Goal: Task Accomplishment & Management: Manage account settings

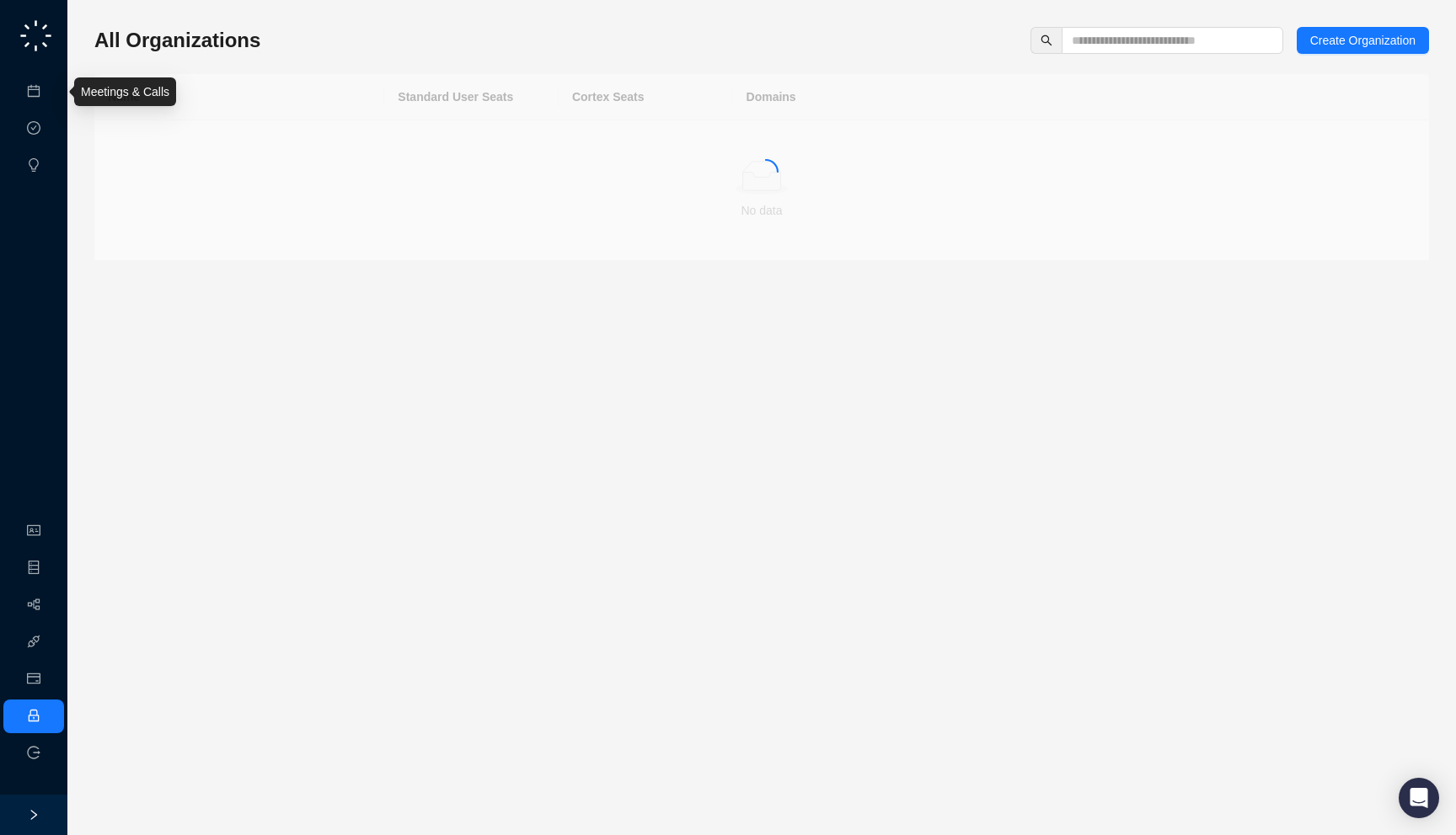
click at [49, 93] on link "Meetings & Calls" at bounding box center [92, 91] width 89 height 14
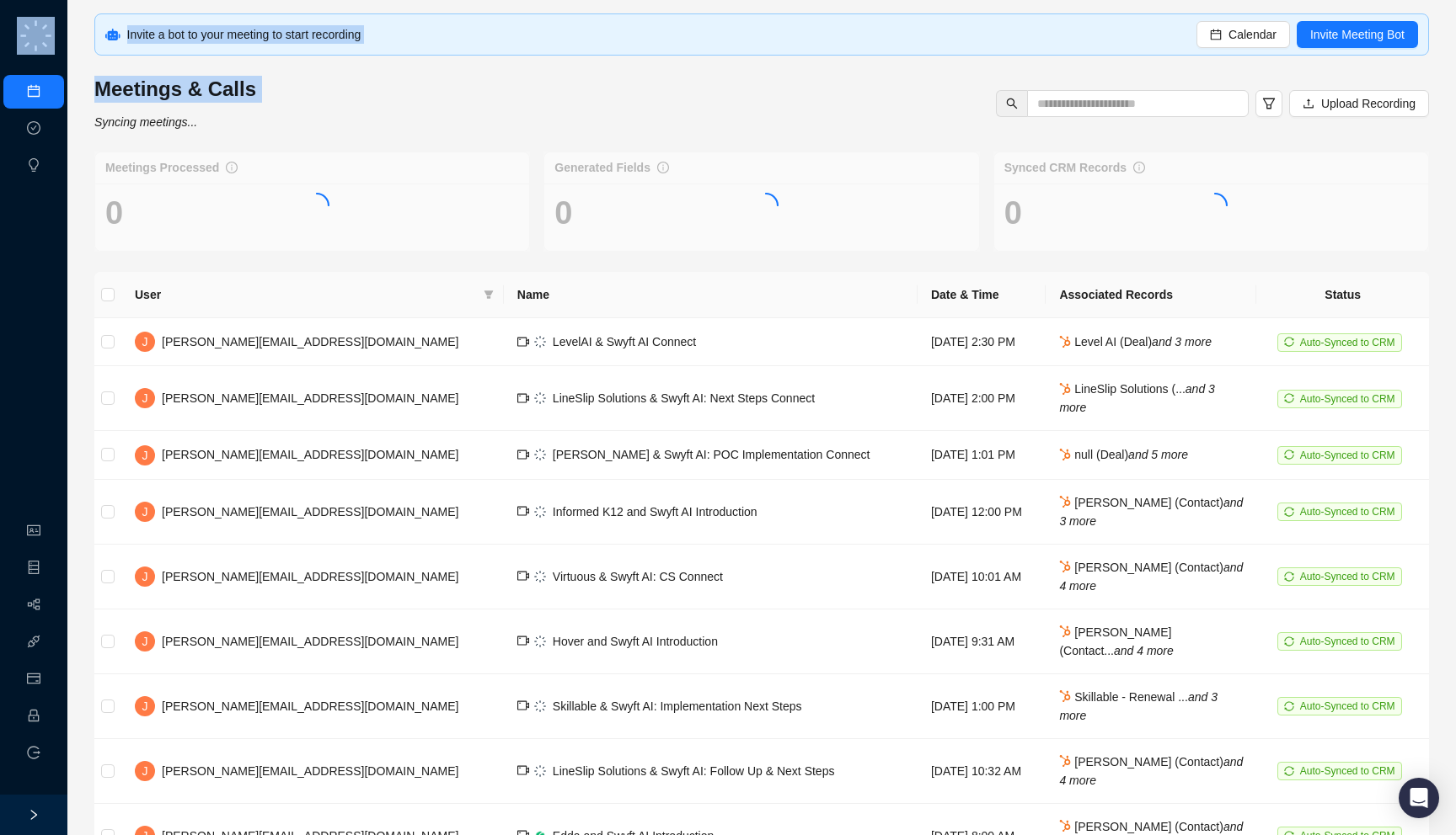
drag, startPoint x: 376, startPoint y: 134, endPoint x: 372, endPoint y: 144, distance: 10.8
click at [372, 144] on div "Invite a bot to your meeting to start recording Calendar Invite Meeting Bot Mee…" at bounding box center [762, 501] width 1334 height 974
click at [488, 174] on div at bounding box center [312, 201] width 436 height 100
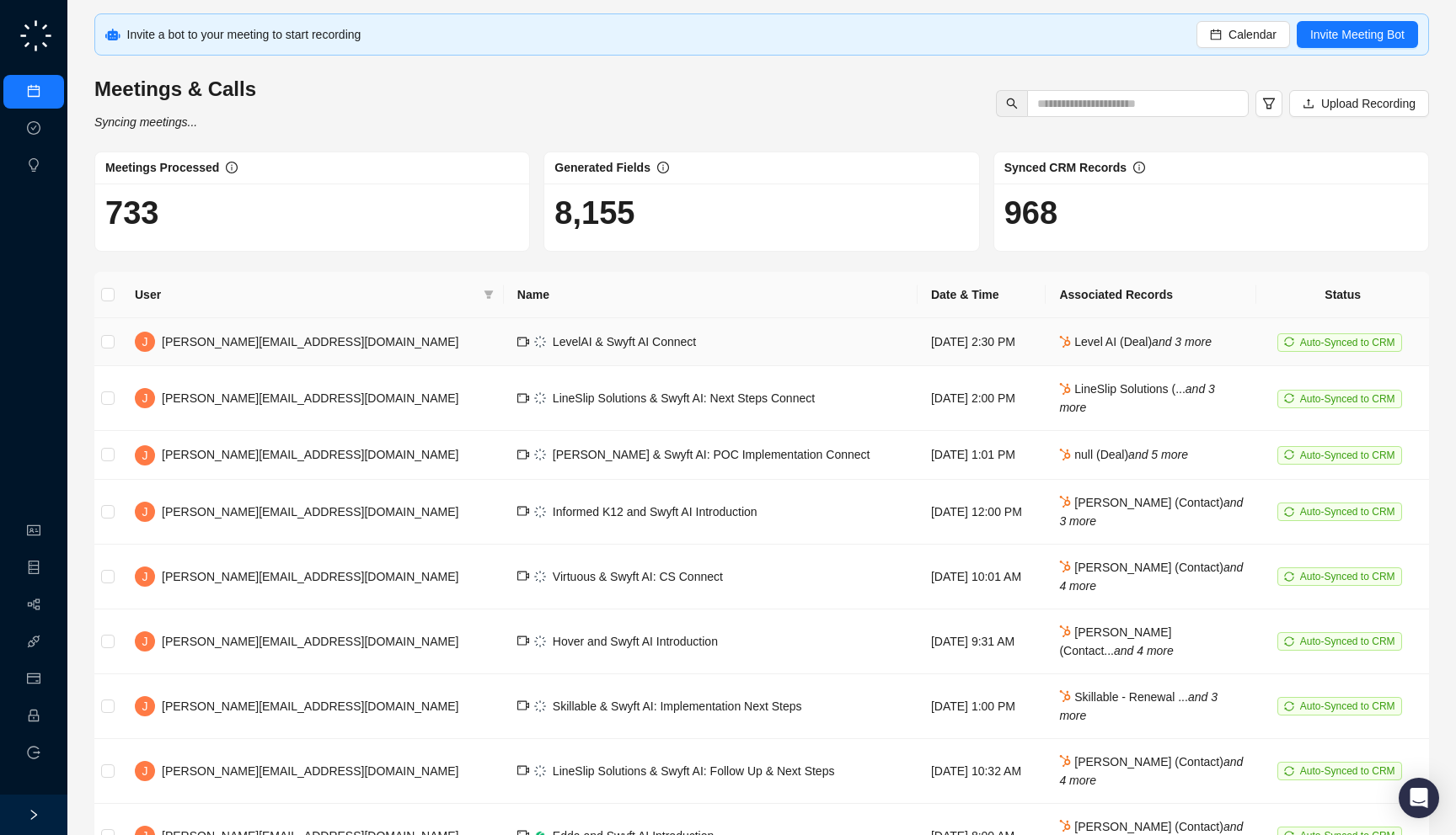
click at [598, 335] on td "LevelAI & Swyft AI Connect" at bounding box center [710, 341] width 413 height 48
drag, startPoint x: 276, startPoint y: 89, endPoint x: 287, endPoint y: 110, distance: 23.7
click at [287, 110] on div "Meetings & Calls Syncing meetings... Upload Recording" at bounding box center [762, 103] width 1345 height 55
click at [49, 719] on link "Employee" at bounding box center [75, 716] width 53 height 14
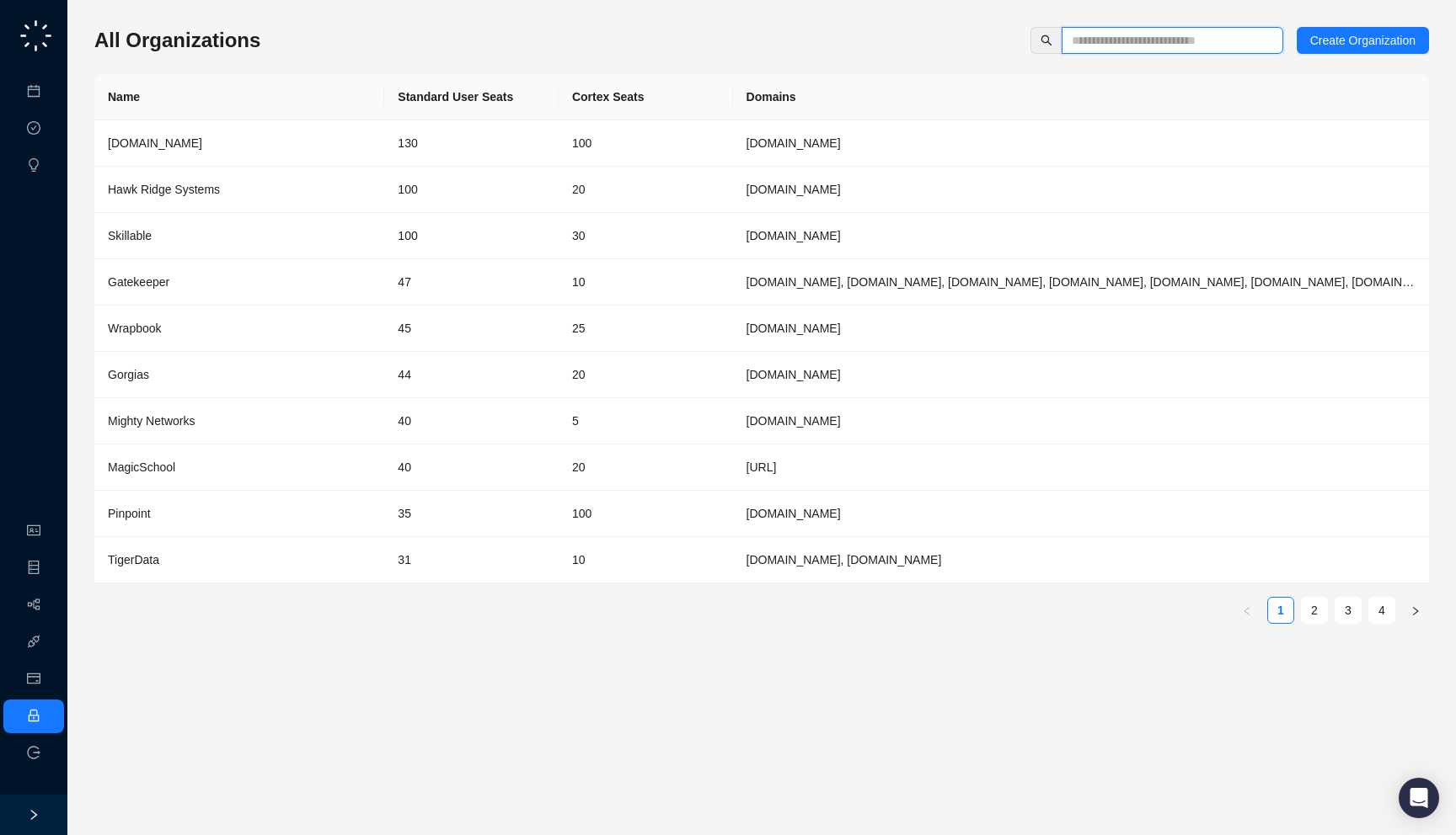
click at [1222, 46] on input "text" at bounding box center [1165, 40] width 188 height 18
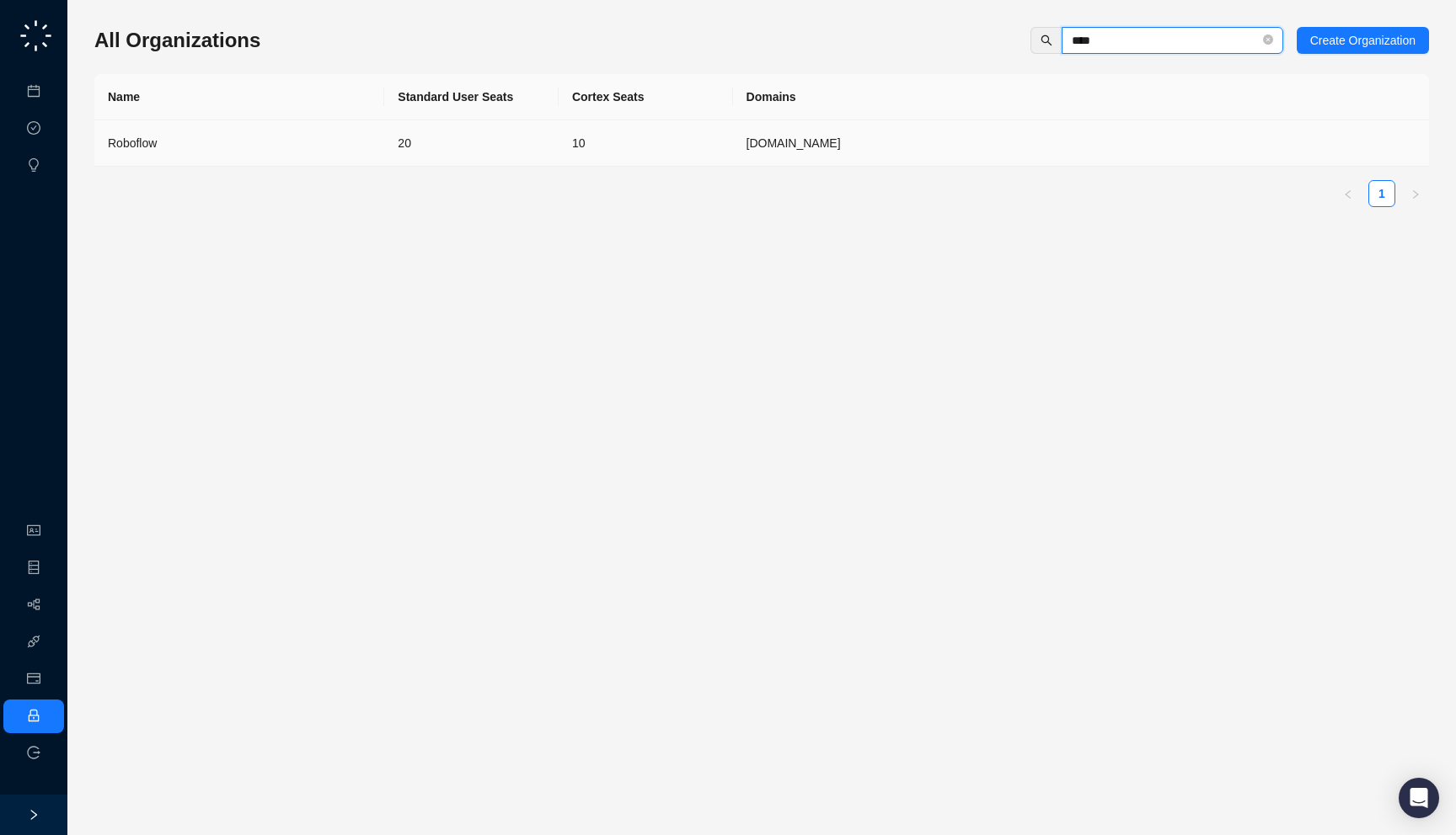
type input "****"
click at [412, 149] on td "20" at bounding box center [471, 144] width 174 height 47
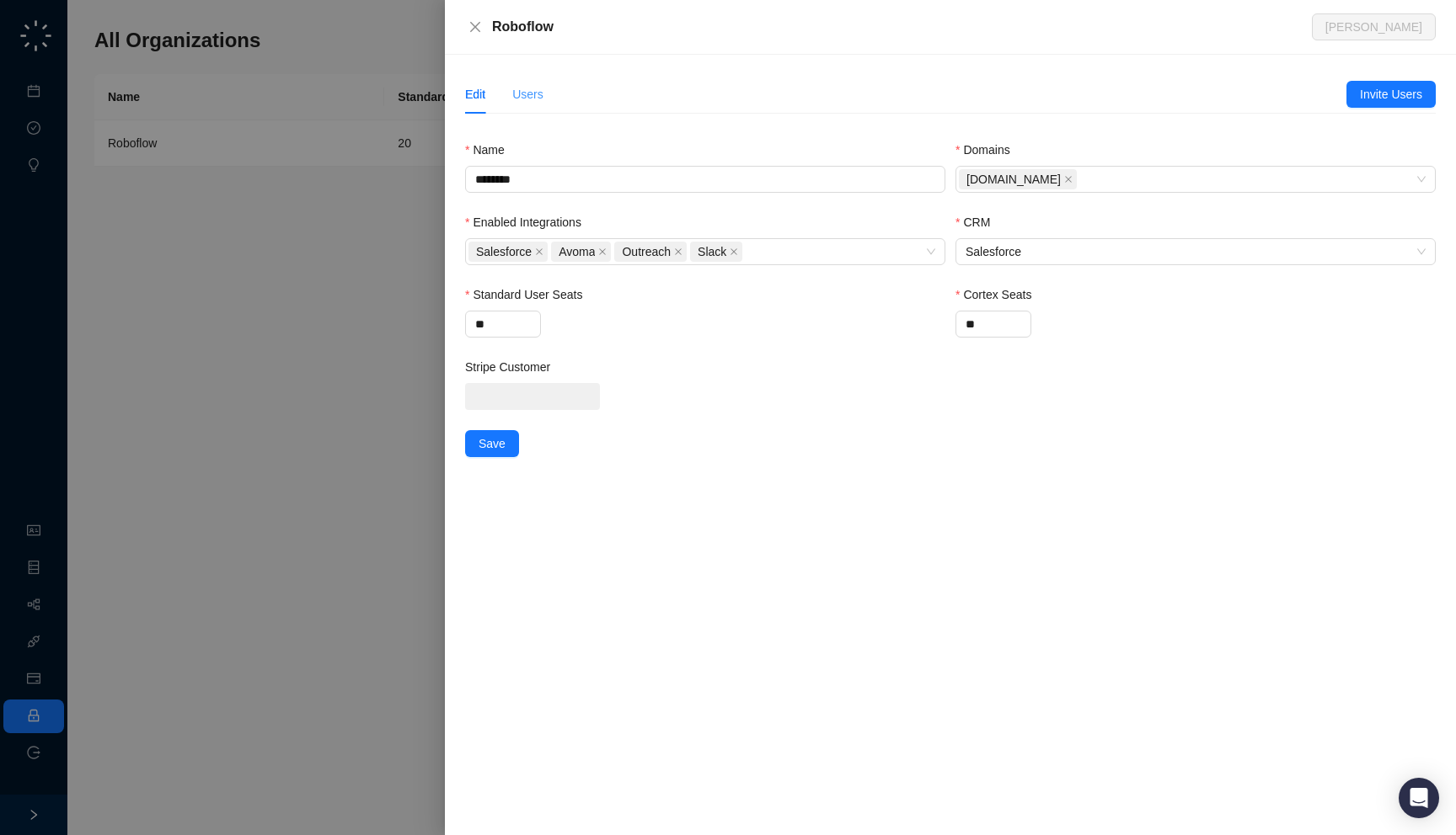
click at [525, 109] on div "Users" at bounding box center [528, 94] width 31 height 39
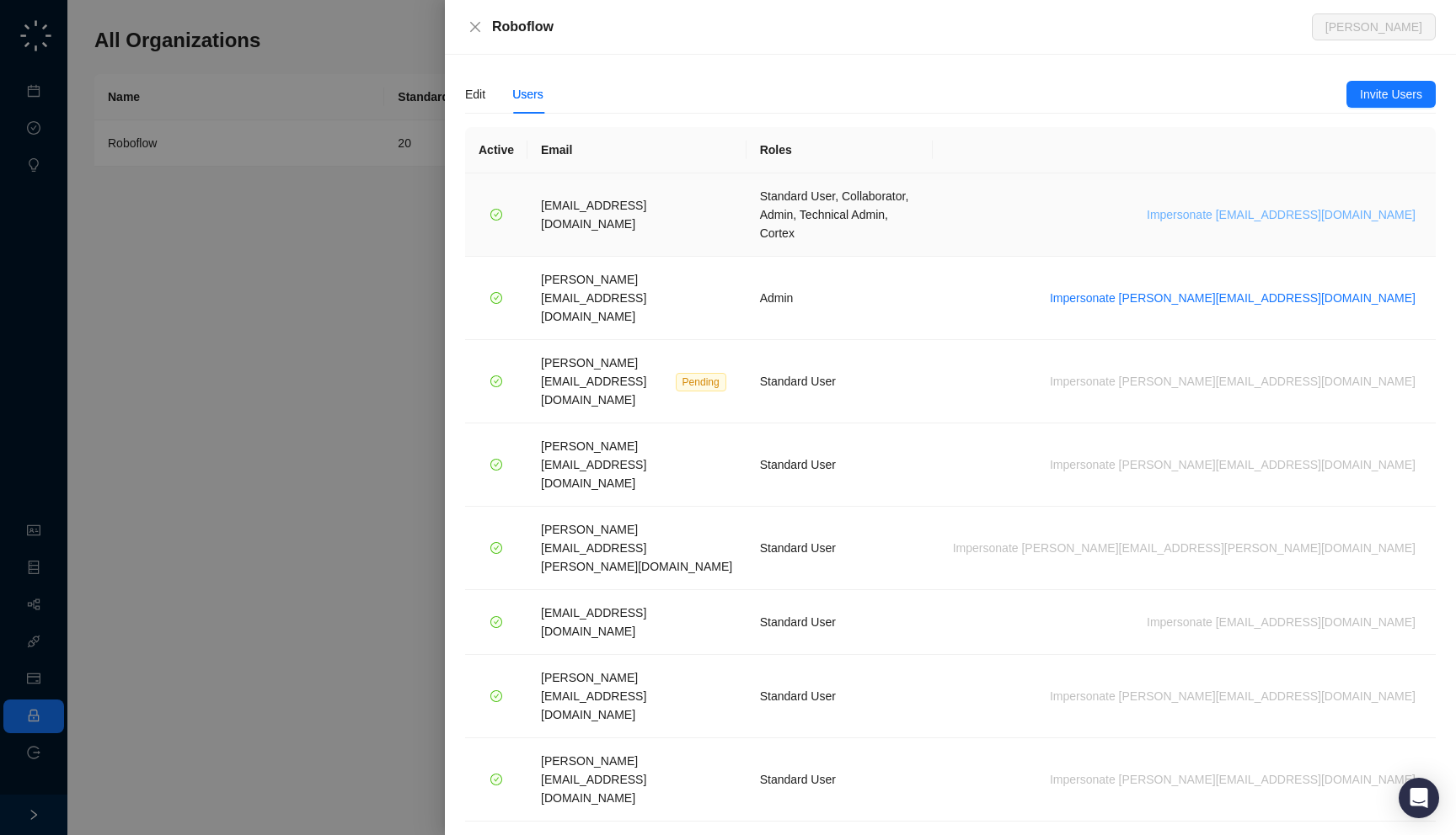
click at [1259, 205] on span "Impersonate jack@roboflow.com" at bounding box center [1281, 214] width 268 height 18
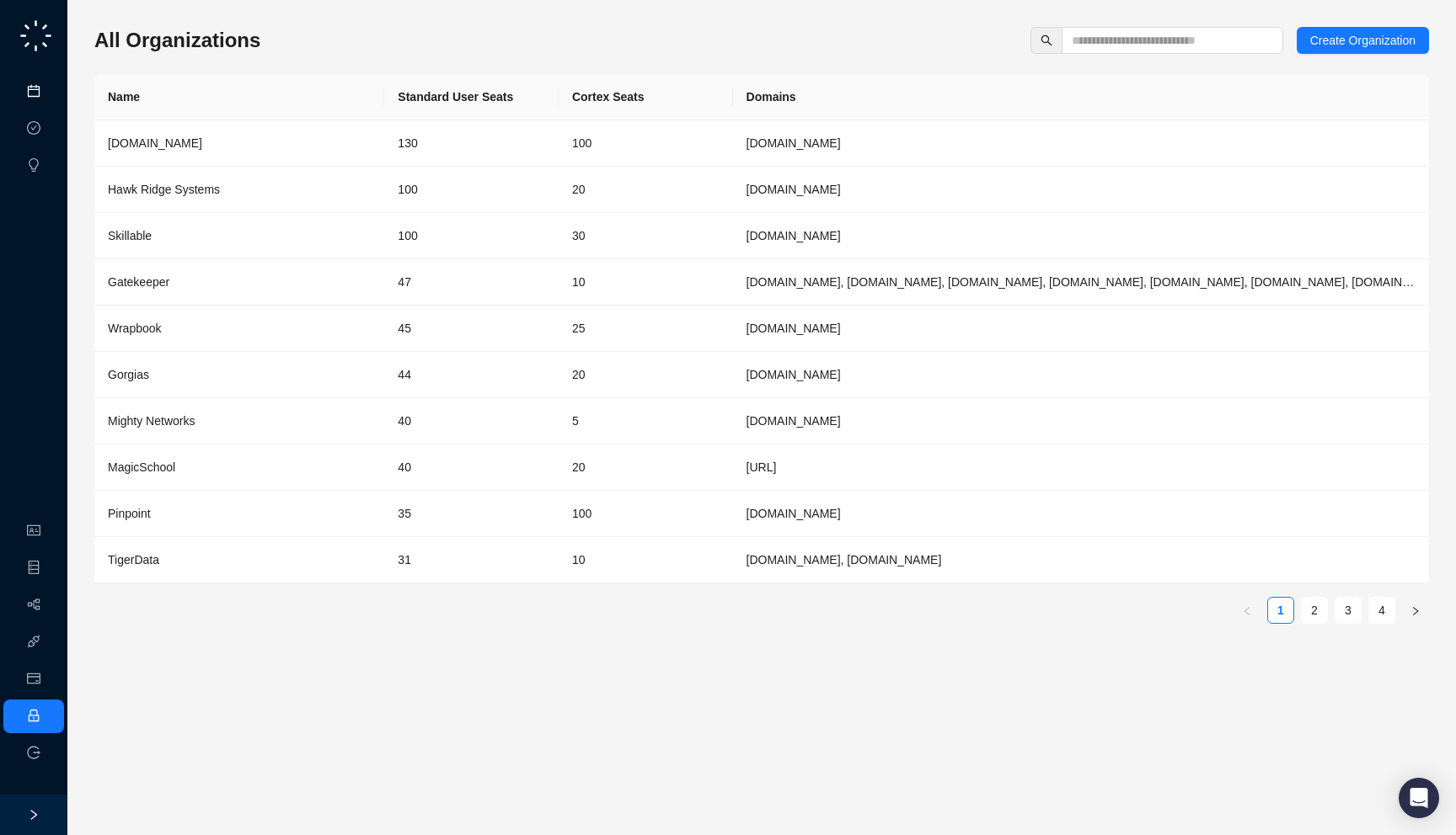
click at [49, 96] on link "Meetings & Calls" at bounding box center [92, 91] width 89 height 14
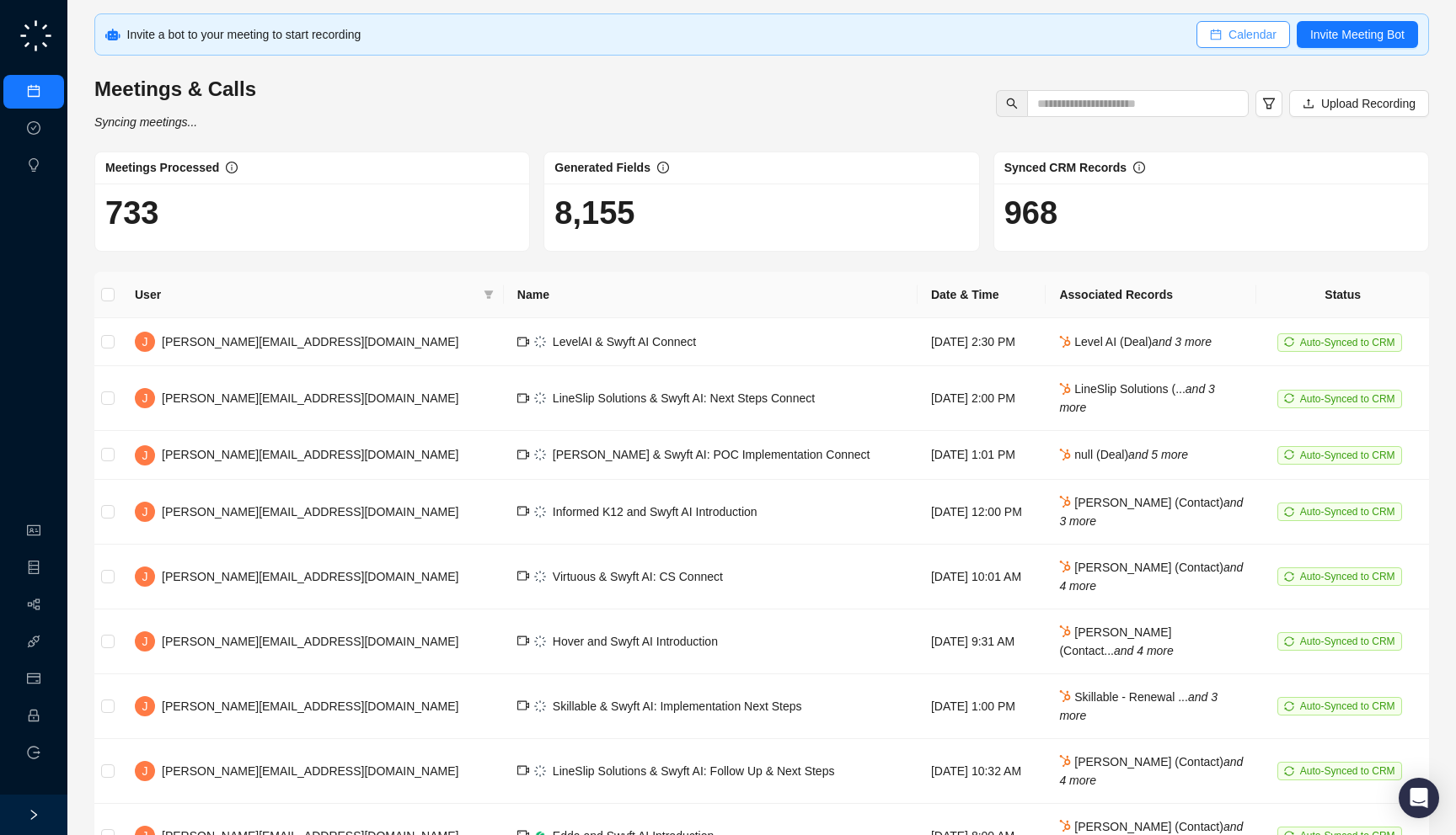
click at [1272, 36] on button "Calendar" at bounding box center [1243, 35] width 93 height 27
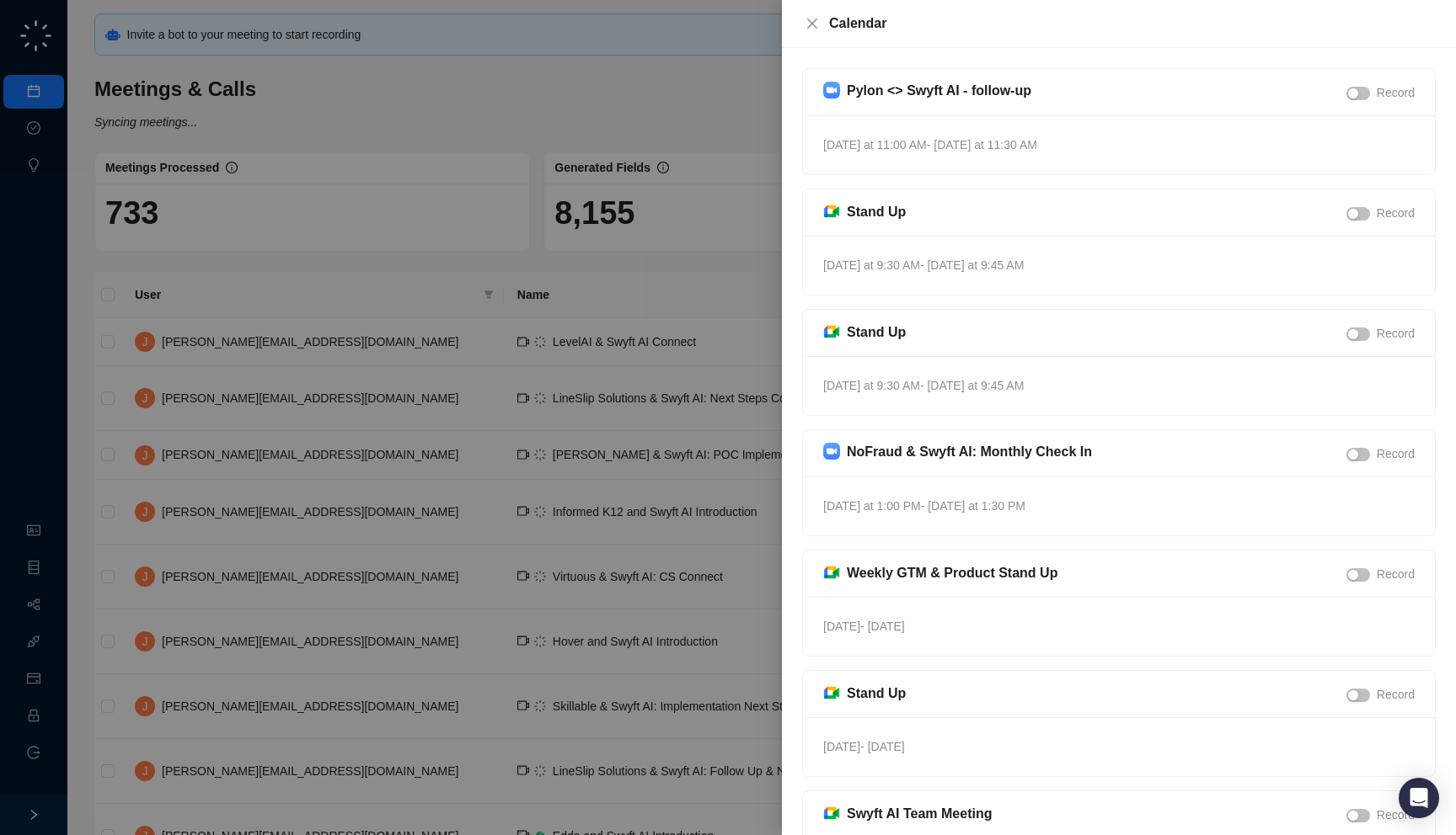
click at [1109, 151] on div "Tomorrow at 11:00 AM - Tomorrow at 11:30 AM" at bounding box center [1119, 145] width 632 height 59
click at [389, 240] on div at bounding box center [728, 417] width 1456 height 835
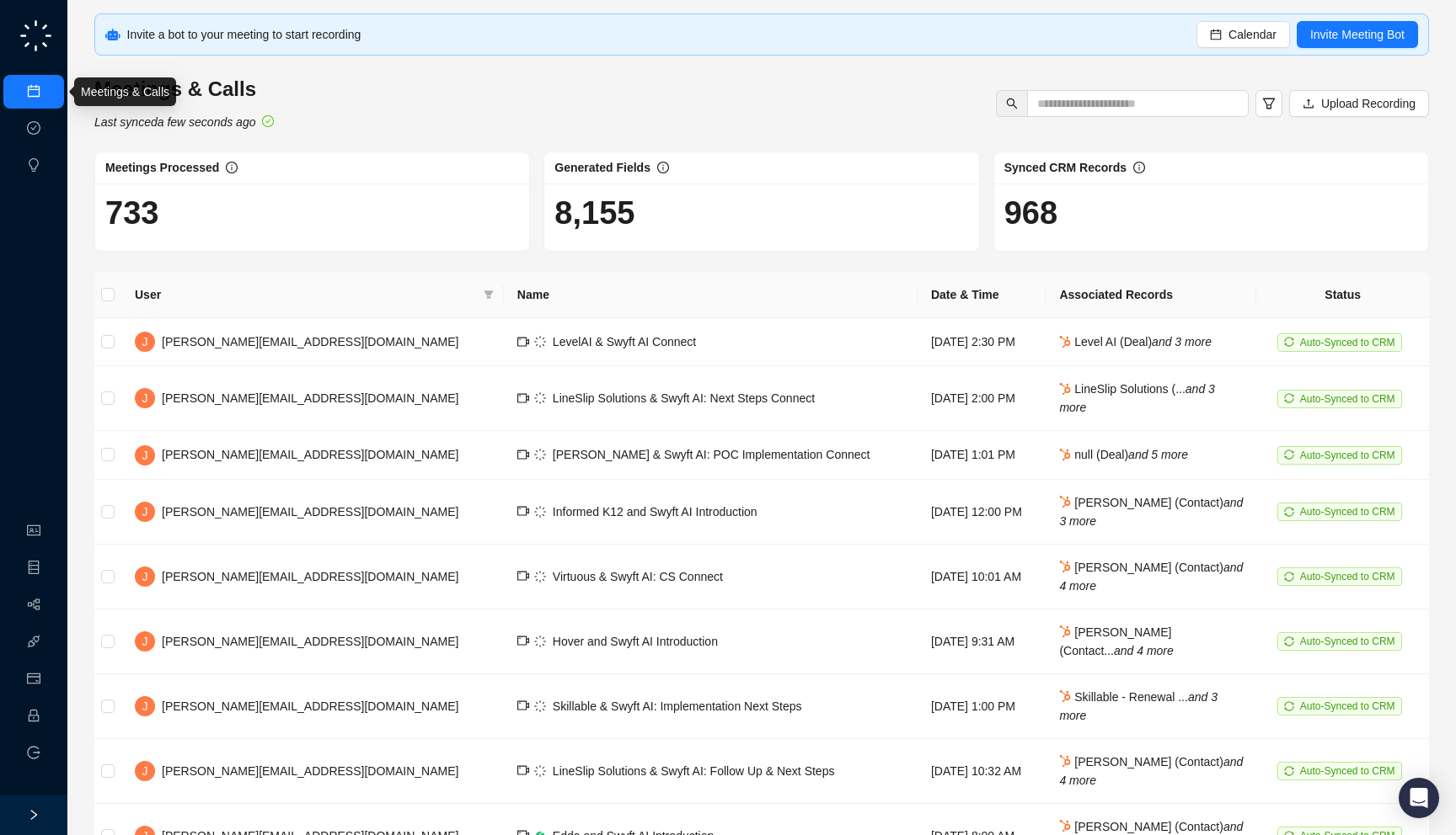
click at [49, 98] on link "Meetings & Calls" at bounding box center [92, 91] width 89 height 14
click at [49, 124] on link "Approval Tasks" at bounding box center [89, 129] width 80 height 14
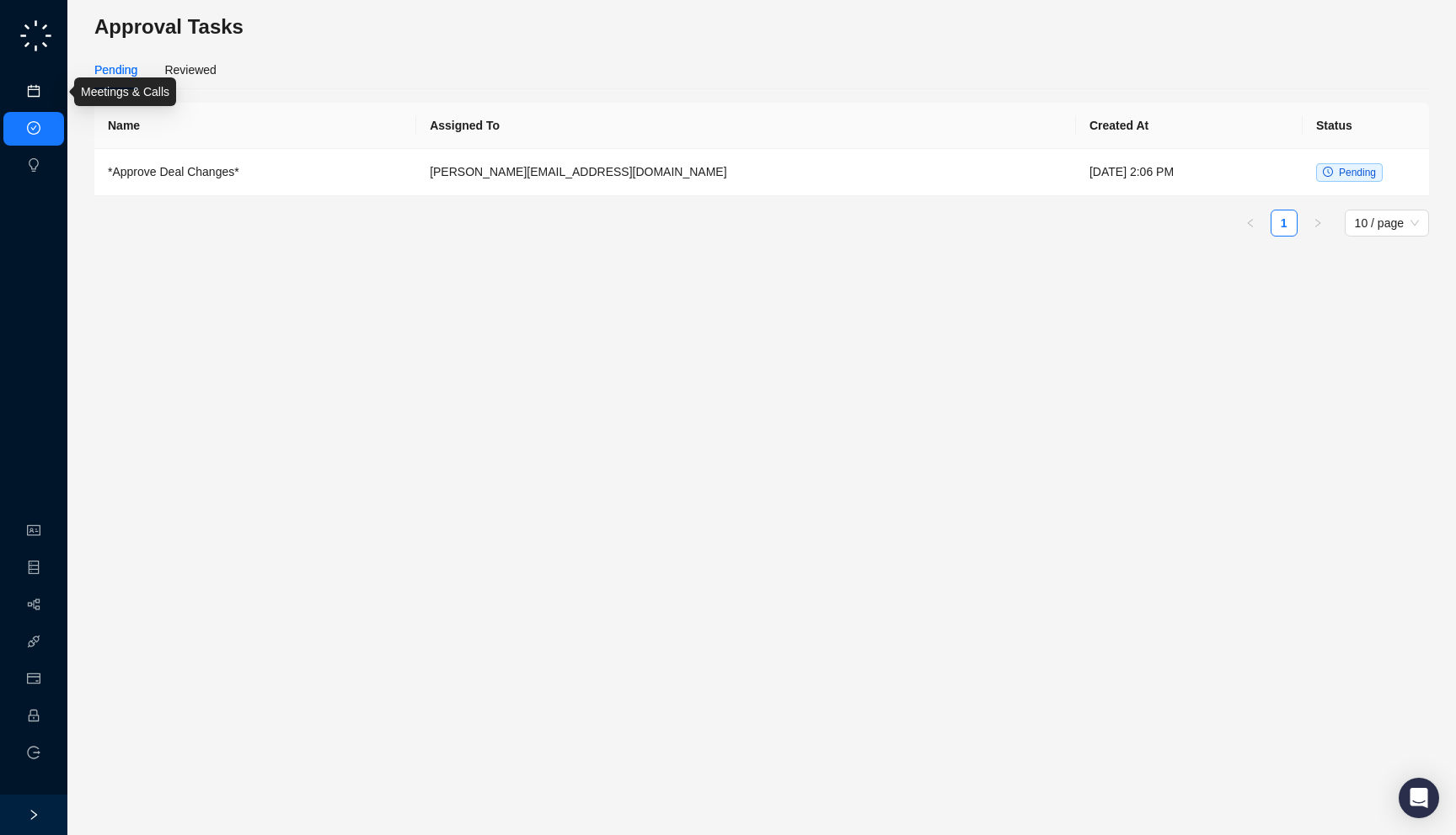
click at [49, 98] on link "Meetings & Calls" at bounding box center [92, 91] width 89 height 14
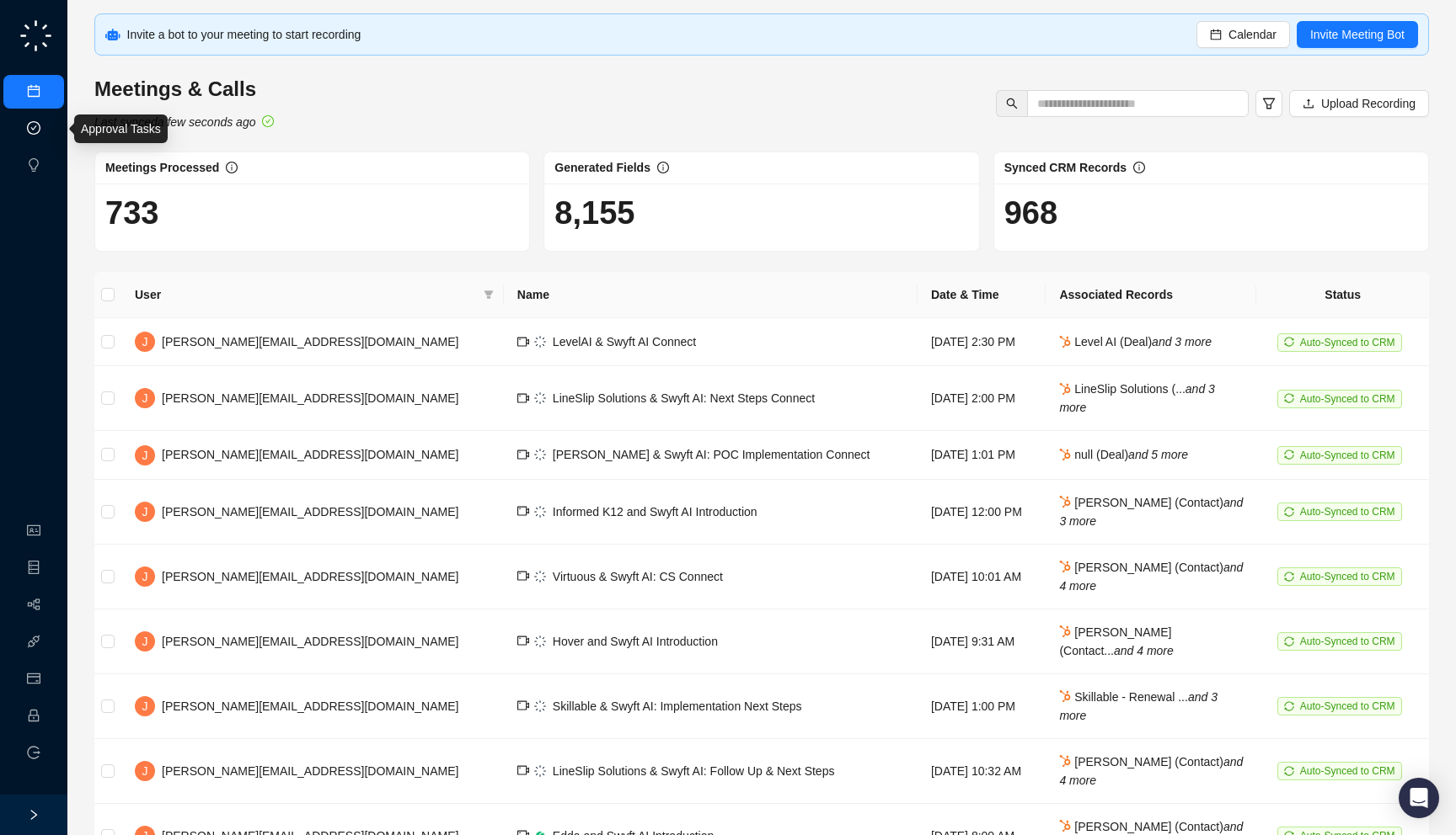
click at [49, 135] on link "Approval Tasks" at bounding box center [89, 129] width 80 height 14
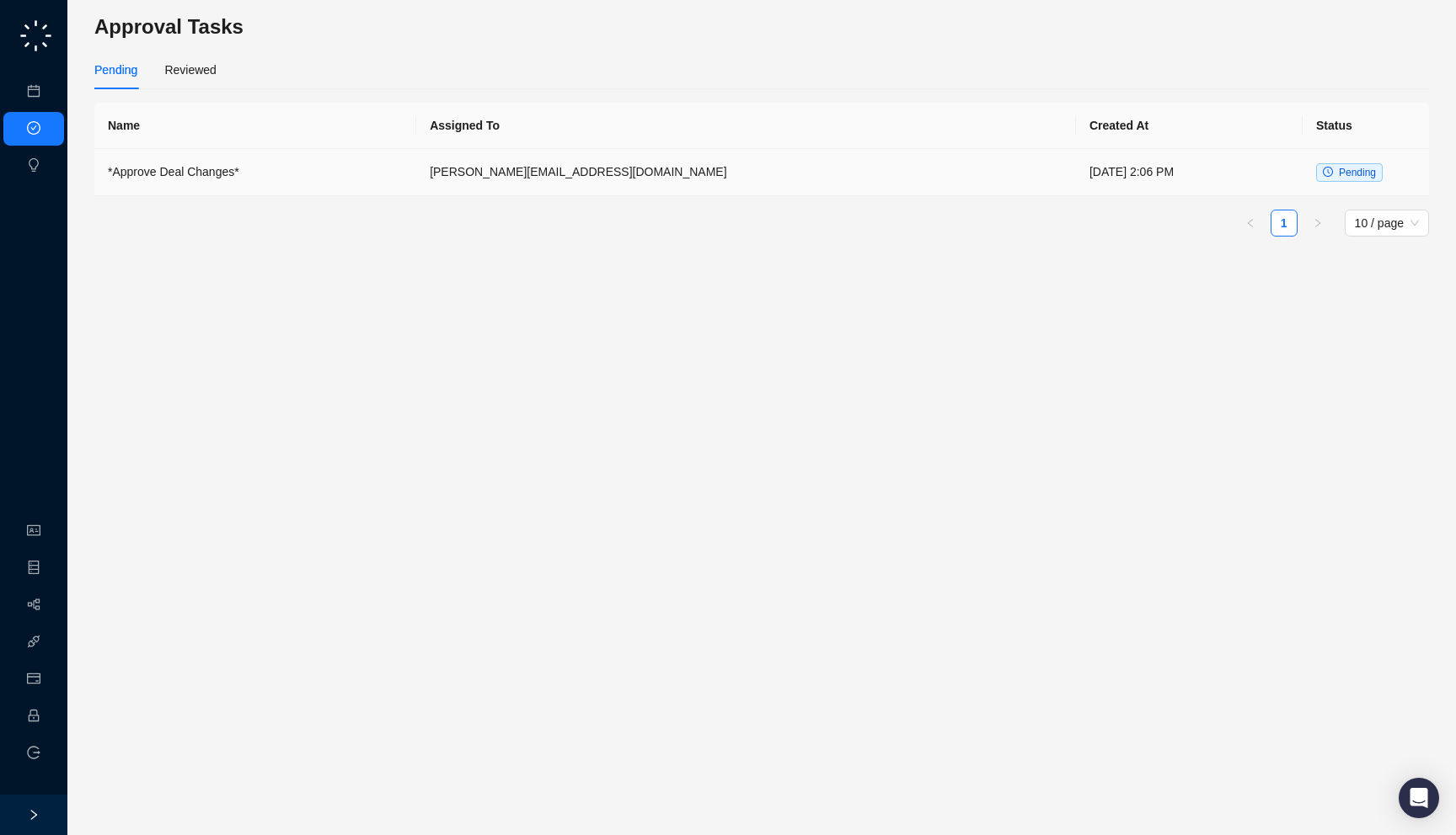
click at [238, 177] on td "*Approve Deal Changes*" at bounding box center [255, 172] width 322 height 48
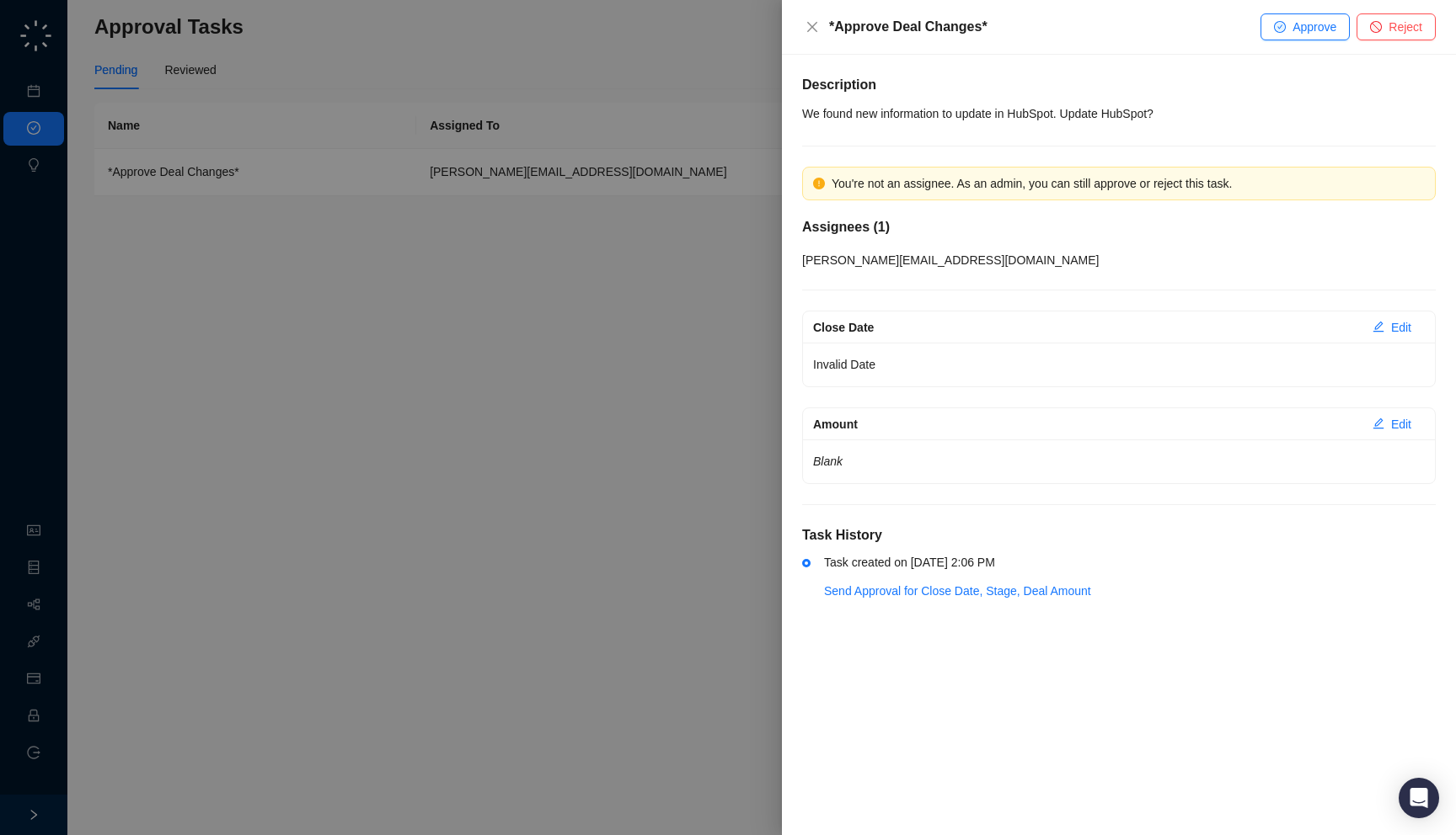
click at [462, 271] on div at bounding box center [728, 417] width 1456 height 835
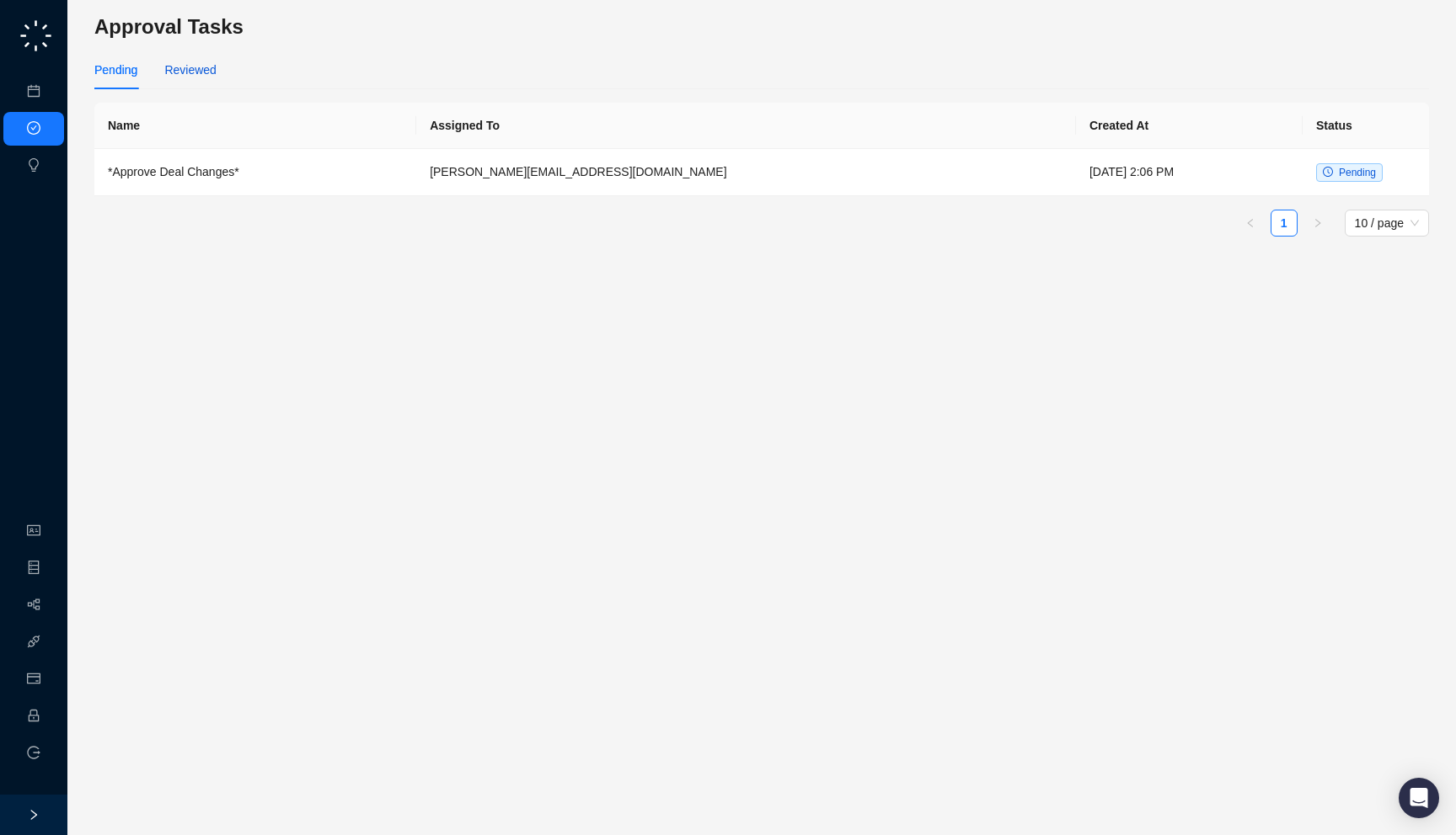
click at [205, 78] on div "Reviewed" at bounding box center [190, 69] width 52 height 18
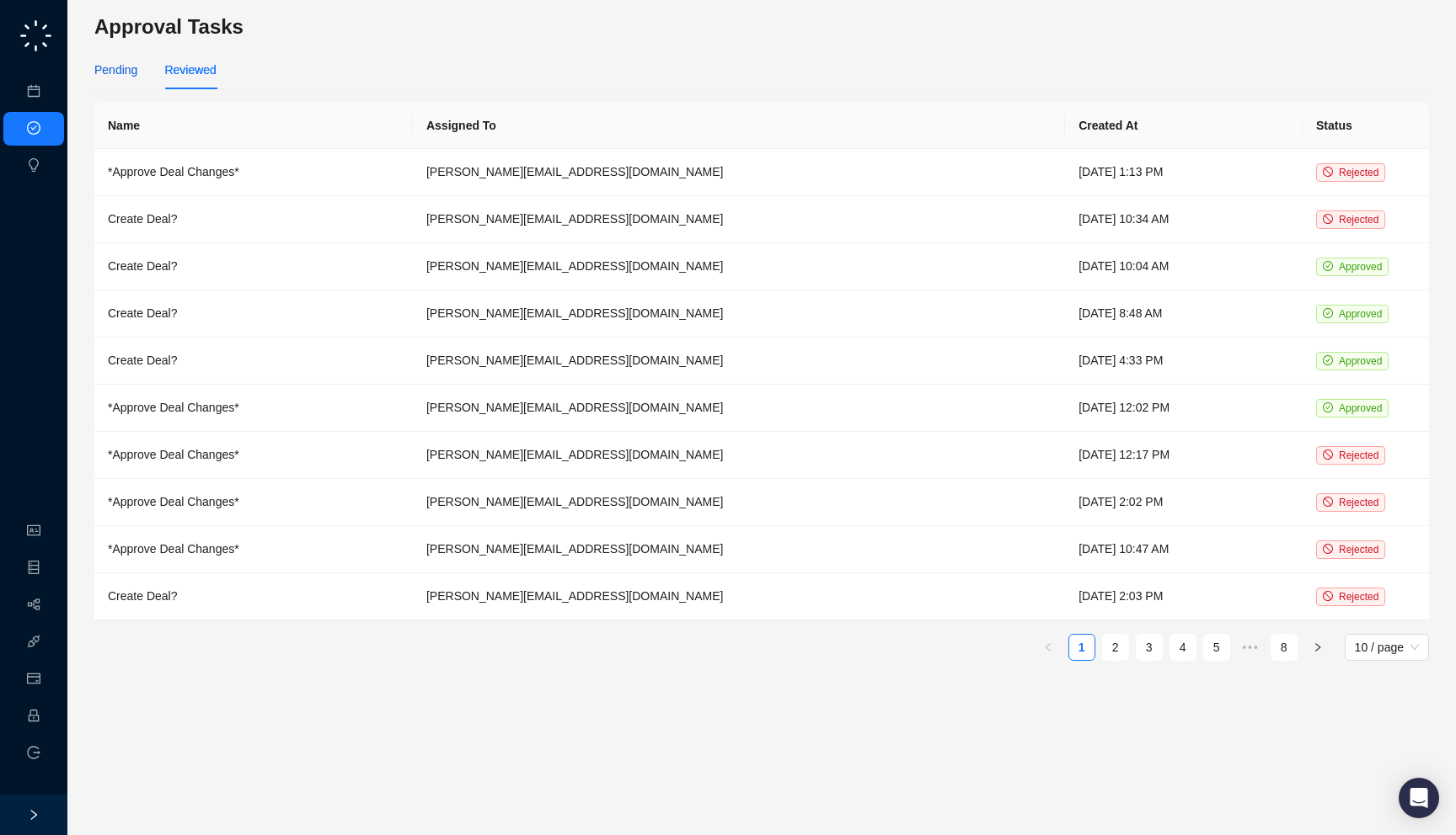
click at [118, 72] on div "Pending" at bounding box center [116, 69] width 43 height 18
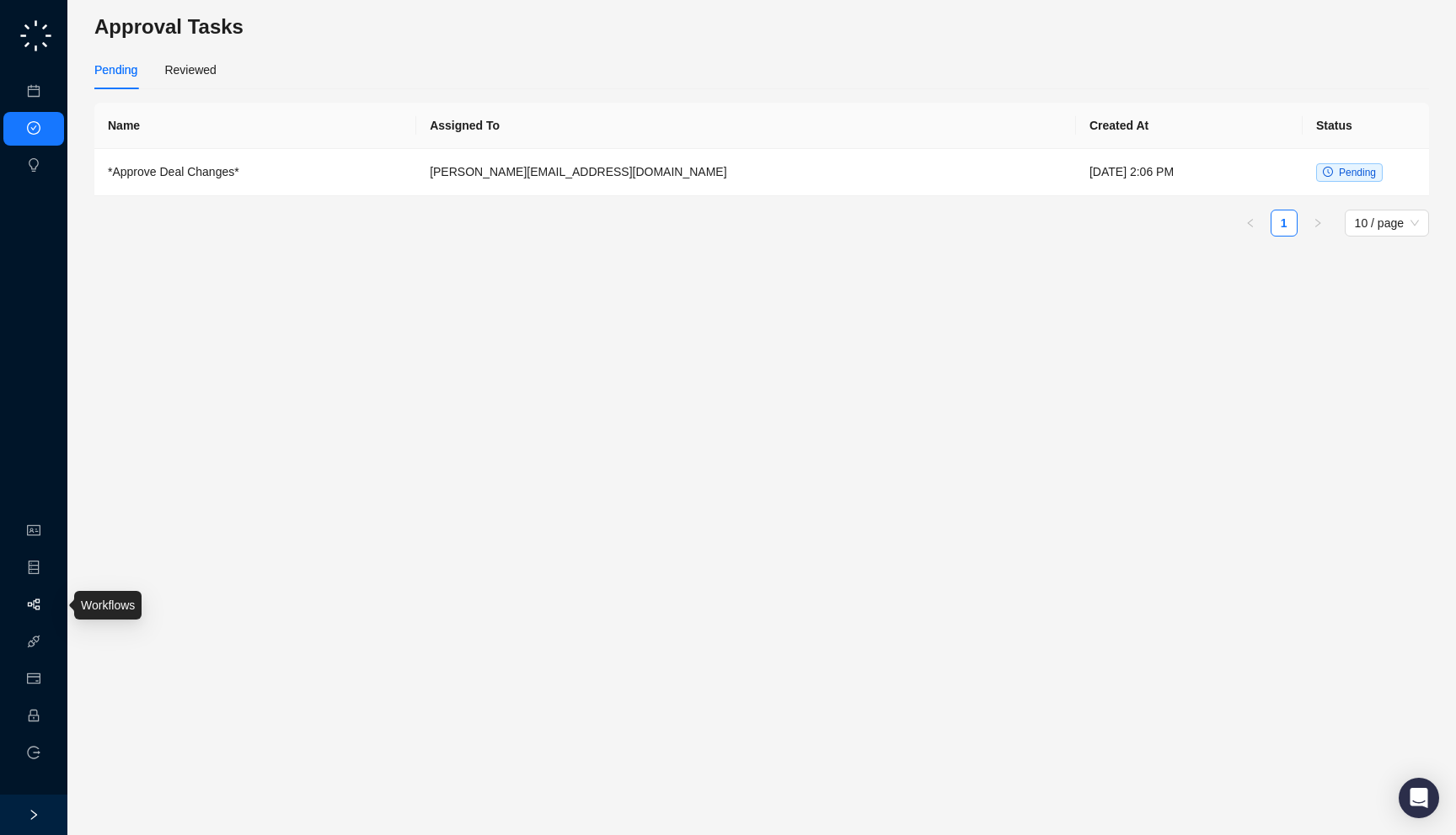
click at [49, 612] on link "Workflows" at bounding box center [75, 606] width 53 height 14
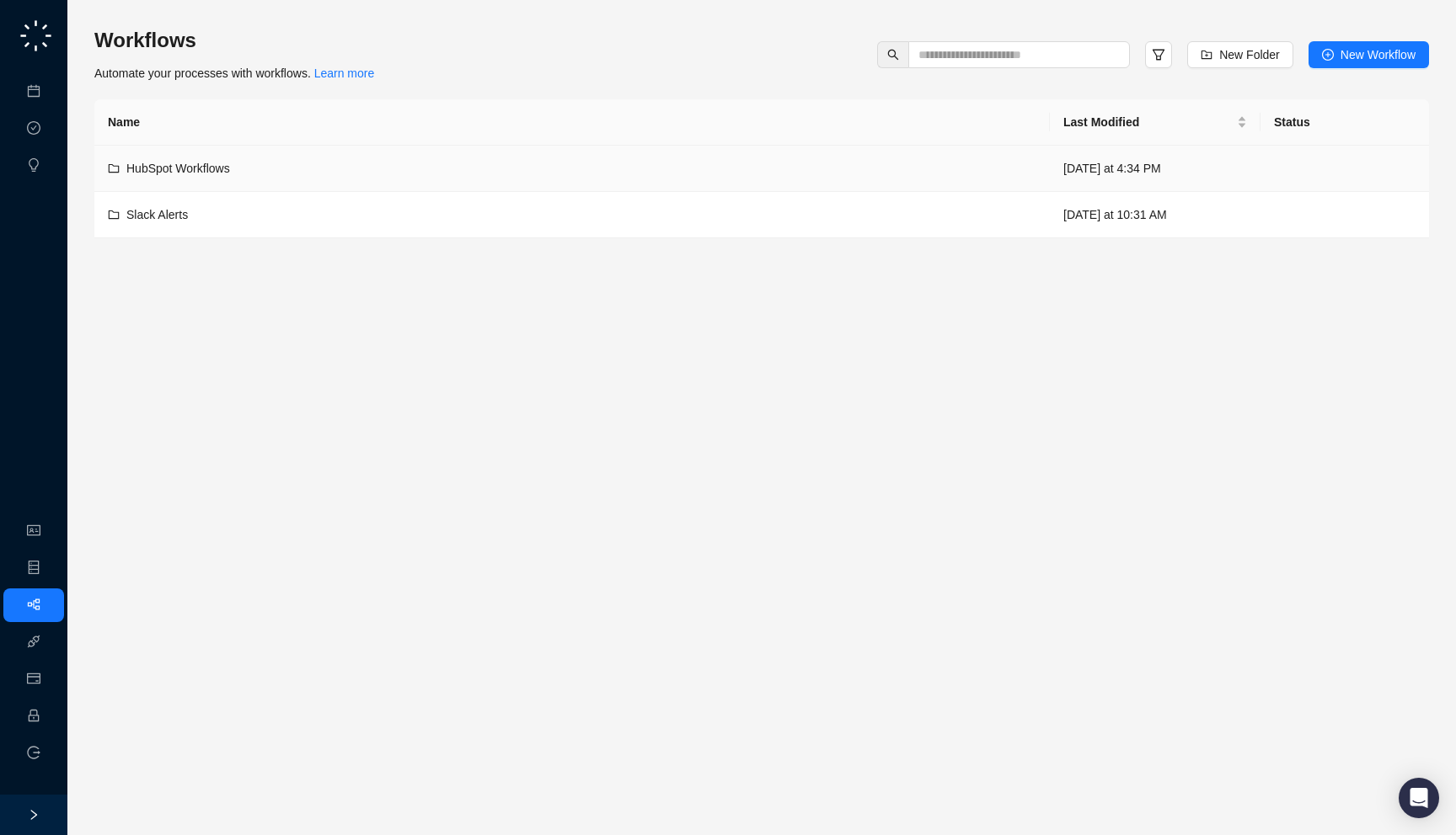
click at [419, 172] on div "HubSpot Workflows" at bounding box center [572, 168] width 929 height 18
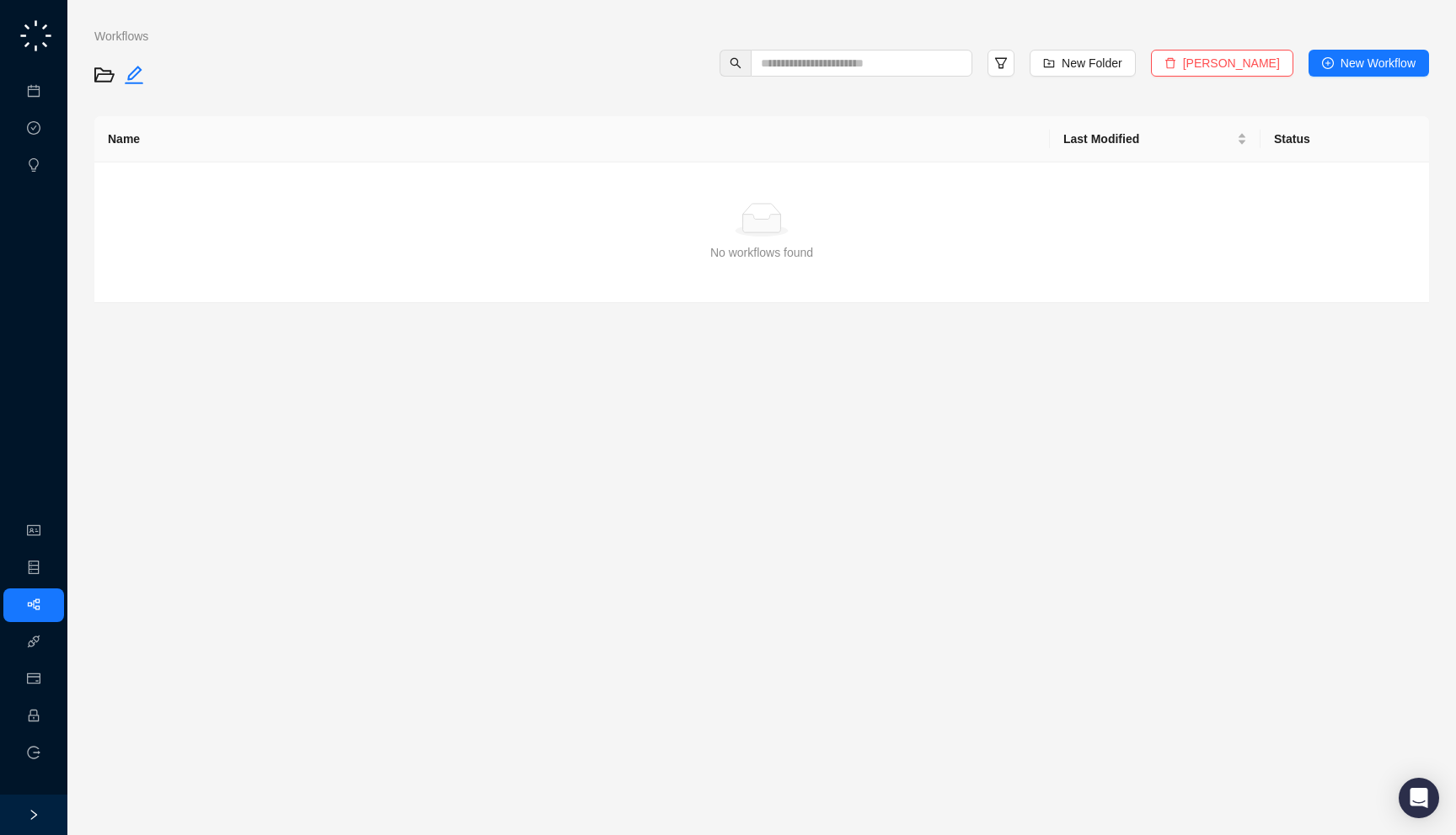
click at [129, 48] on div "Workflows" at bounding box center [154, 45] width 134 height 35
click at [128, 35] on link "Workflows" at bounding box center [122, 36] width 60 height 18
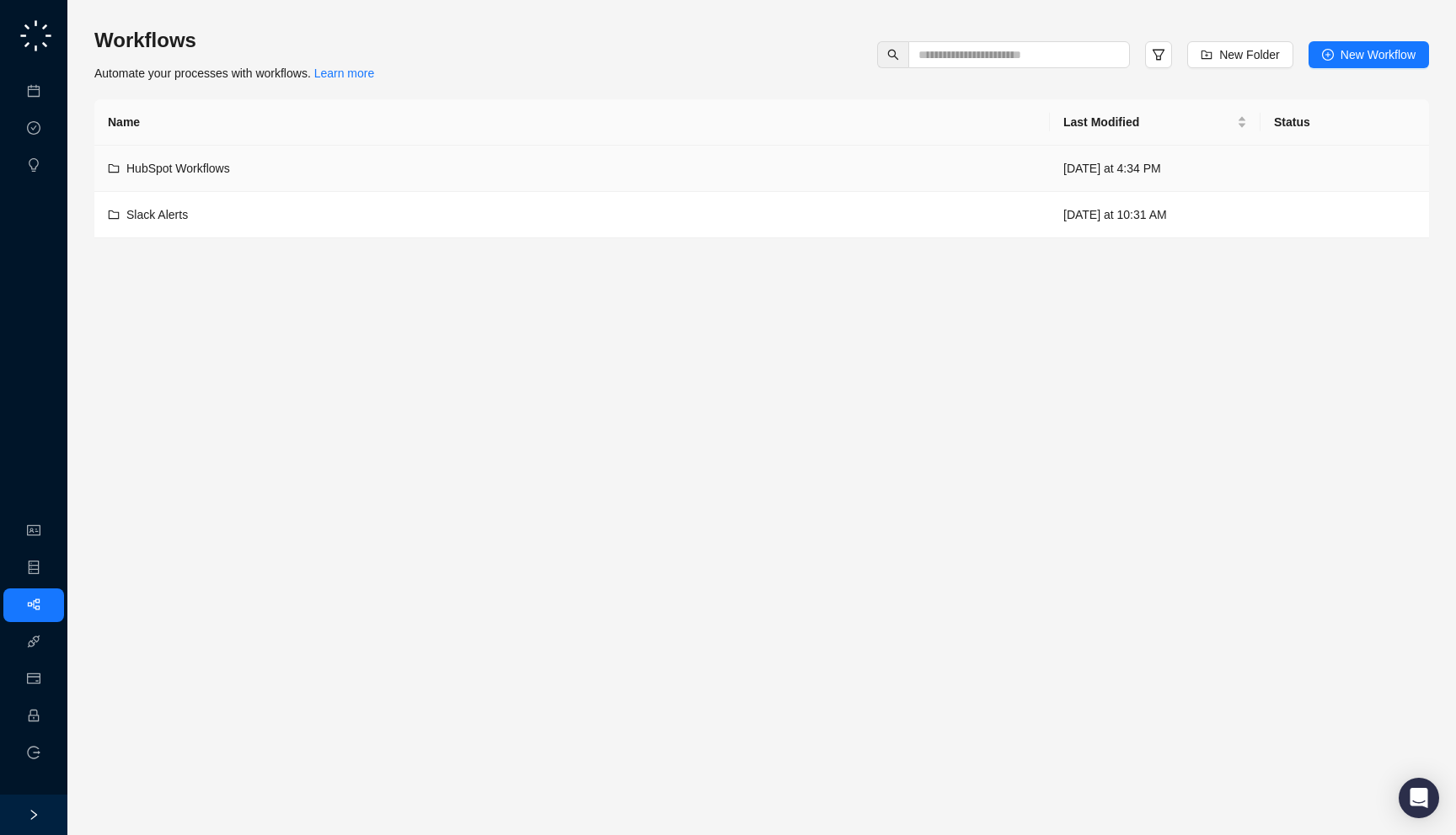
click at [325, 168] on div "HubSpot Workflows" at bounding box center [572, 168] width 929 height 18
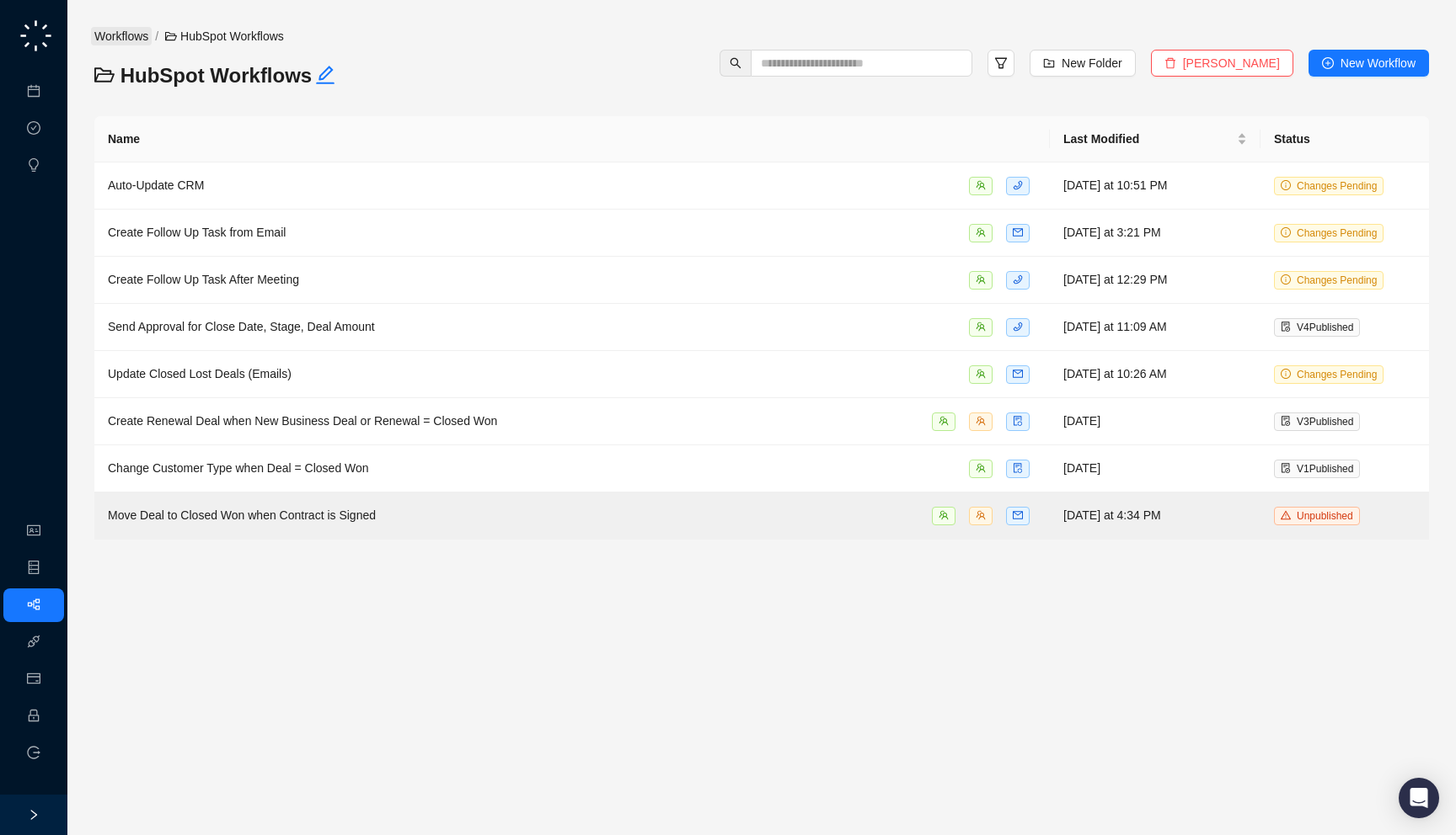
click at [116, 32] on link "Workflows" at bounding box center [122, 36] width 60 height 18
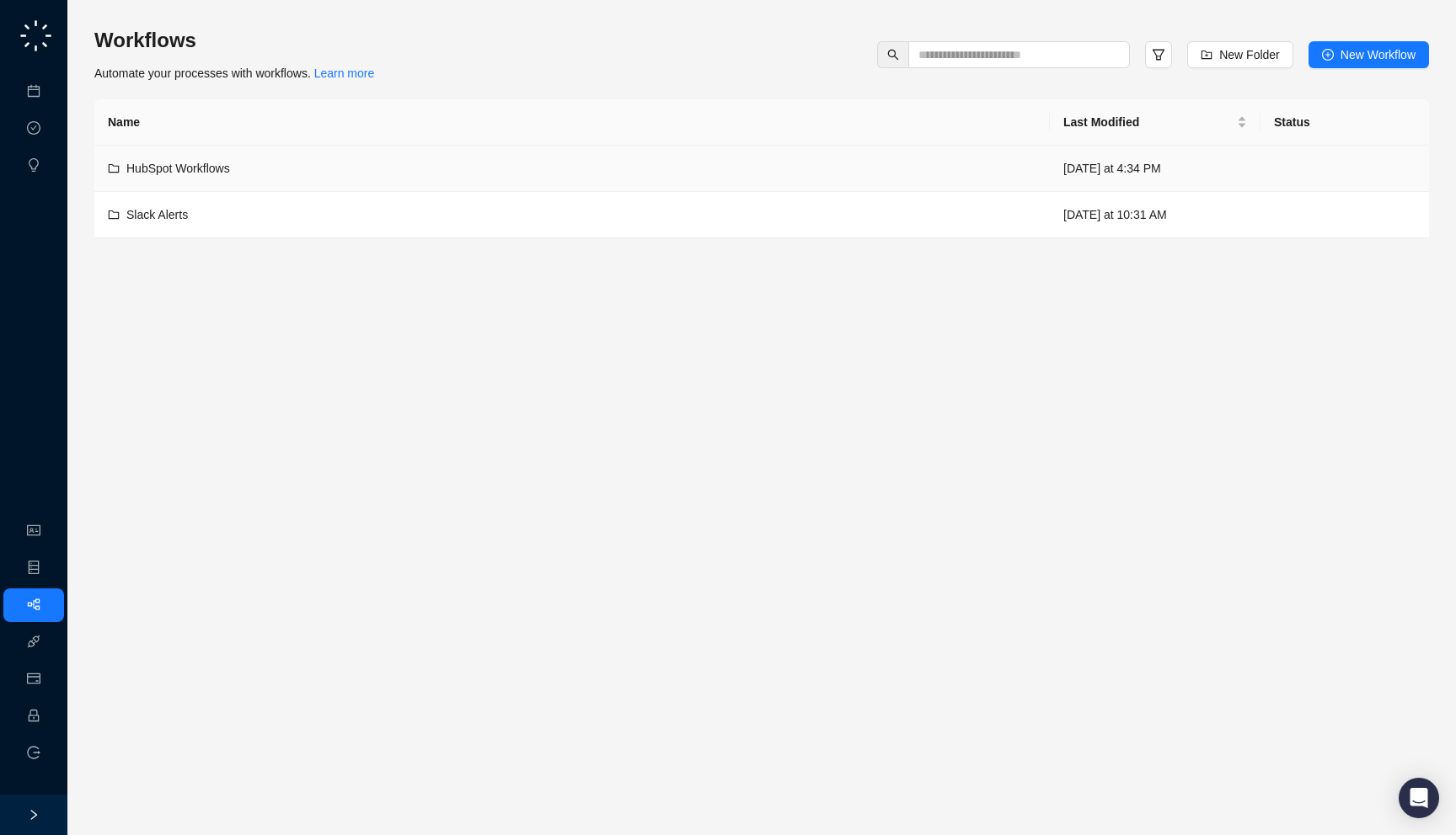
click at [312, 168] on div "HubSpot Workflows" at bounding box center [572, 168] width 929 height 18
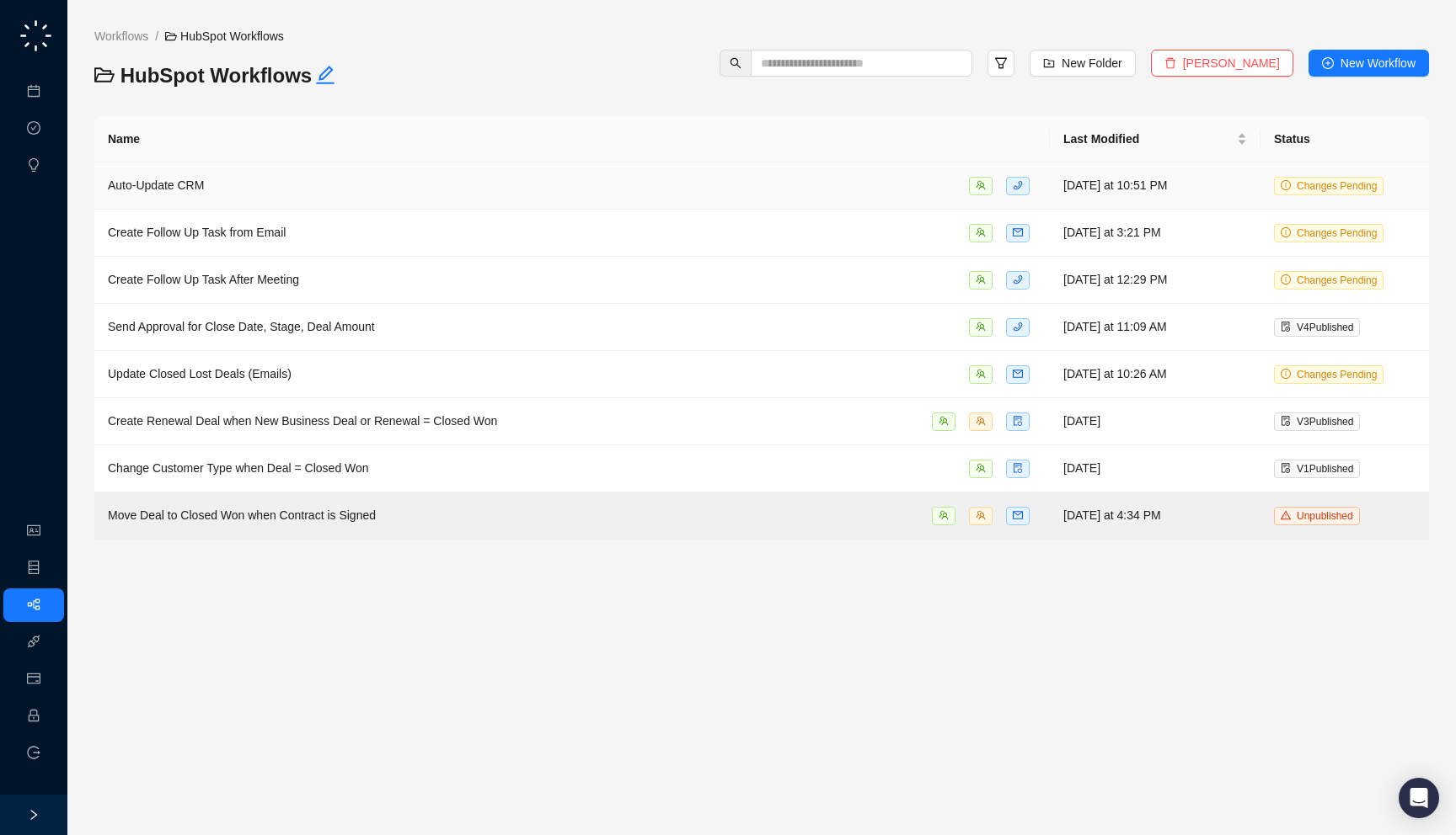
click at [404, 191] on div "Auto-Update CRM" at bounding box center [572, 186] width 929 height 19
click at [655, 192] on div "Auto-Update CRM" at bounding box center [572, 186] width 929 height 19
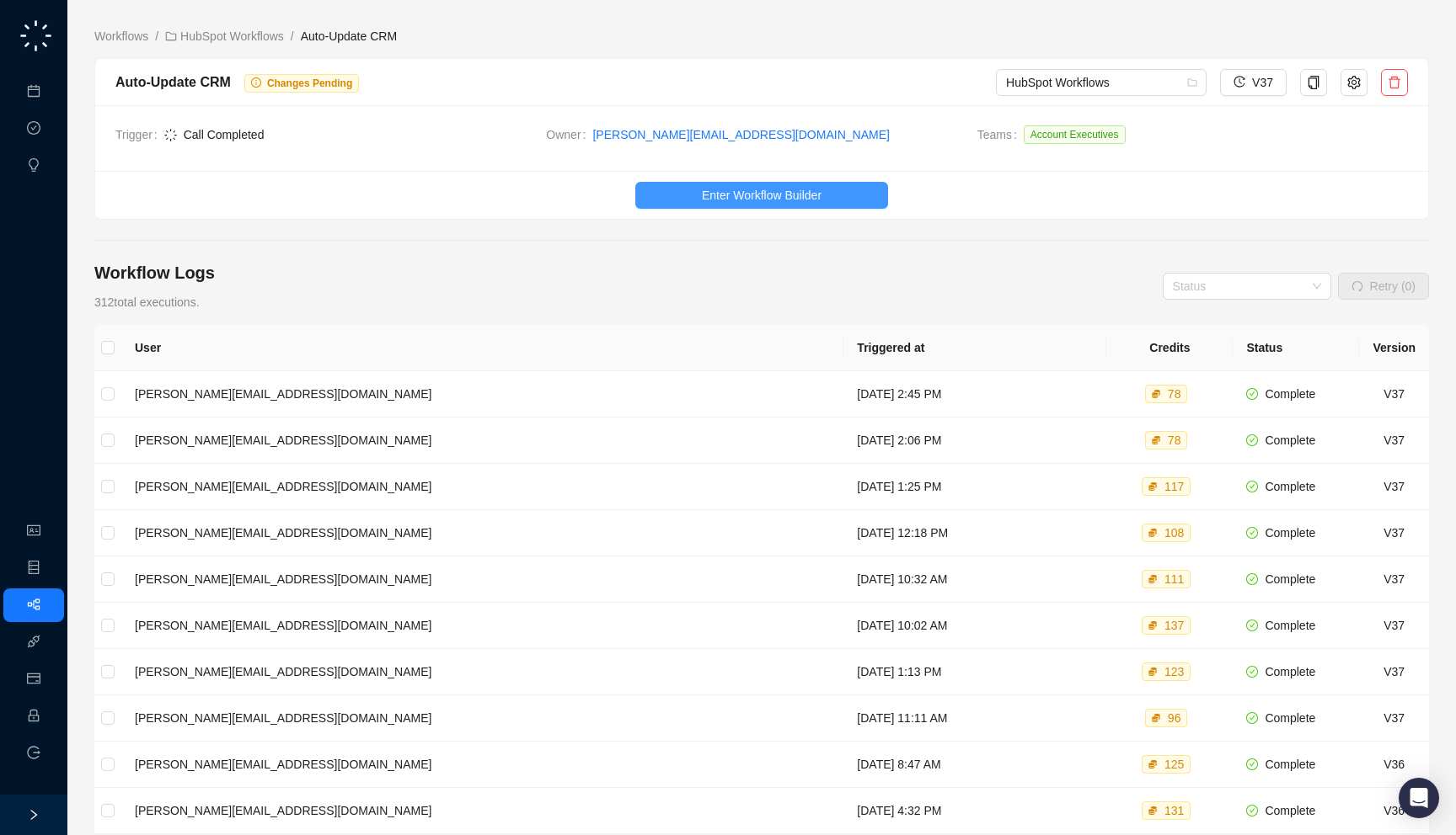
click at [767, 205] on button "Enter Workflow Builder" at bounding box center [762, 195] width 253 height 27
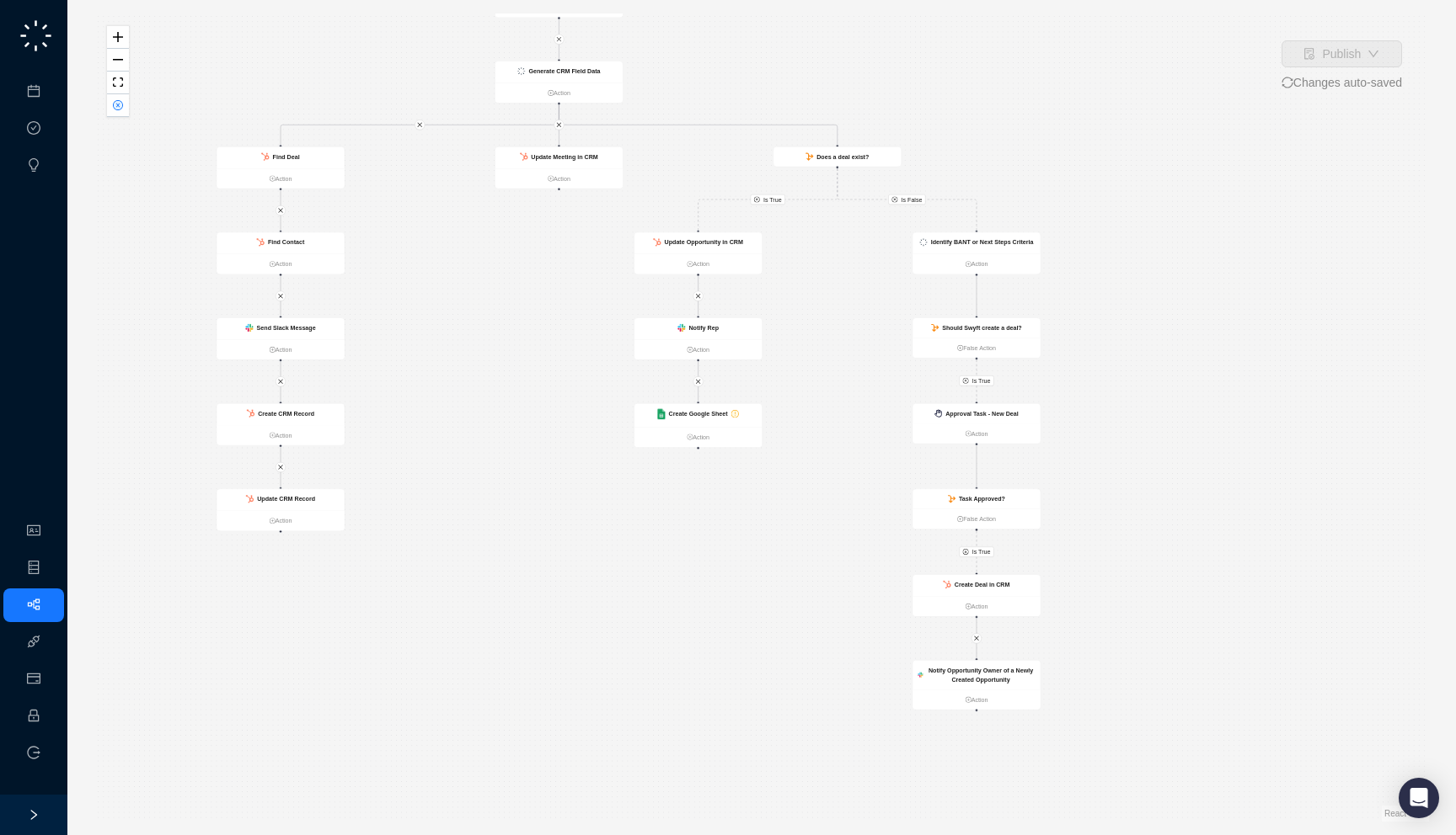
drag, startPoint x: 682, startPoint y: 373, endPoint x: 549, endPoint y: 298, distance: 152.7
click at [549, 298] on div "Is True Is True Is False Is True Call Completed Action Update Opportunity in CR…" at bounding box center [762, 418] width 1334 height 809
click at [704, 414] on strong "Create Google Sheet" at bounding box center [698, 414] width 59 height 7
click at [108, 106] on button "button" at bounding box center [118, 105] width 22 height 22
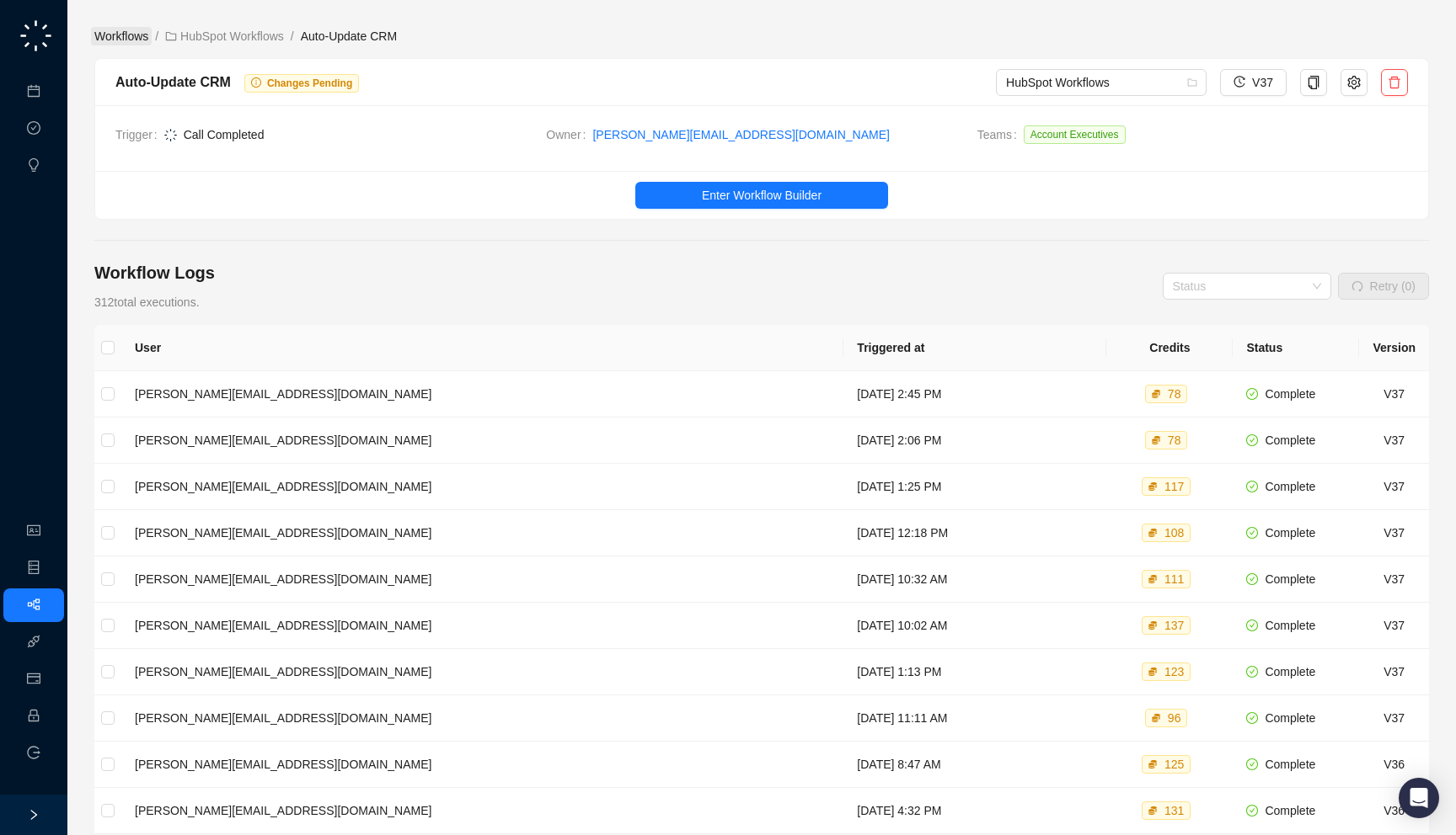
click at [135, 37] on link "Workflows" at bounding box center [122, 36] width 60 height 18
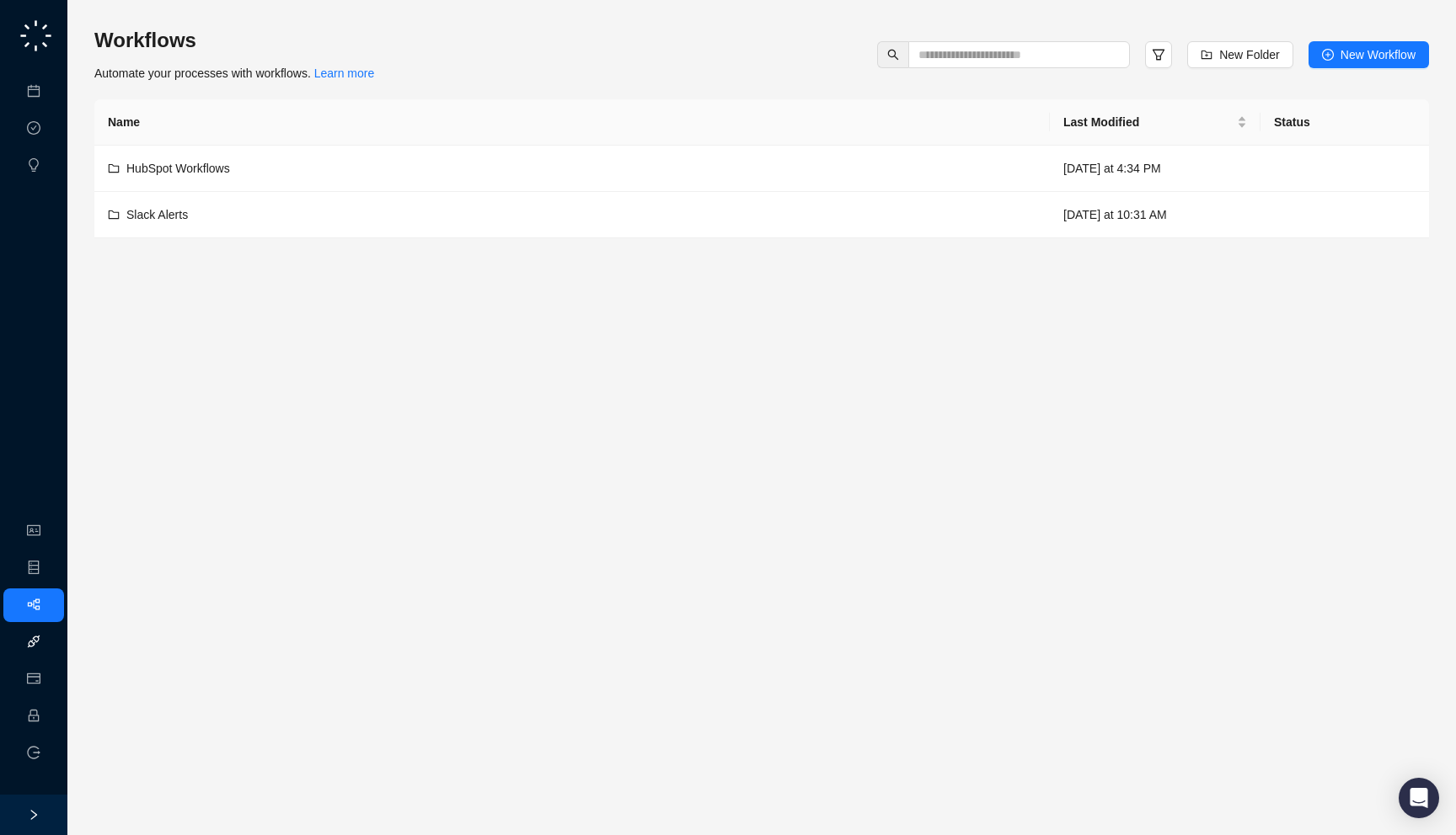
click at [49, 636] on link "Integrations" at bounding box center [79, 643] width 61 height 14
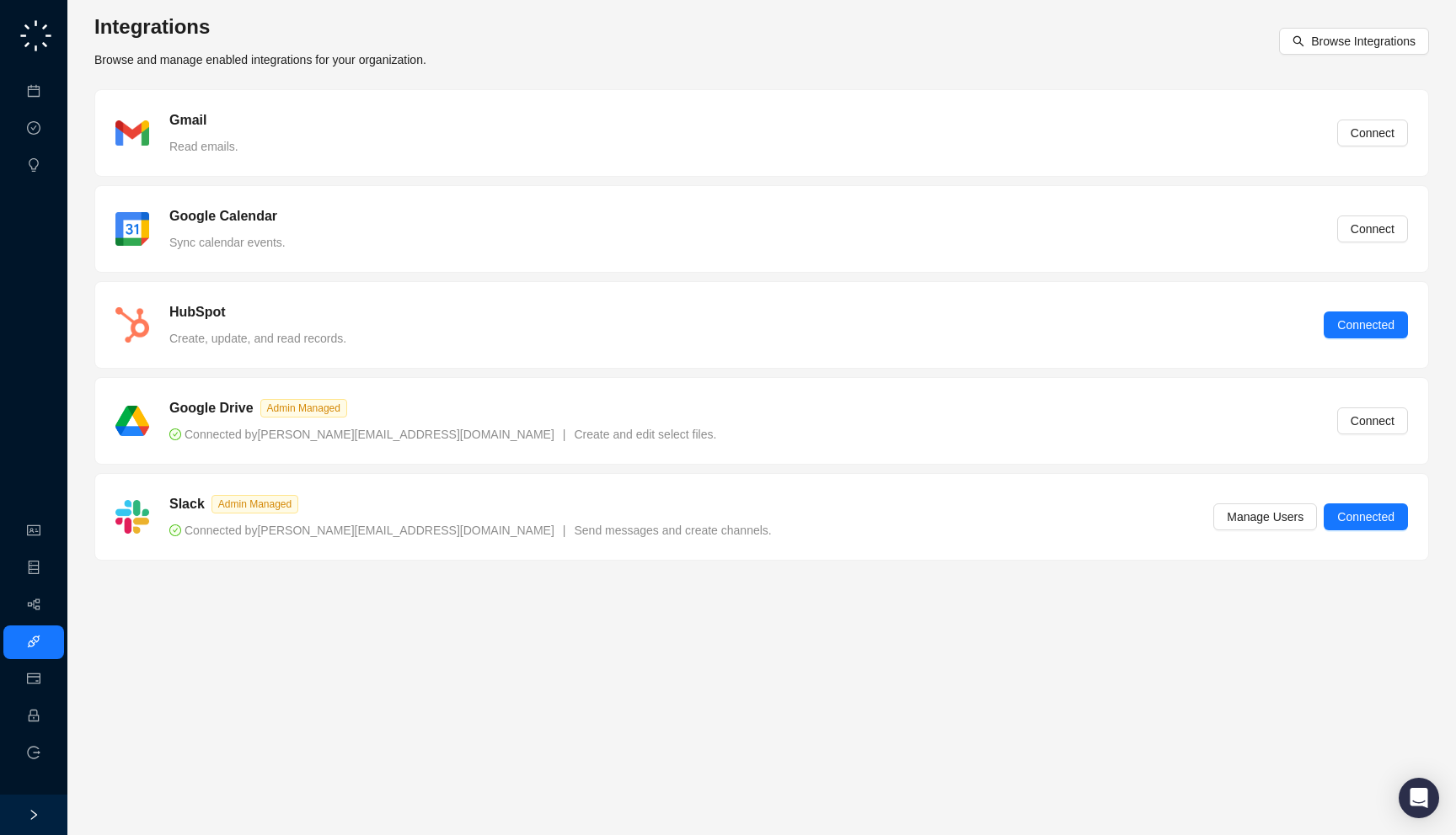
drag, startPoint x: 584, startPoint y: 441, endPoint x: 588, endPoint y: 450, distance: 9.8
click at [588, 450] on div "Google Drive Admin Managed Connected by jake@swyftai.com | Create and edit sele…" at bounding box center [762, 421] width 1332 height 86
click at [49, 636] on link "Integrations" at bounding box center [79, 643] width 61 height 14
click at [49, 612] on link "Workflows" at bounding box center [75, 606] width 53 height 14
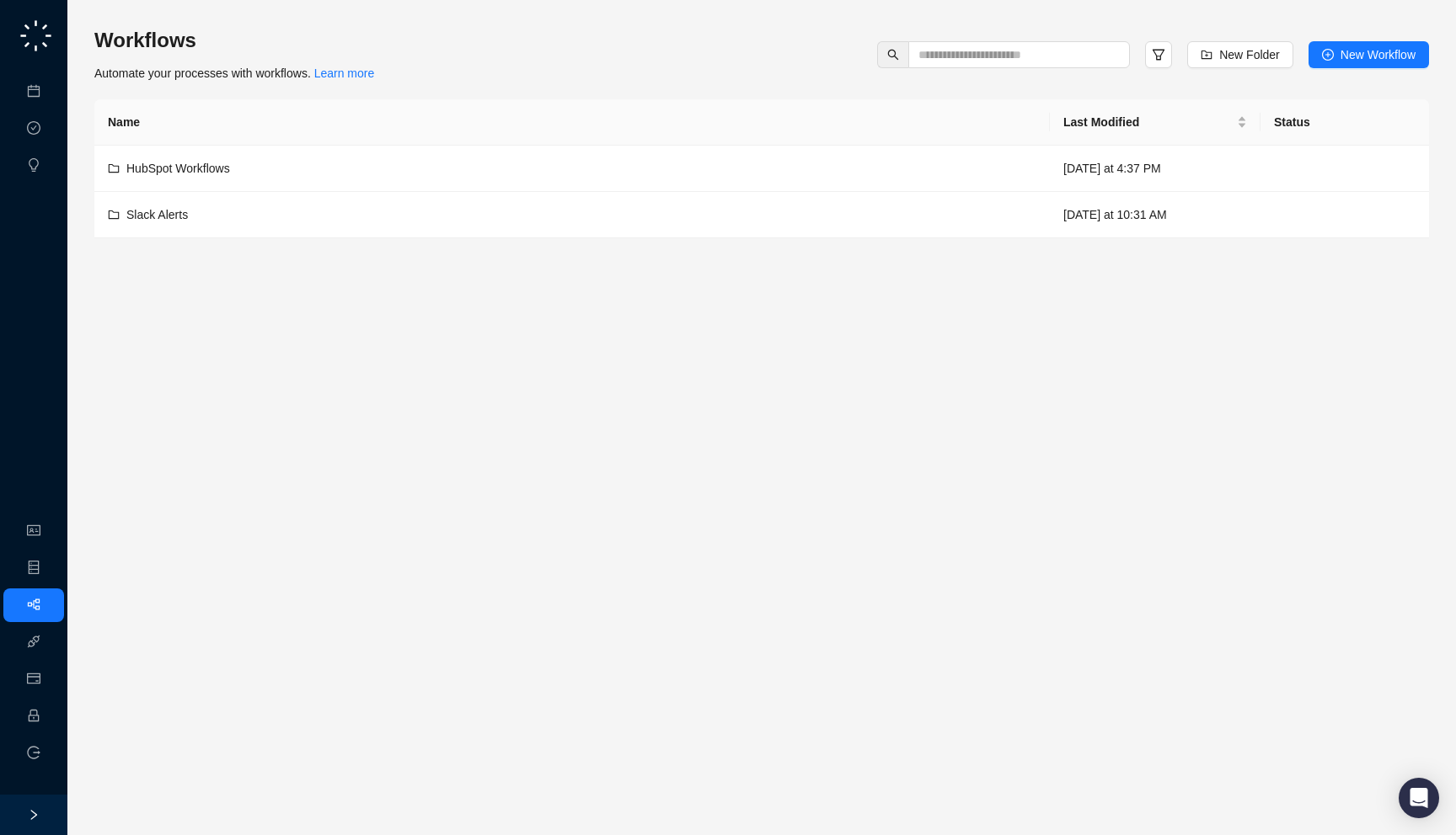
click at [1023, 68] on div "Workflows Automate your processes with workflows. Learn more New Folder New Wor…" at bounding box center [762, 54] width 1334 height 55
click at [1156, 57] on icon "filter" at bounding box center [1158, 54] width 14 height 14
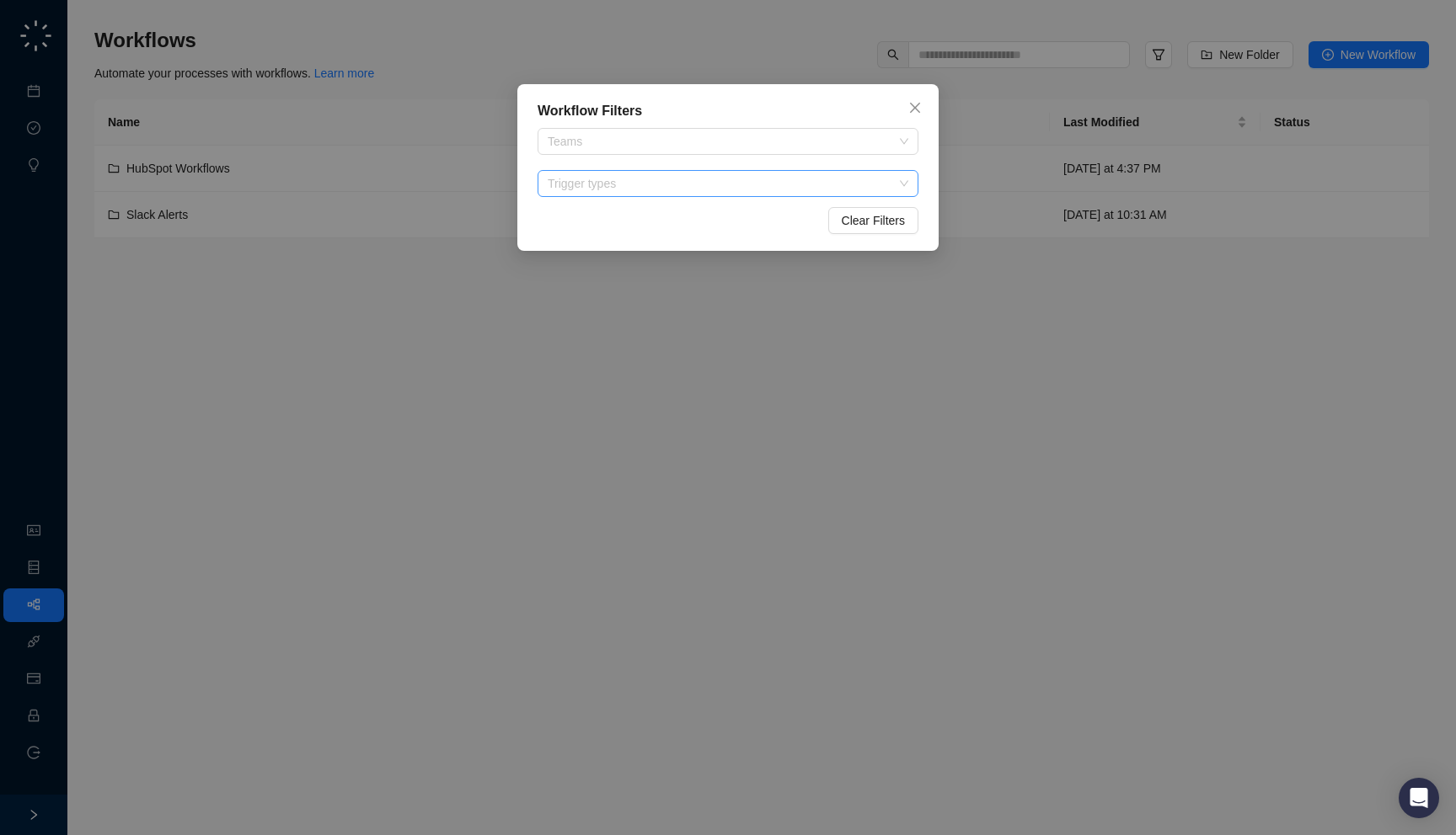
click at [741, 196] on div "Trigger types" at bounding box center [728, 184] width 381 height 27
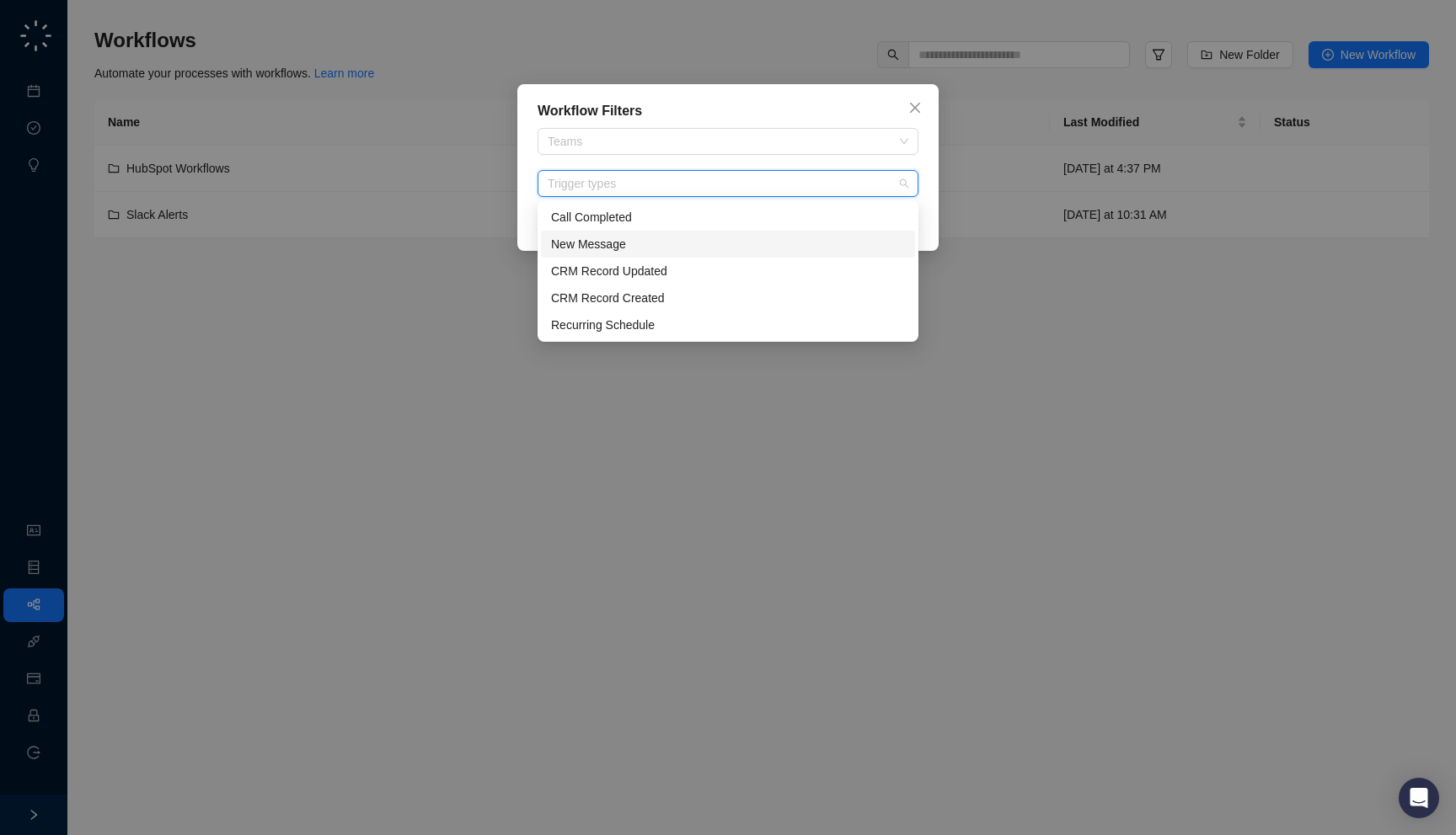
click at [698, 249] on div "New Message" at bounding box center [728, 244] width 354 height 18
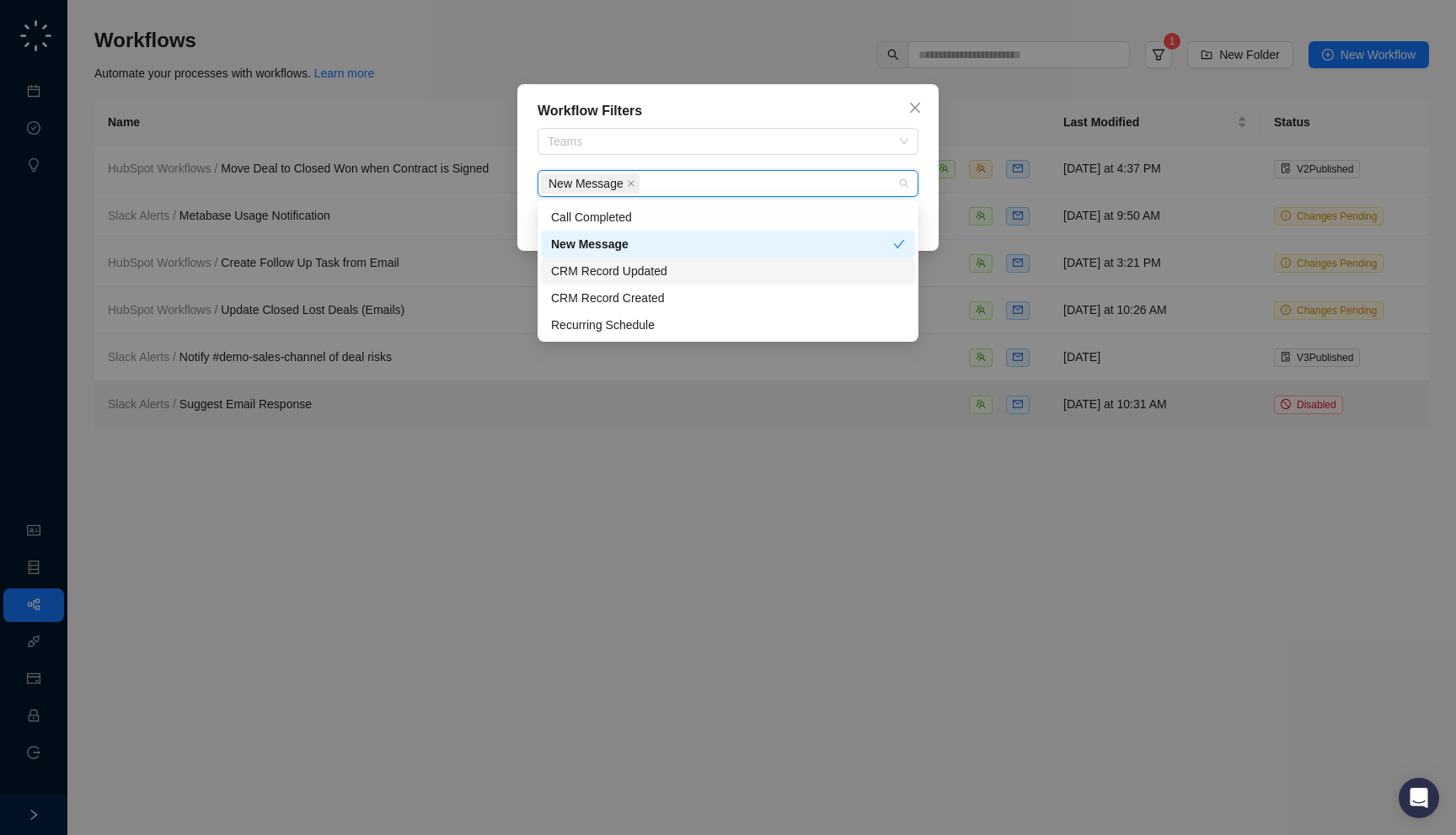
click at [280, 163] on div "Workflow Filters Teams New Message Clear Filters" at bounding box center [728, 417] width 1456 height 835
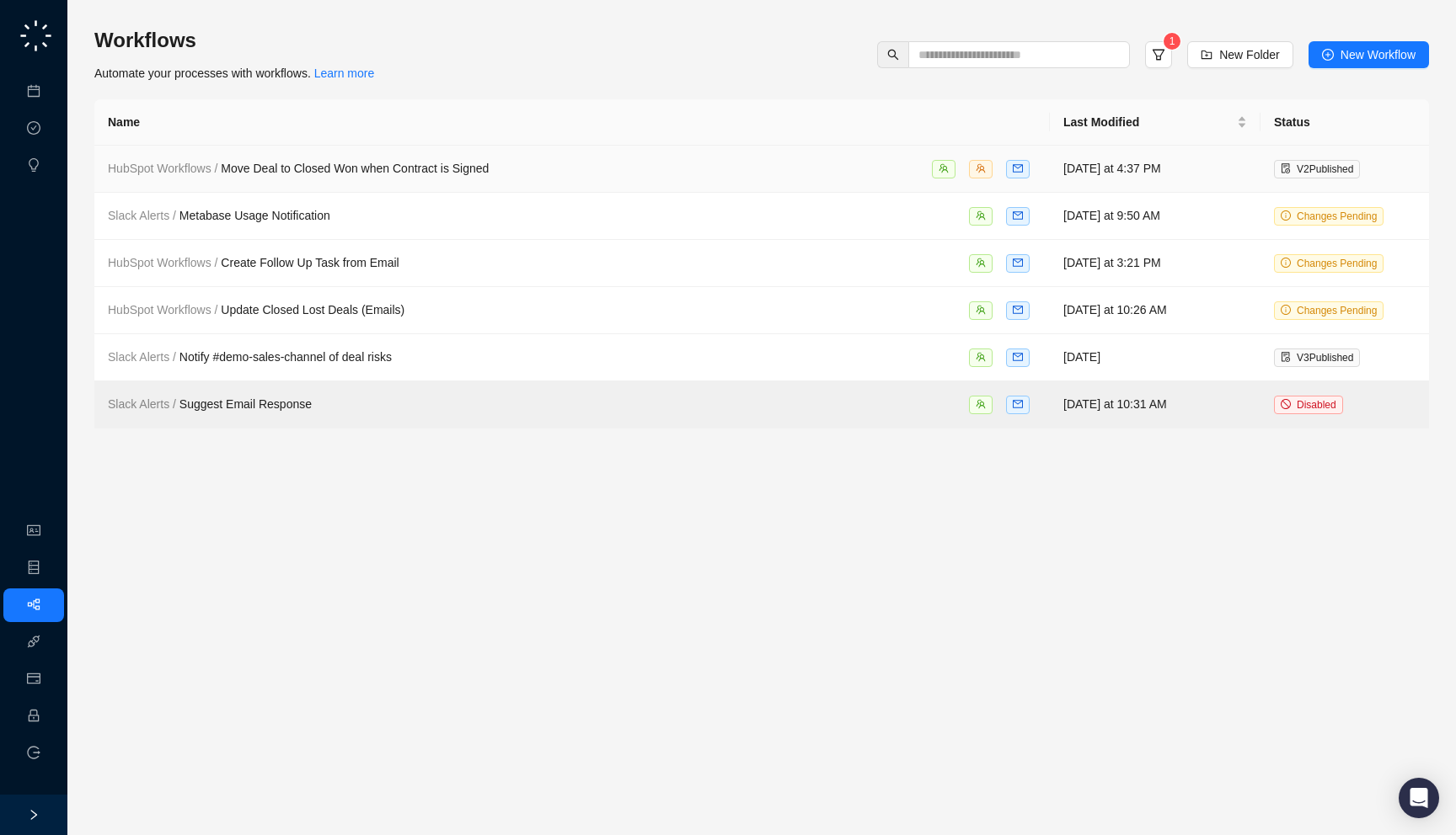
click at [319, 159] on div "HubSpot Workflows / Move Deal to Closed Won when Contract is Signed" at bounding box center [299, 168] width 381 height 18
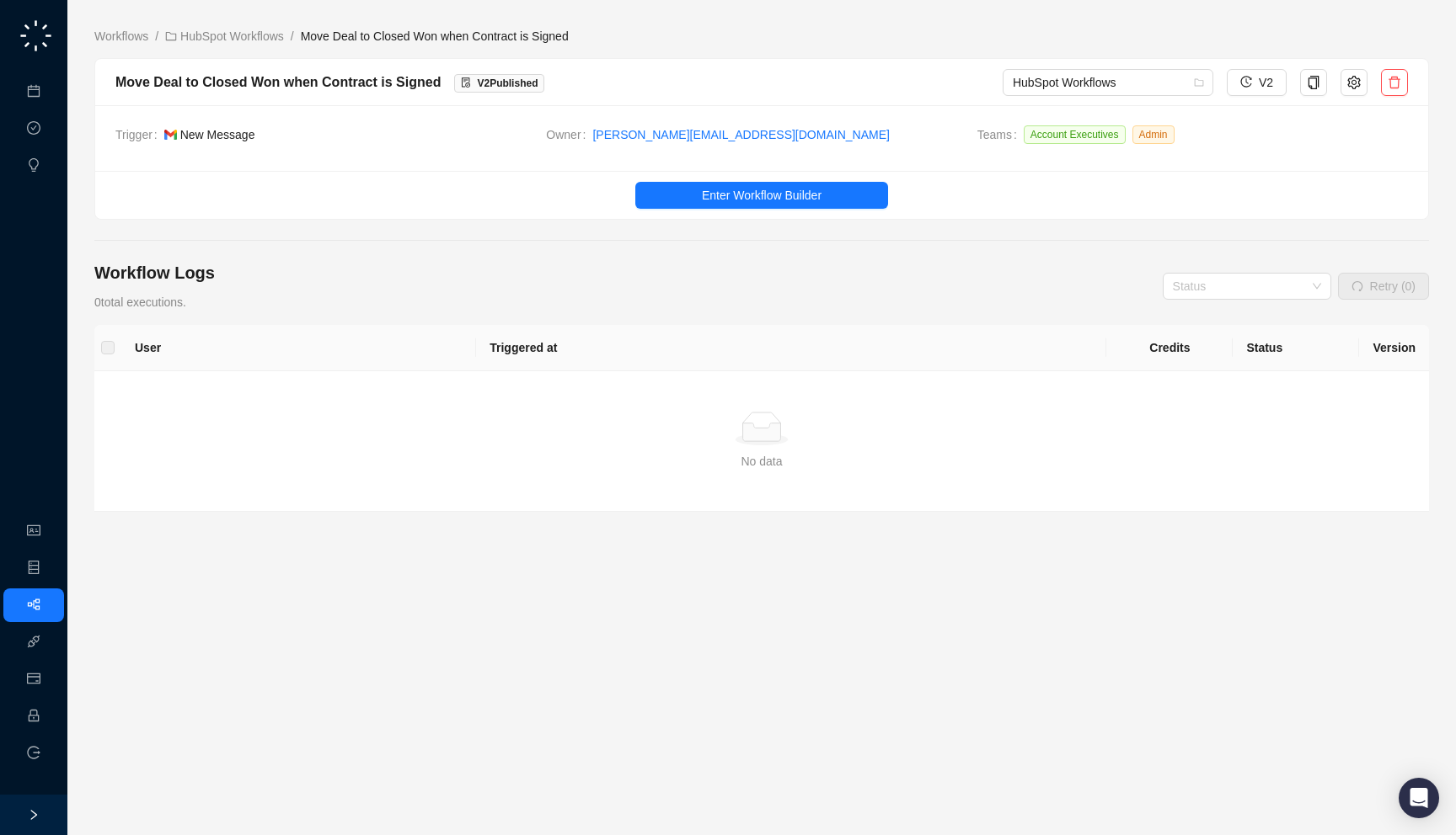
click at [229, 47] on main "Workflows / HubSpot Workflows / Move Deal to Closed Won when Contract is Signed…" at bounding box center [762, 425] width 1334 height 795
click at [230, 40] on link "HubSpot Workflows" at bounding box center [224, 36] width 125 height 18
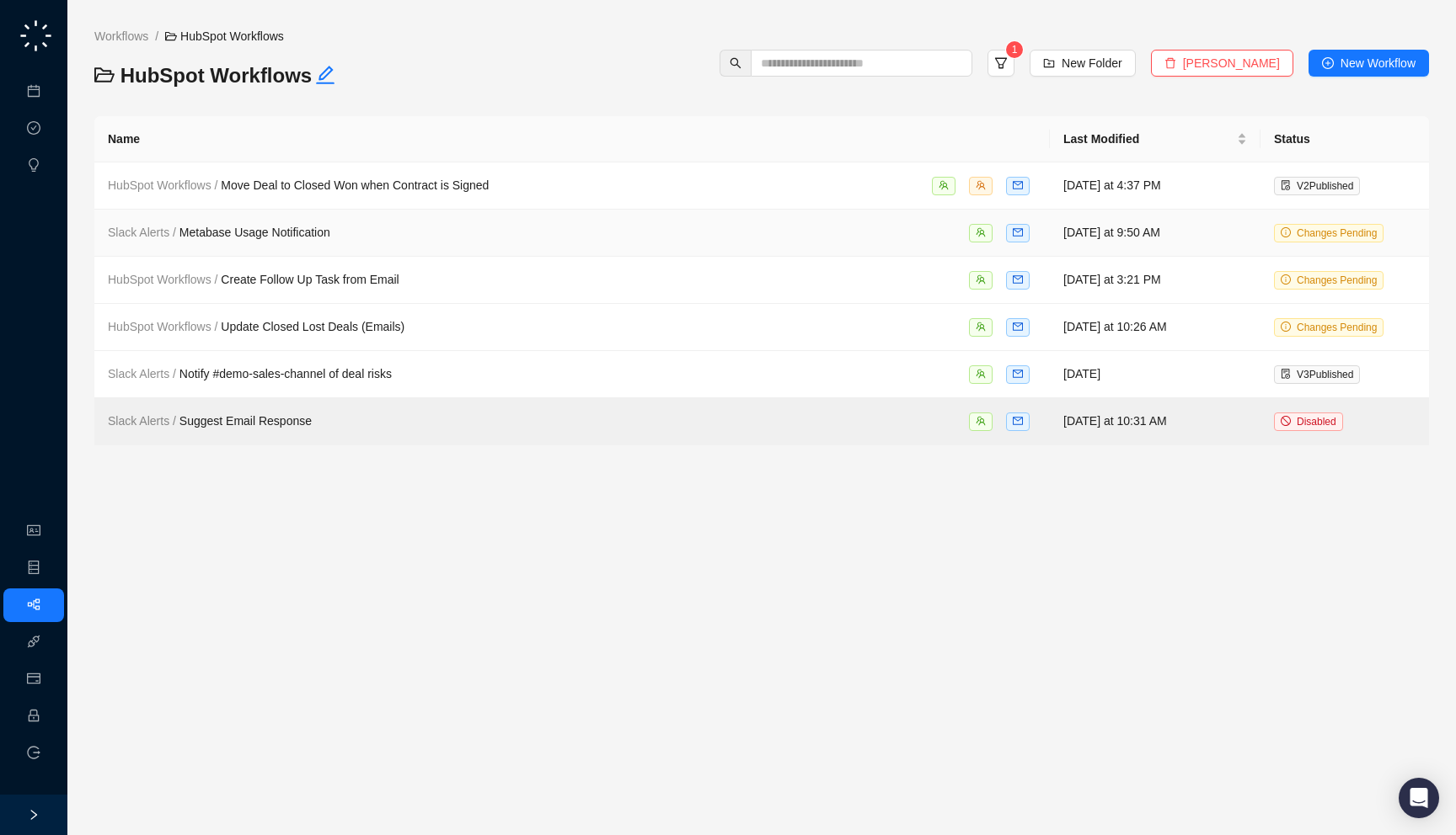
click at [427, 235] on div "Slack Alerts / Metabase Usage Notification" at bounding box center [572, 233] width 929 height 19
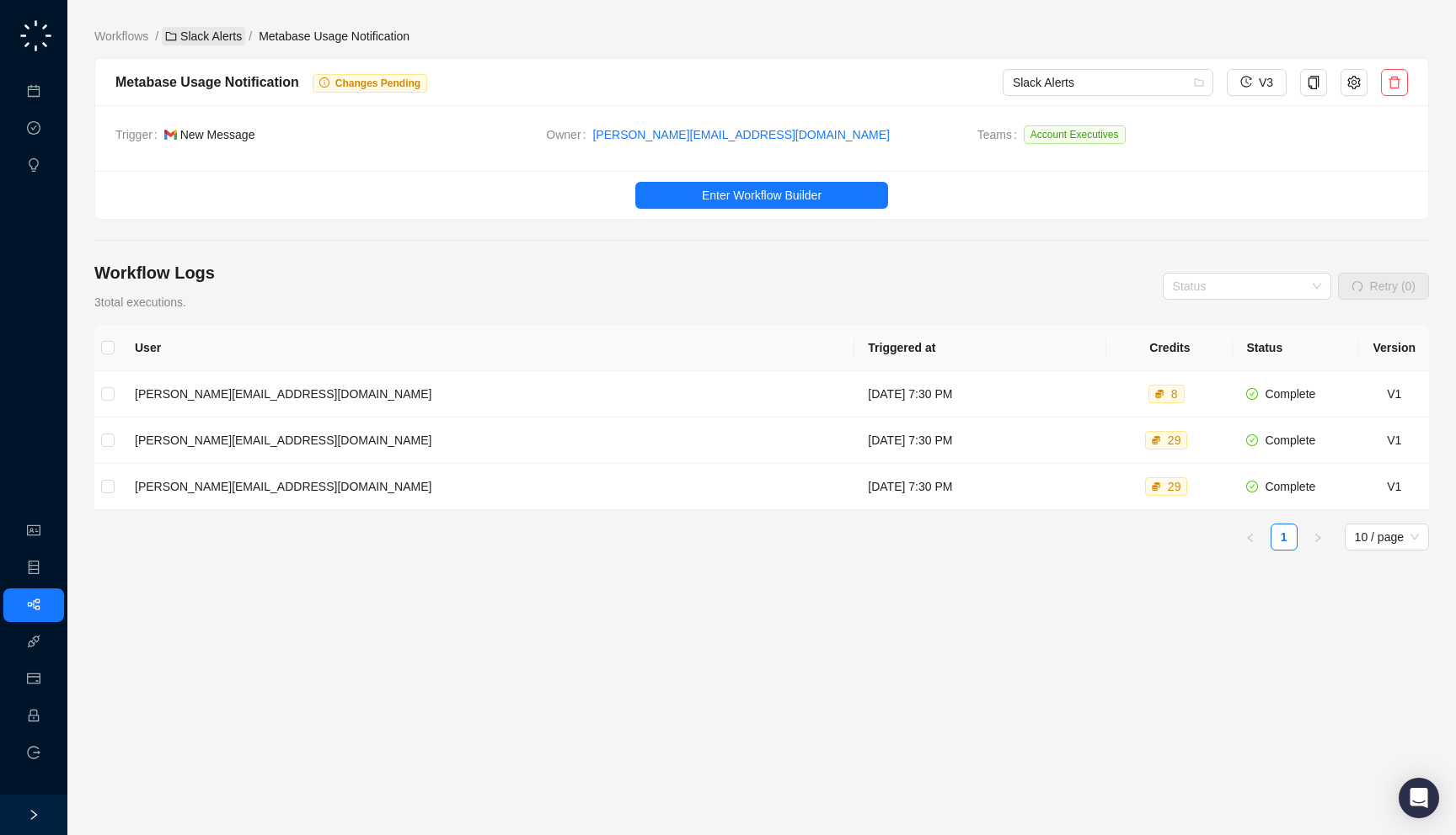
click at [245, 41] on link "Slack Alerts" at bounding box center [203, 36] width 84 height 18
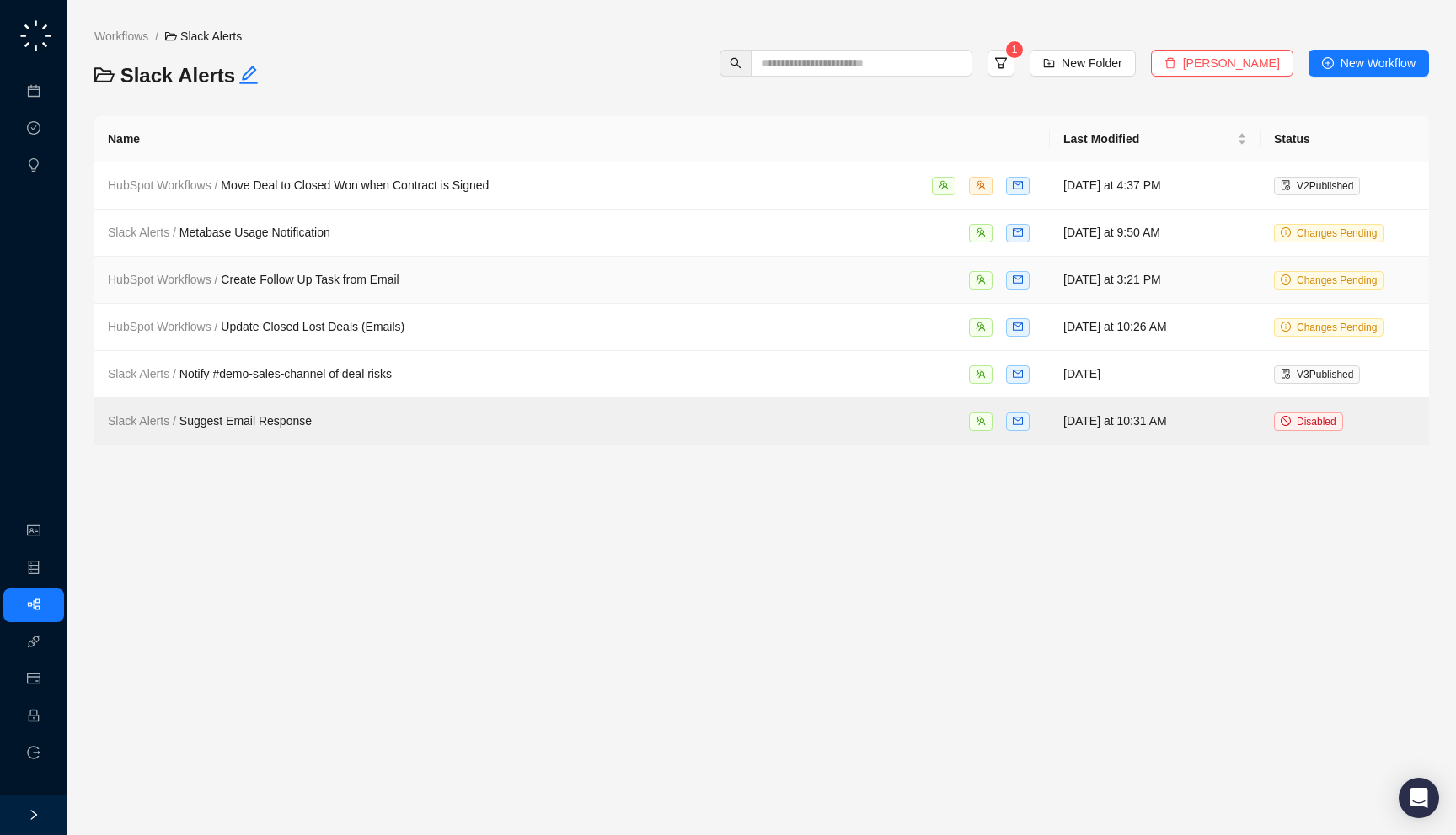
click at [532, 296] on td "HubSpot Workflows / Create Follow Up Task from Email" at bounding box center [572, 280] width 955 height 48
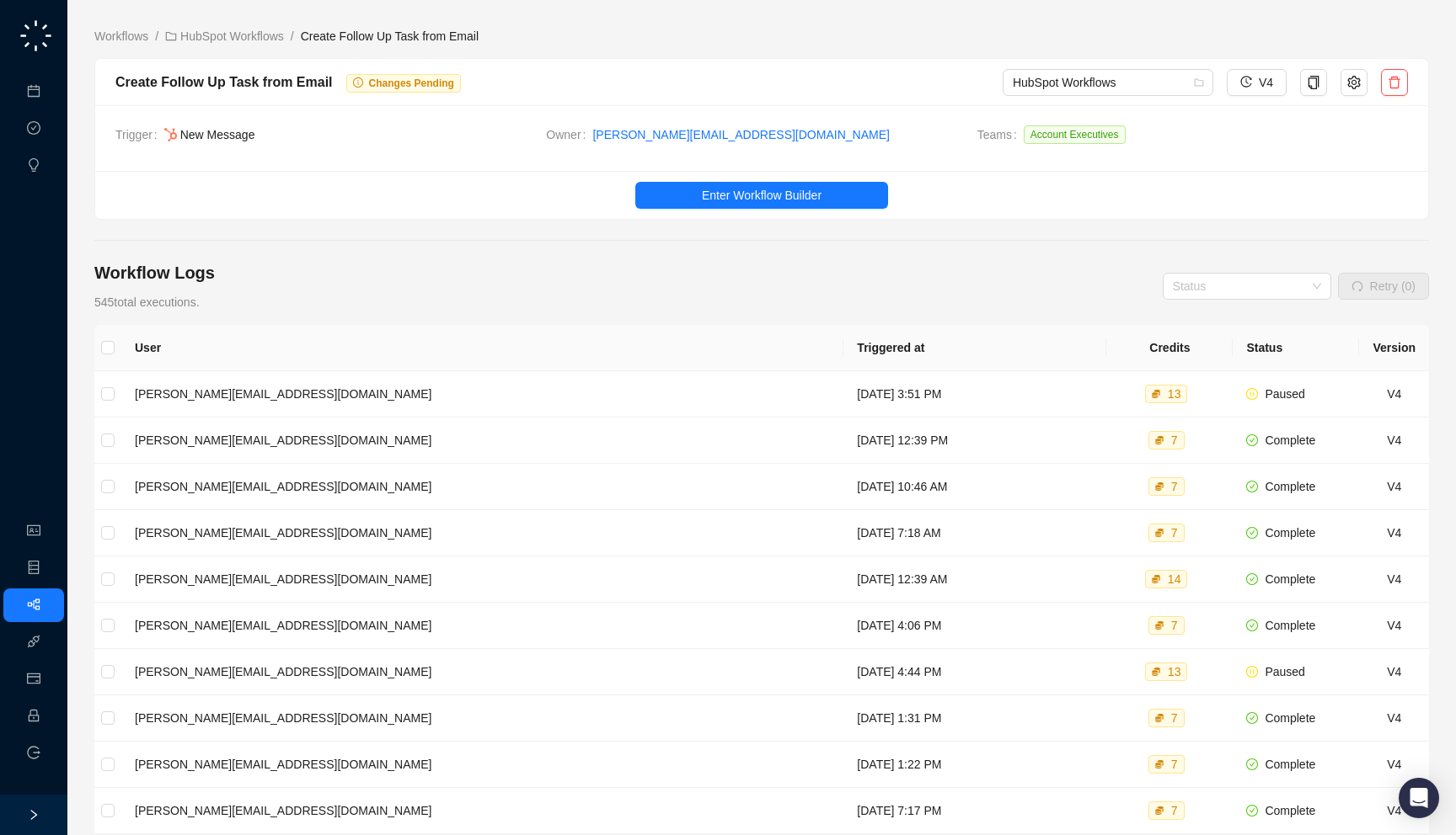
click at [347, 119] on div "Trigger New Message Owner jake@swyftai.com Teams Account Executives" at bounding box center [762, 138] width 1332 height 66
click at [249, 35] on link "HubSpot Workflows" at bounding box center [224, 36] width 125 height 18
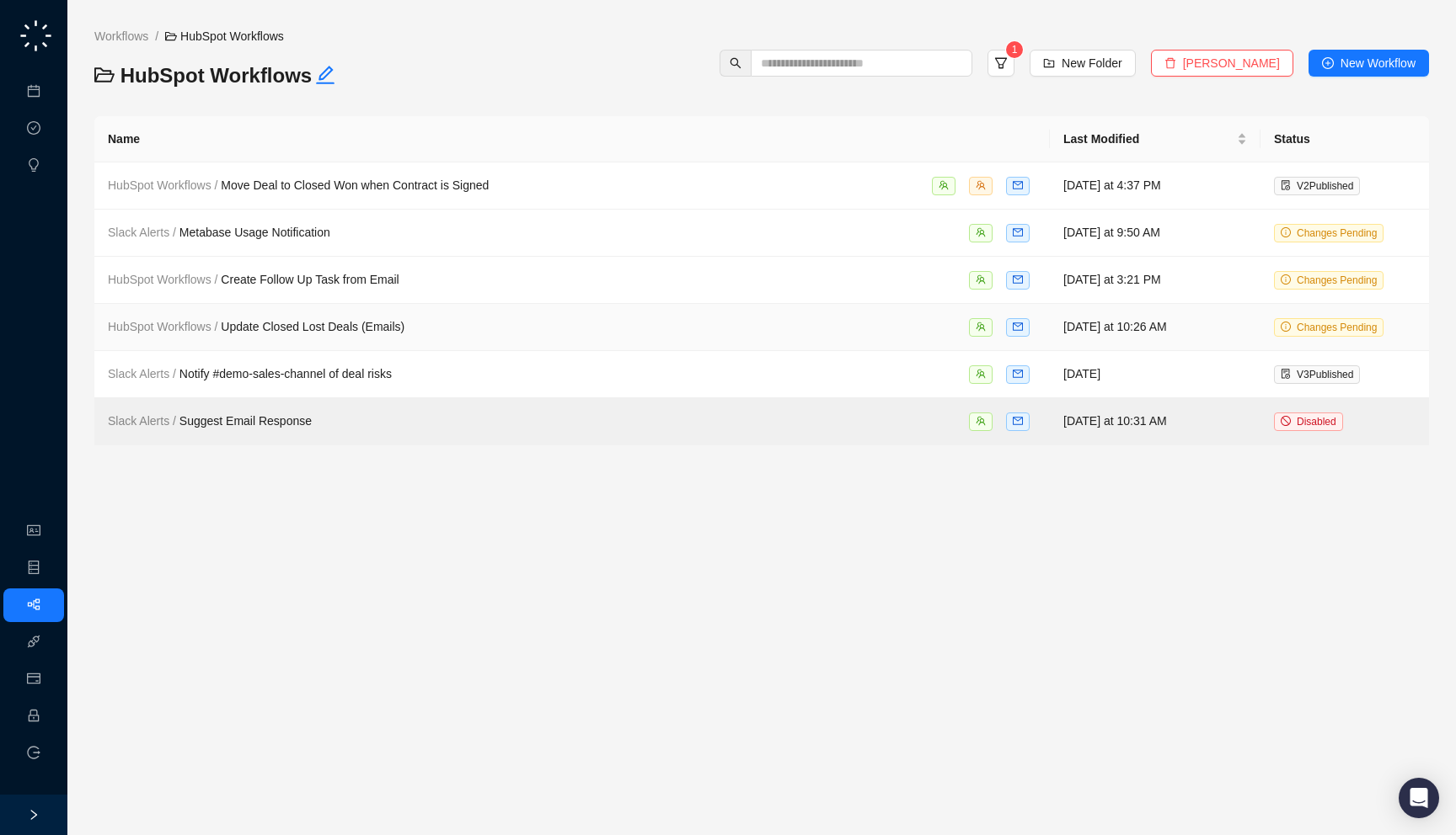
click at [534, 330] on div "HubSpot Workflows / Update Closed Lost Deals (Emails)" at bounding box center [572, 328] width 929 height 19
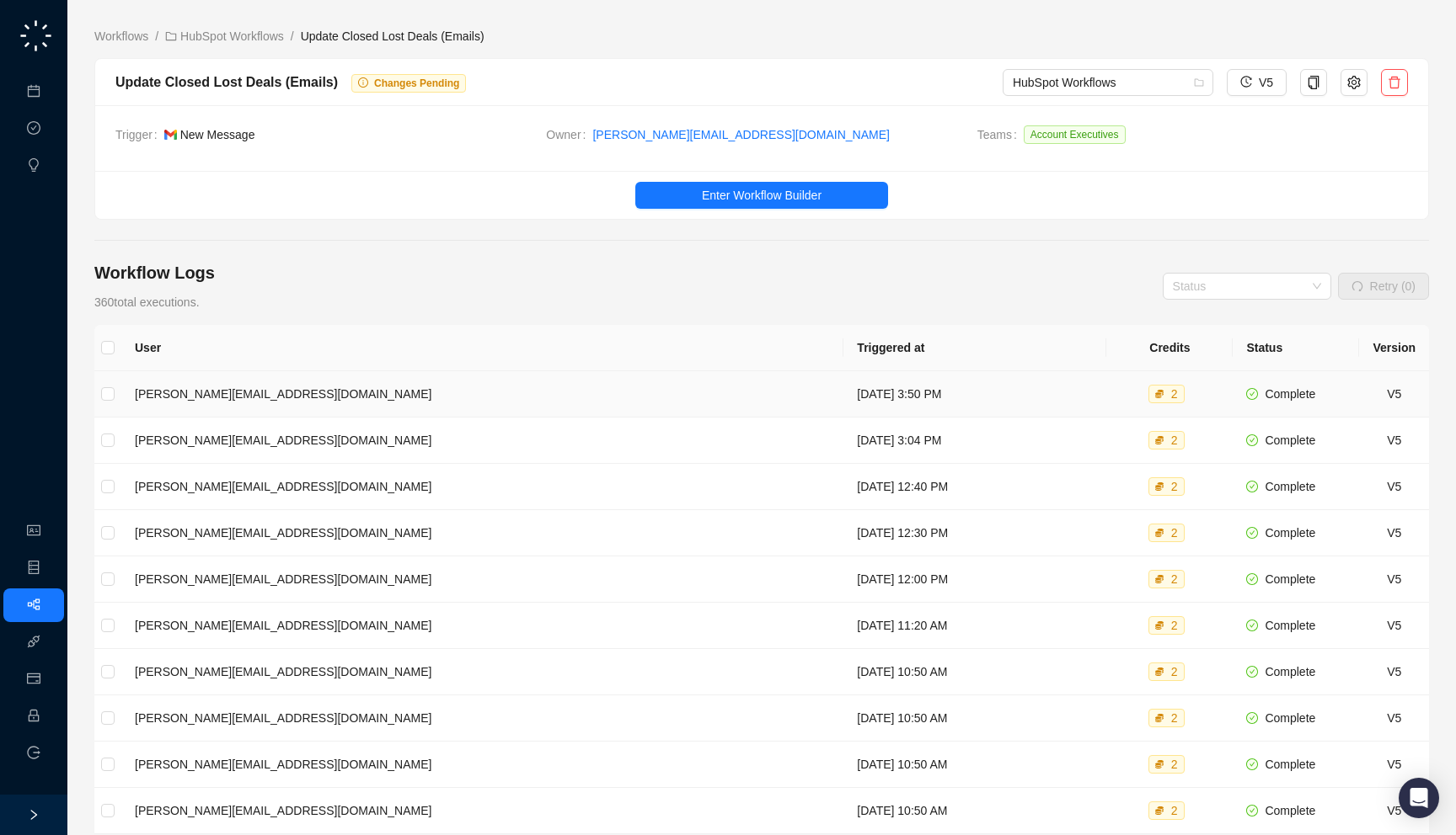
click at [843, 395] on td "Monday, 09/22/25, 3:50 PM" at bounding box center [975, 395] width 263 height 47
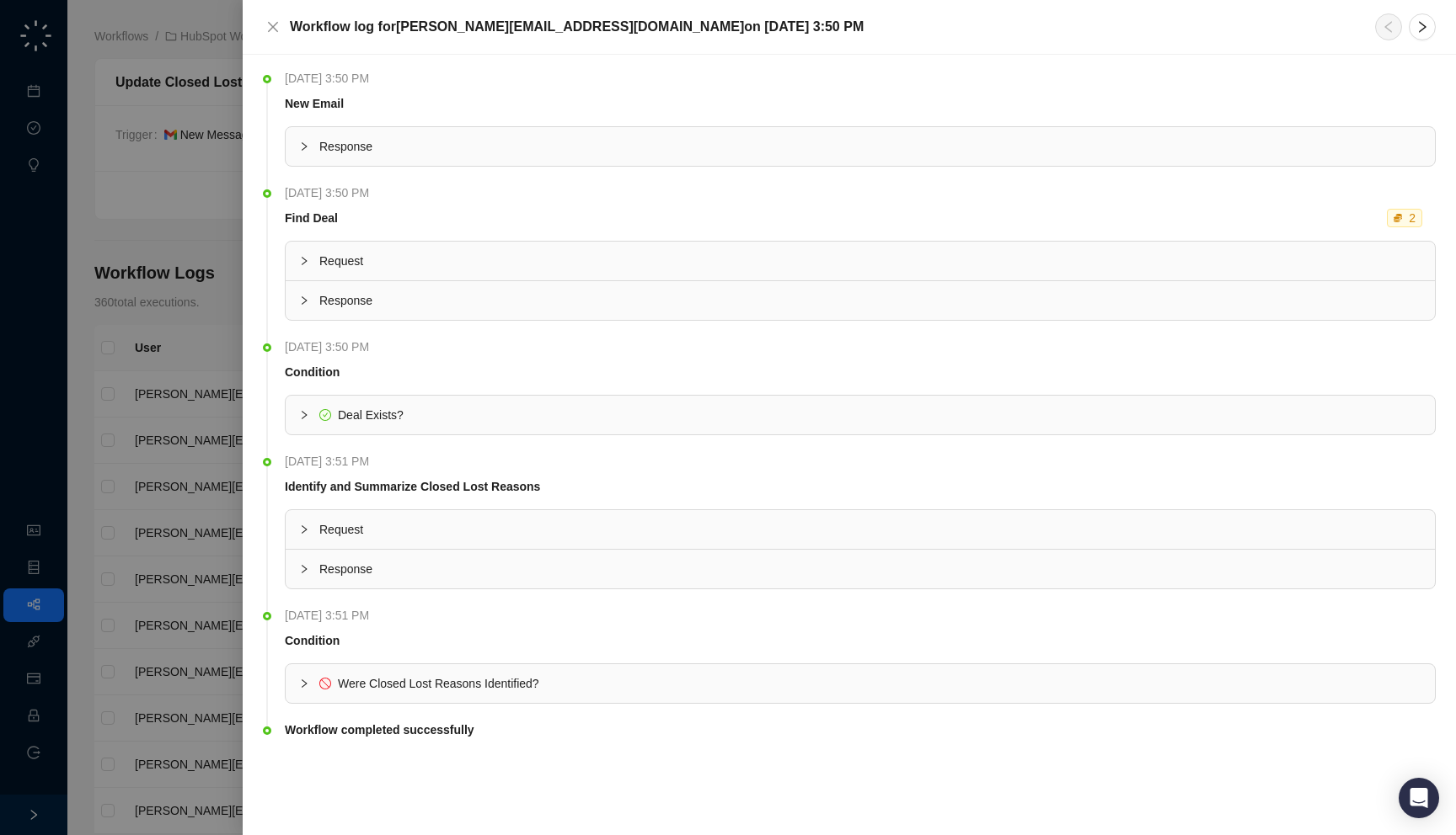
click at [125, 419] on div at bounding box center [728, 417] width 1456 height 835
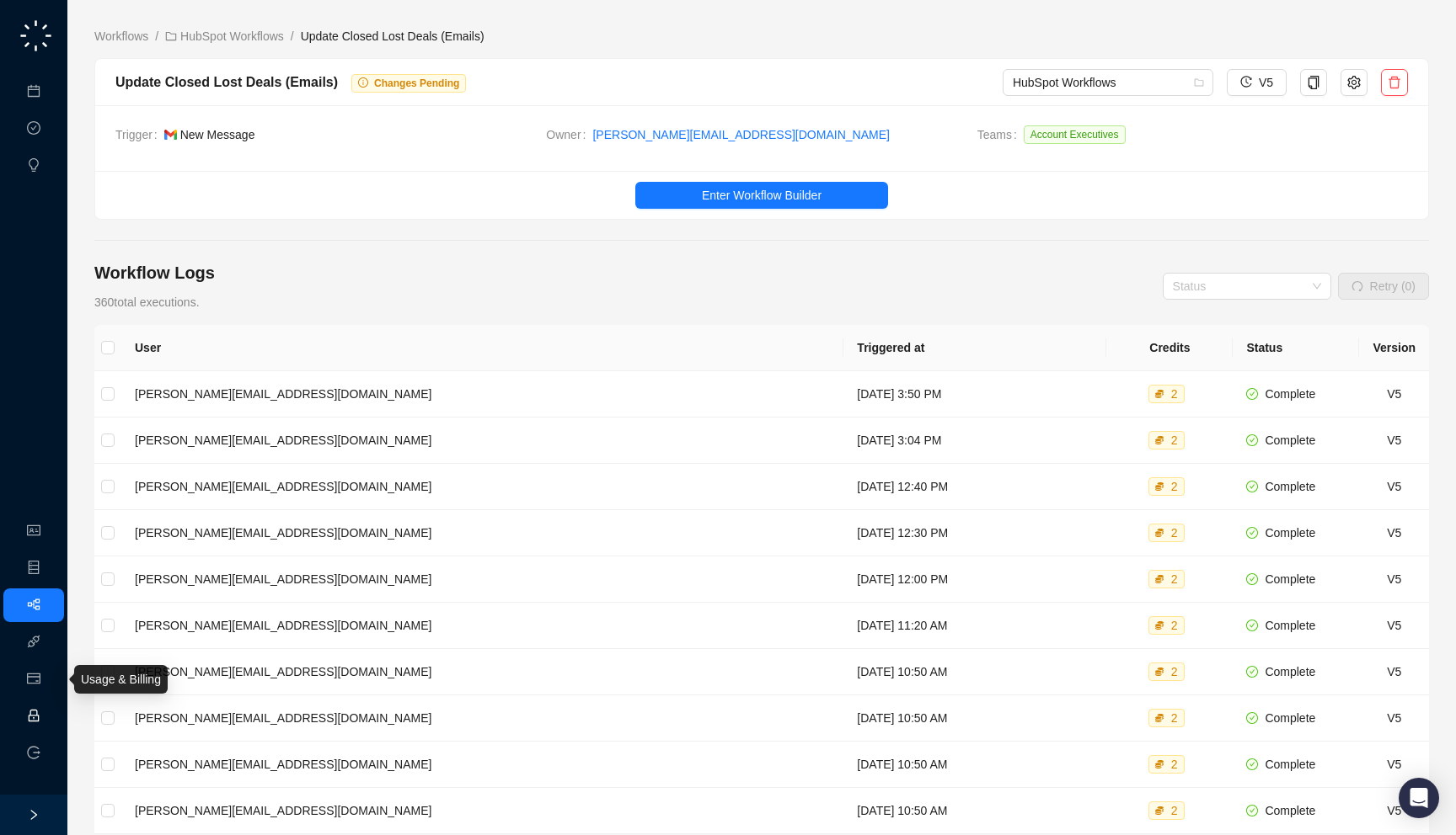
click at [49, 710] on link "Employee" at bounding box center [75, 716] width 53 height 14
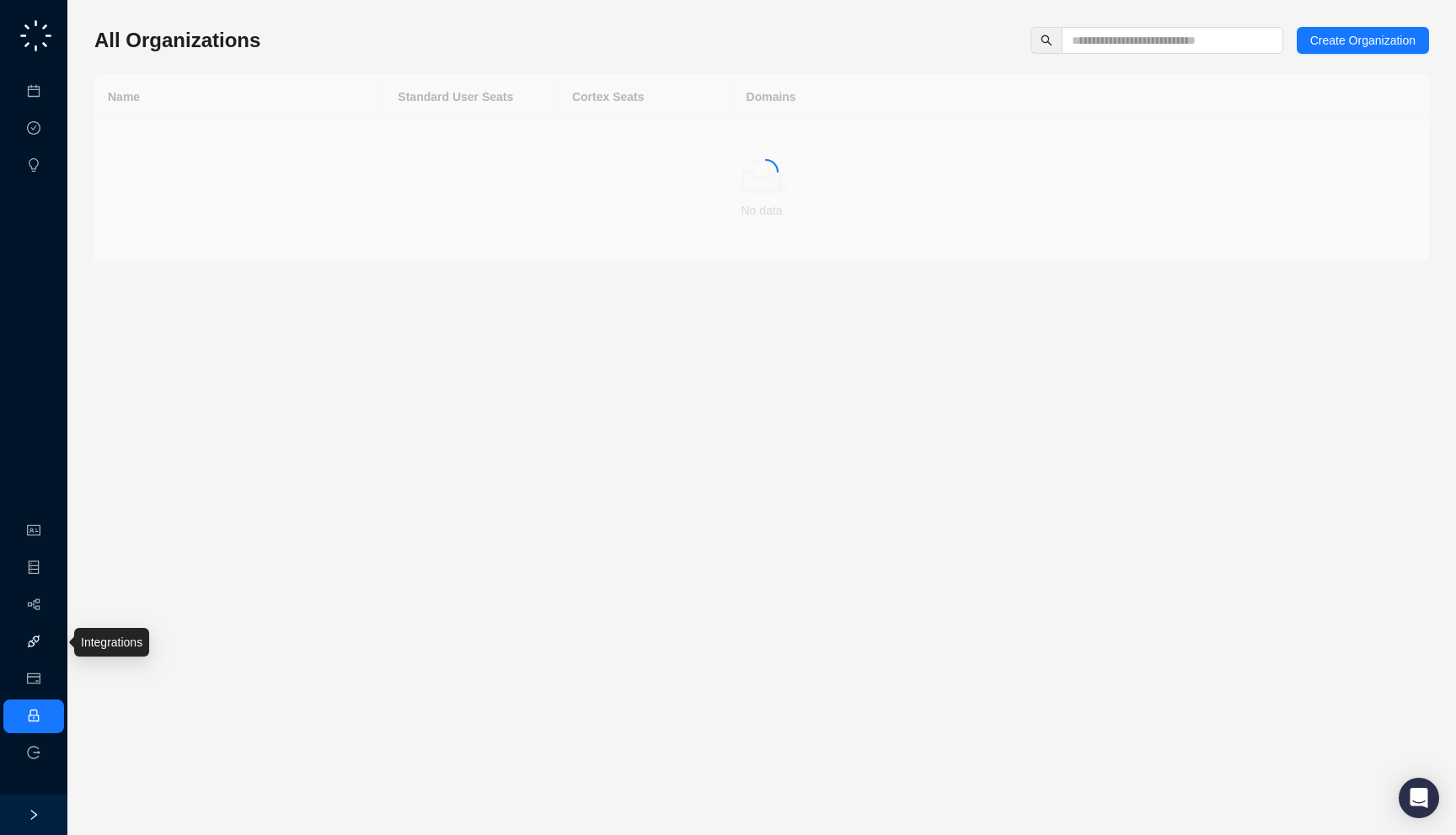
click at [49, 644] on link "Integrations" at bounding box center [79, 643] width 61 height 14
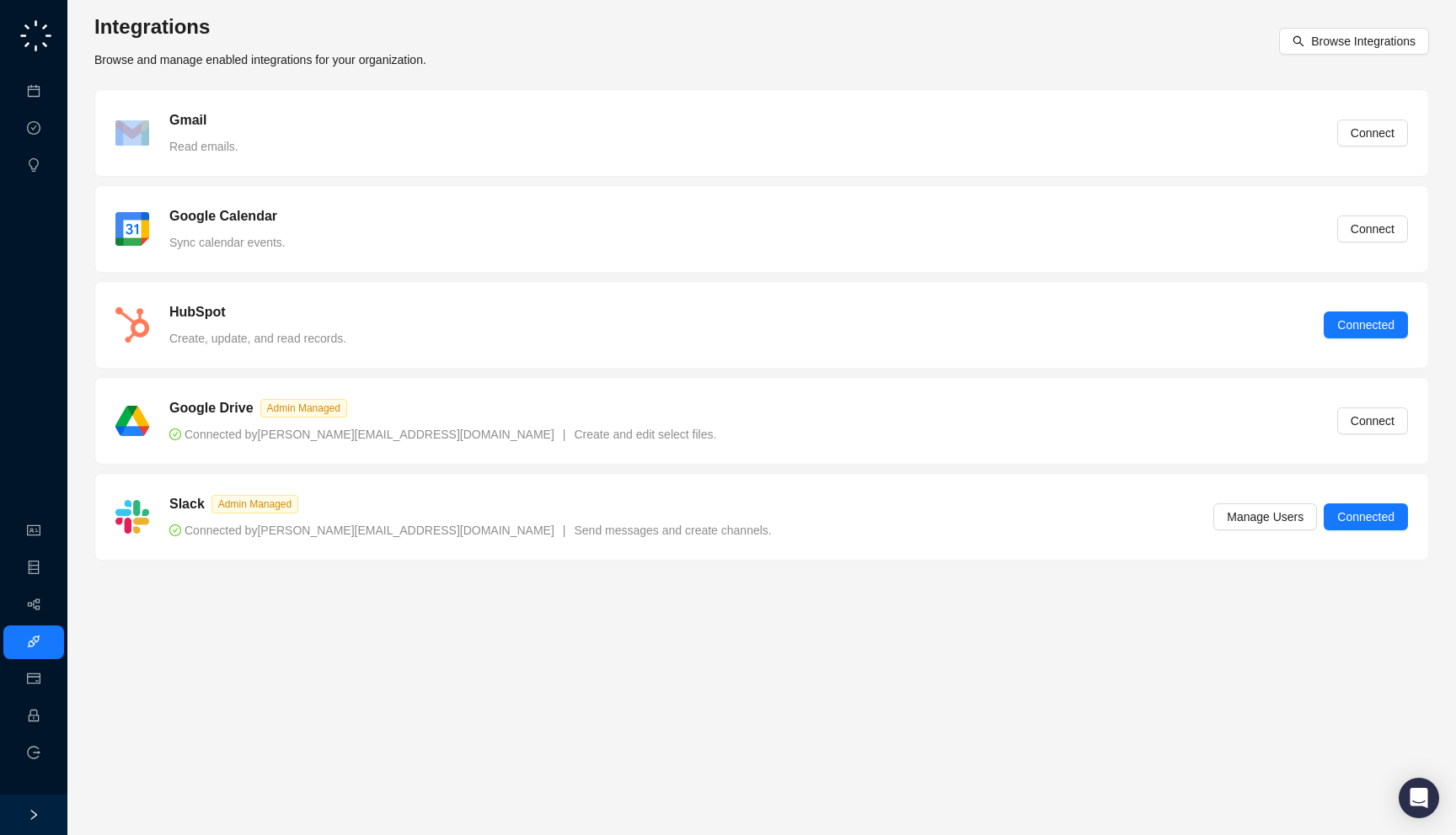
drag, startPoint x: 488, startPoint y: 65, endPoint x: 523, endPoint y: 80, distance: 38.1
click at [523, 80] on div "Integrations Browse and manage enabled integrations for your organization. Brow…" at bounding box center [762, 292] width 1334 height 556
click at [1365, 134] on span "Connect" at bounding box center [1372, 132] width 44 height 18
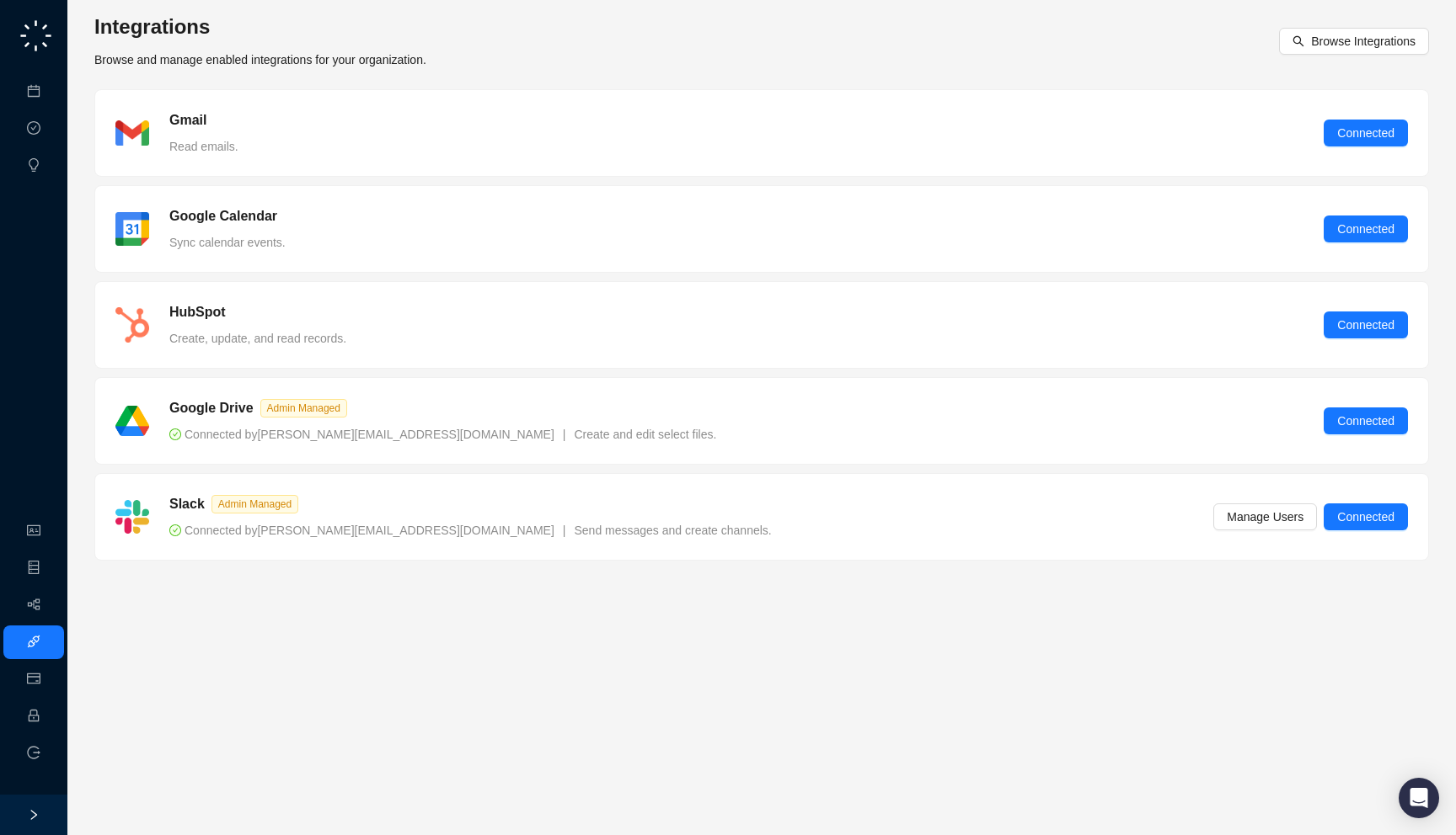
click at [997, 104] on div "Gmail Read emails. Connected" at bounding box center [762, 133] width 1332 height 86
click at [22, 737] on li "Logout" at bounding box center [33, 753] width 60 height 34
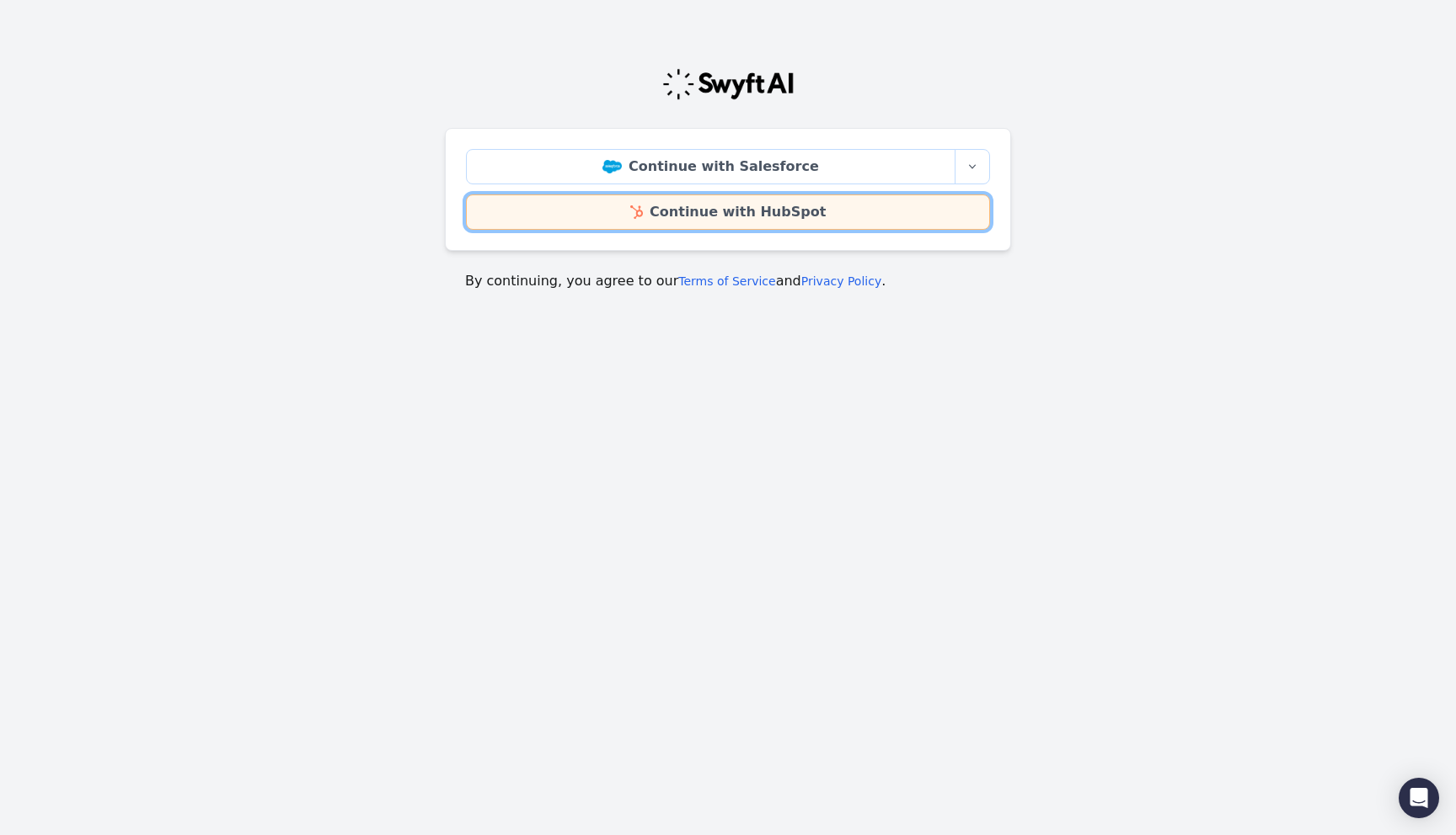
click at [738, 207] on link "Continue with HubSpot" at bounding box center [728, 212] width 524 height 35
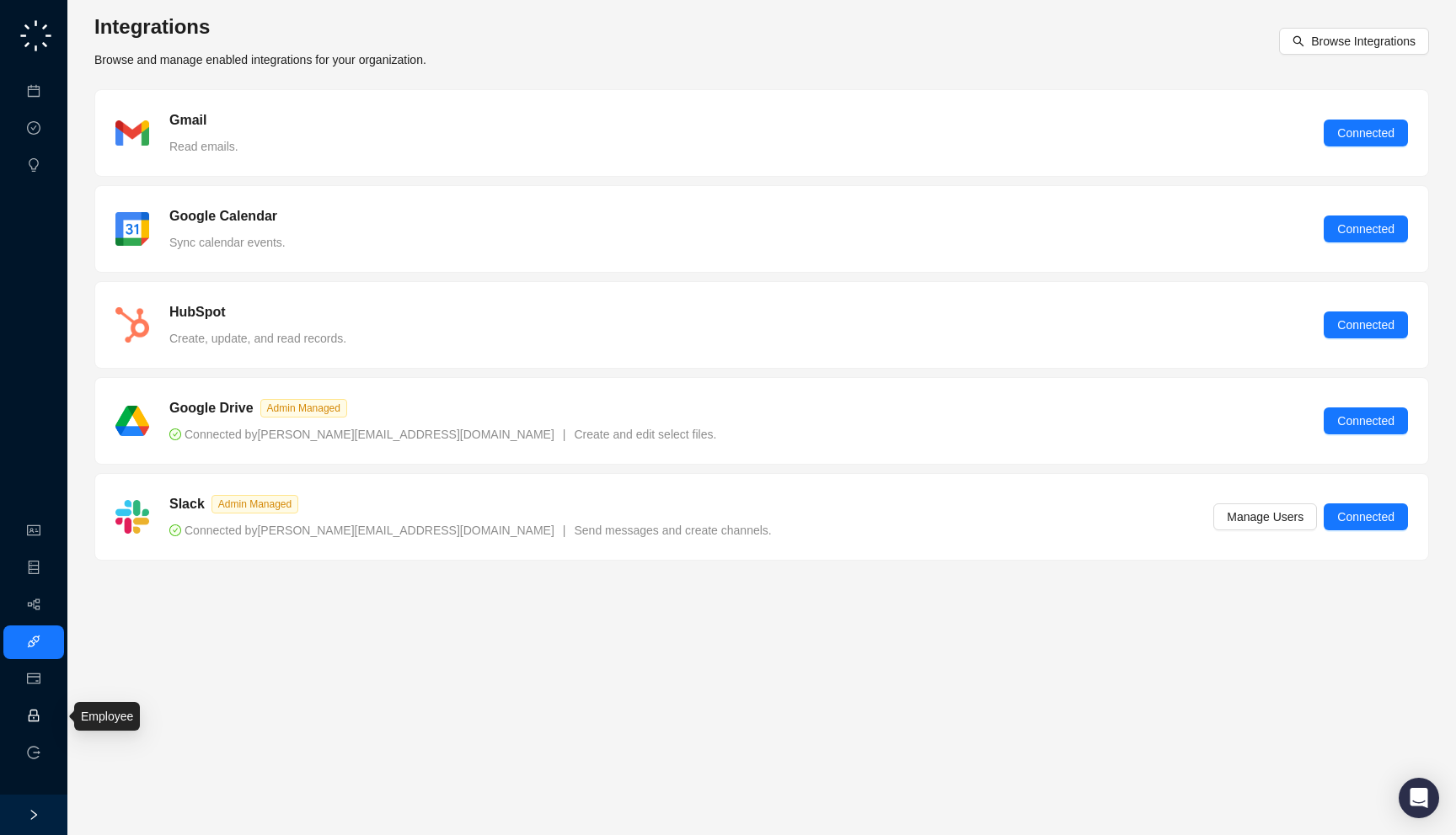
click at [49, 710] on link "Employee" at bounding box center [75, 716] width 53 height 14
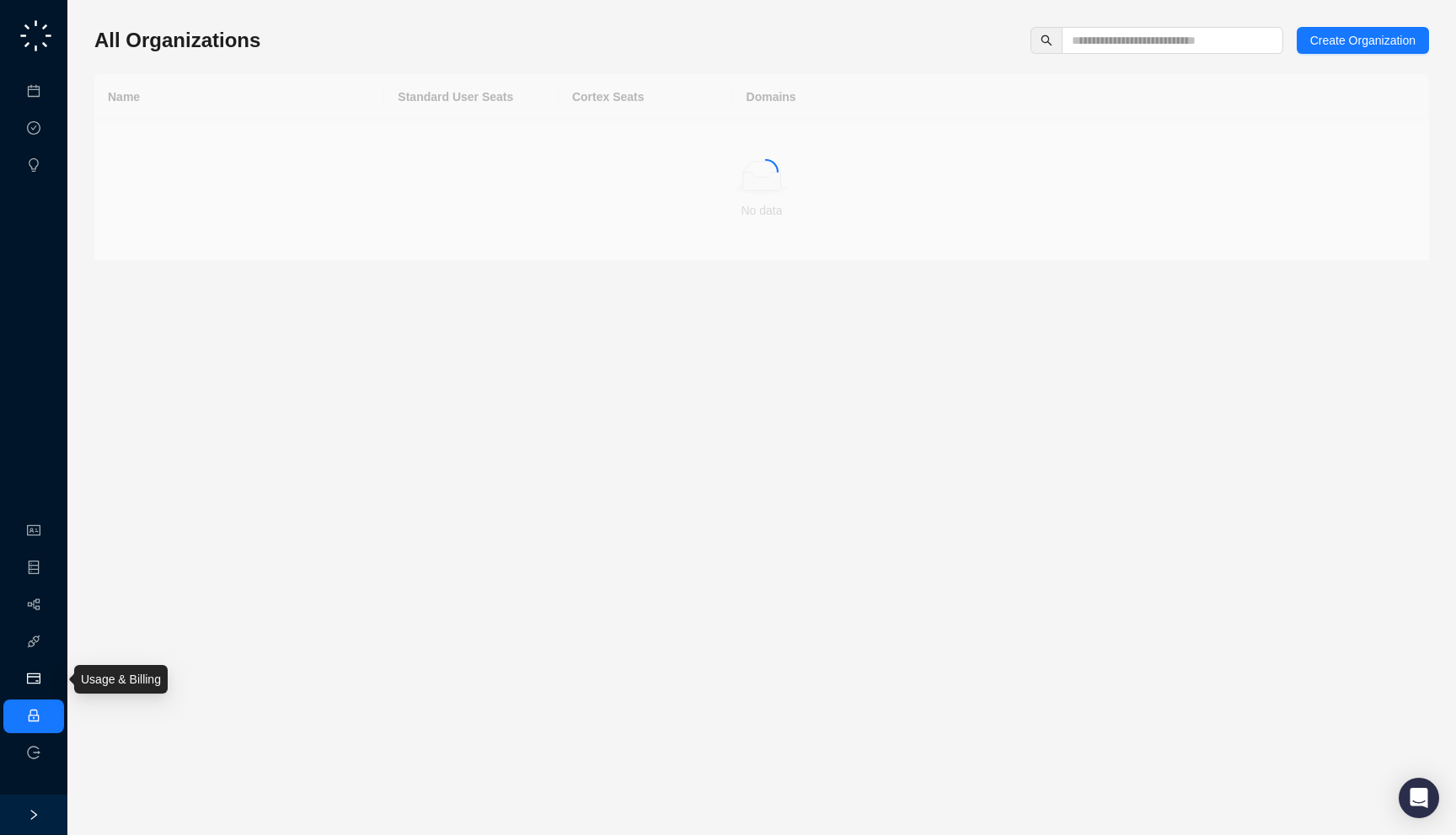
click at [49, 683] on link "Usage & Billing" at bounding box center [89, 679] width 80 height 14
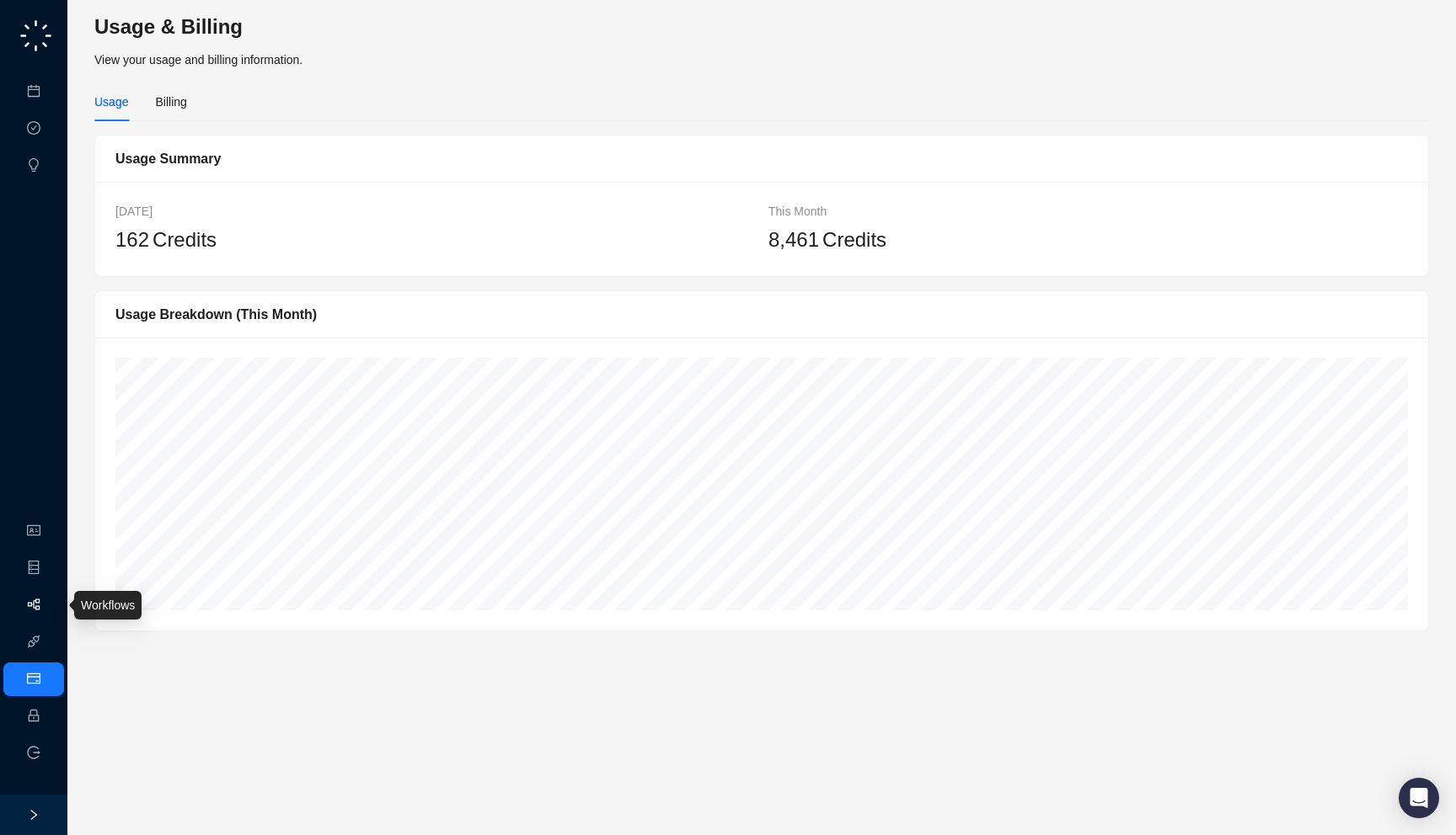
click at [49, 604] on link "Workflows" at bounding box center [75, 606] width 53 height 14
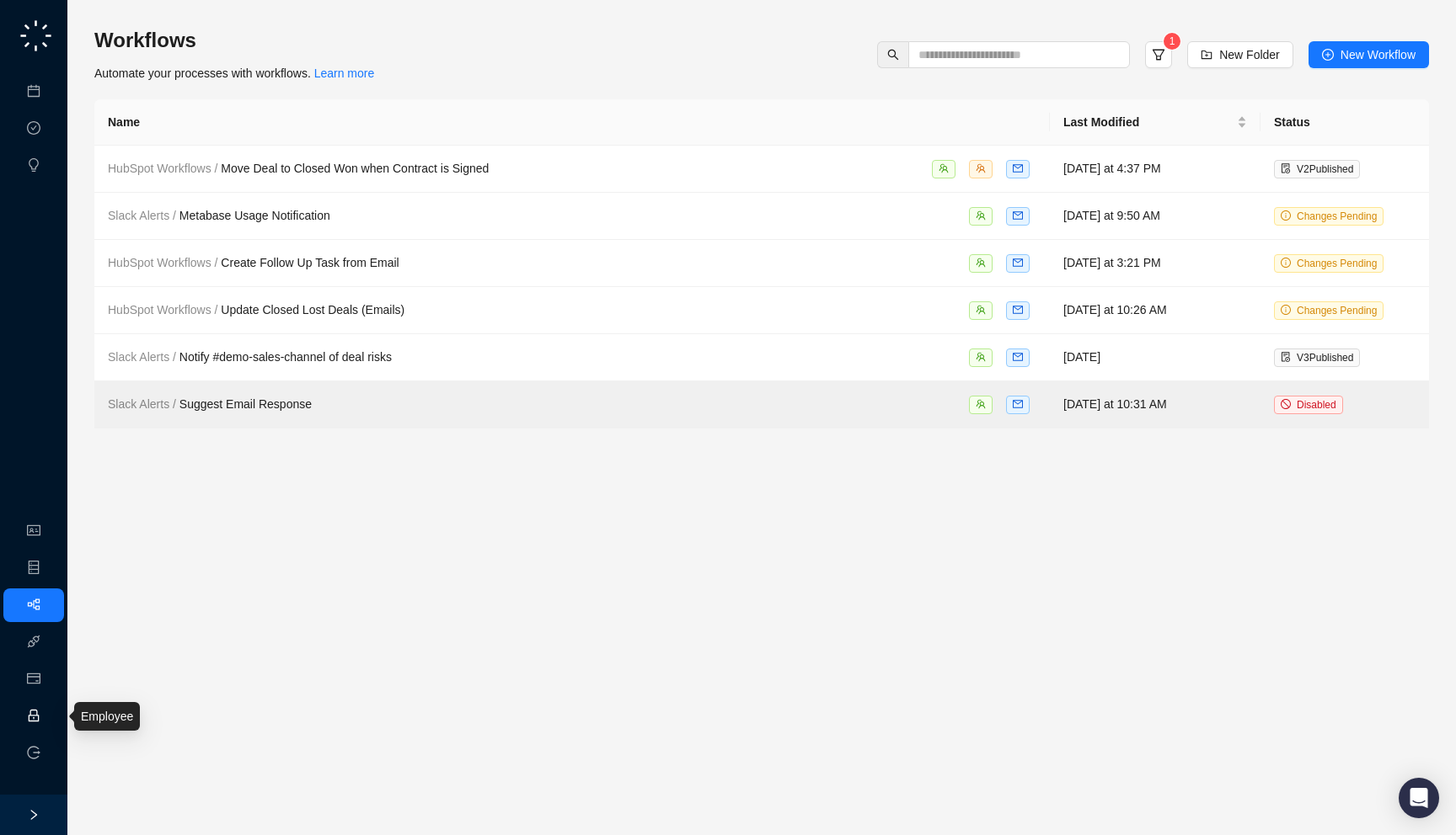
click at [49, 722] on link "Employee" at bounding box center [75, 716] width 53 height 14
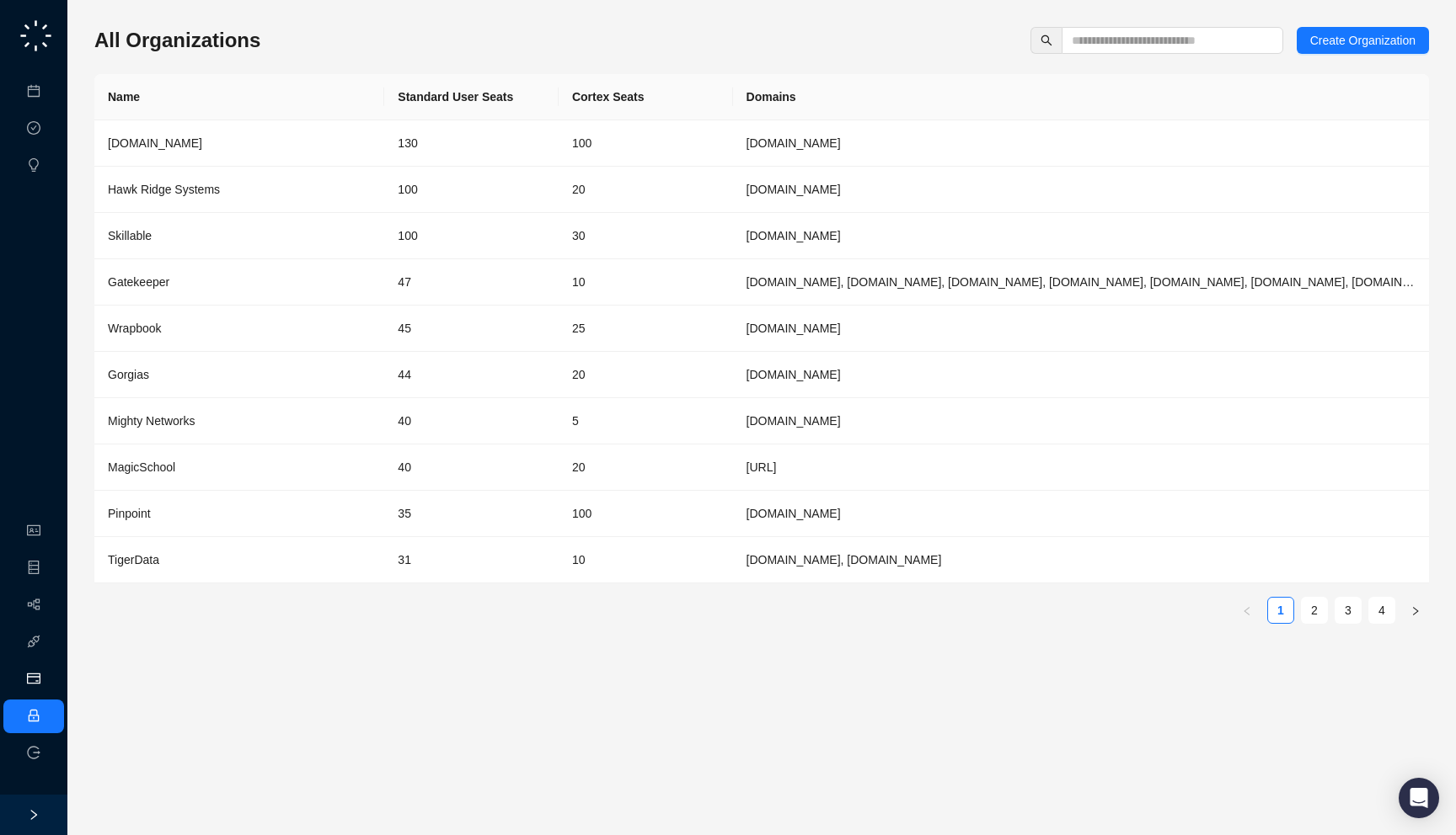
click at [59, 685] on link "Usage & Billing" at bounding box center [89, 679] width 80 height 14
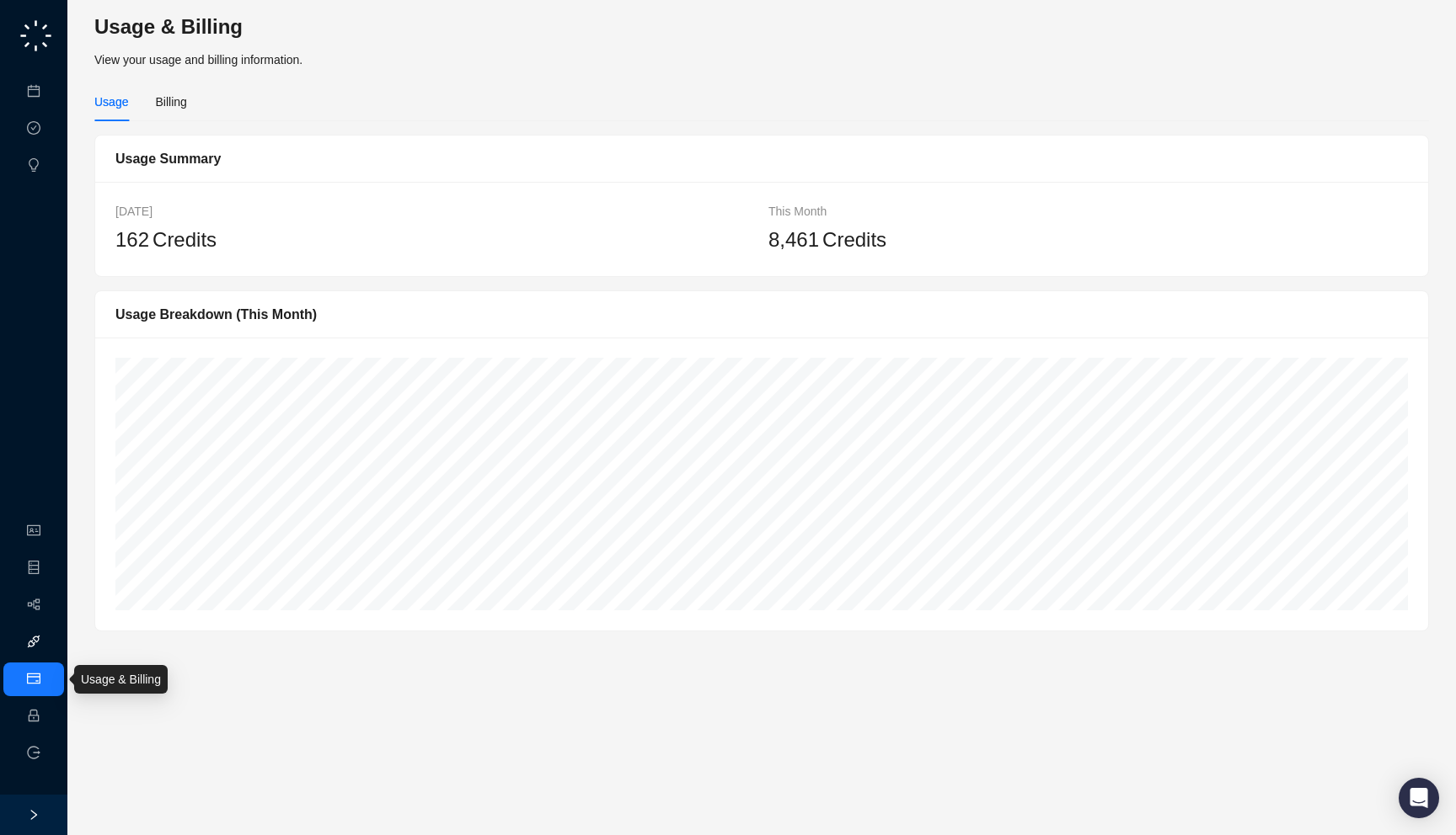
click at [49, 636] on link "Integrations" at bounding box center [79, 643] width 61 height 14
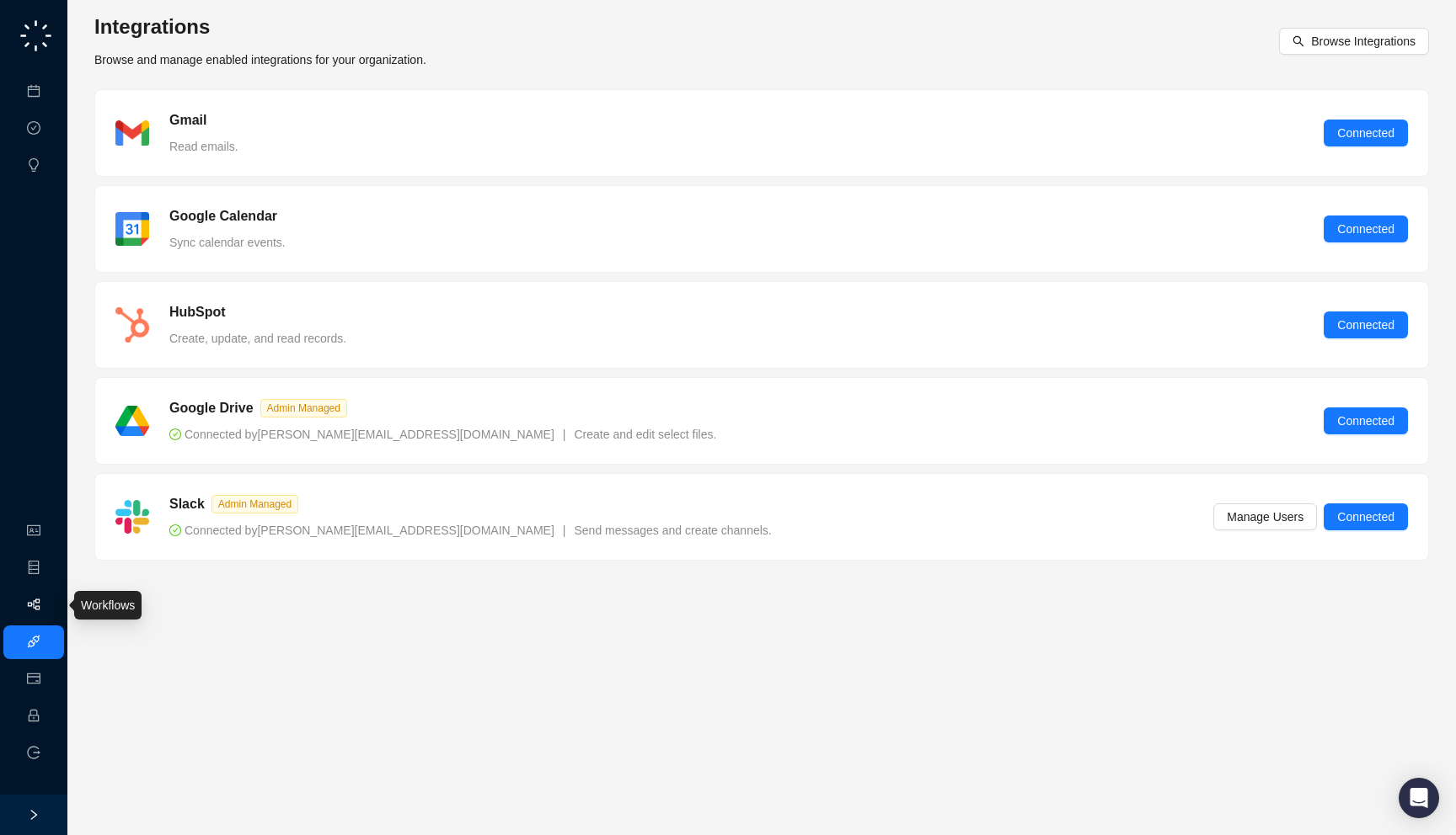
click at [49, 602] on link "Workflows" at bounding box center [75, 606] width 53 height 14
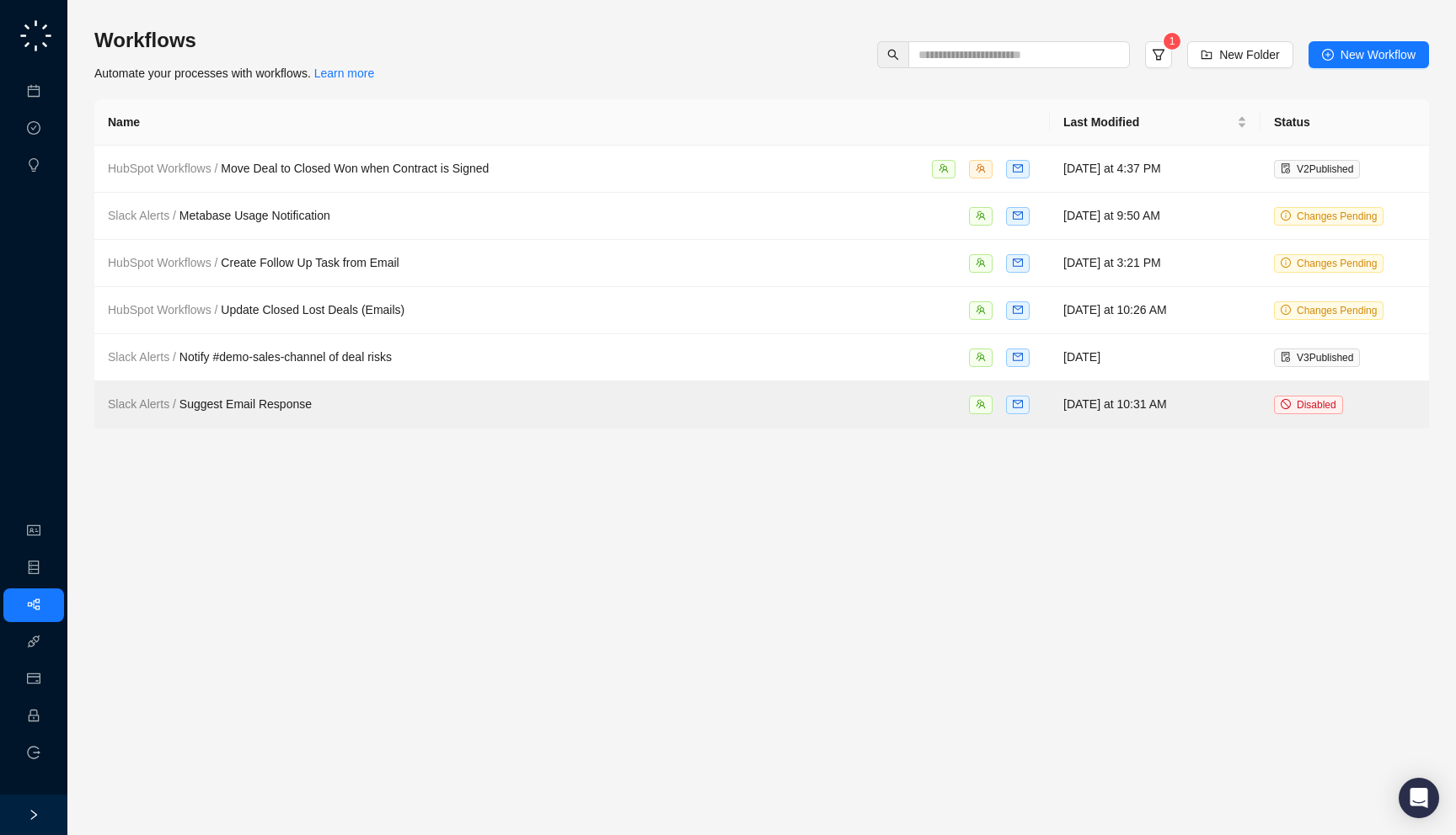
click at [1181, 46] on div "New Folder" at bounding box center [1240, 54] width 122 height 27
click at [1153, 54] on icon "filter" at bounding box center [1158, 54] width 14 height 14
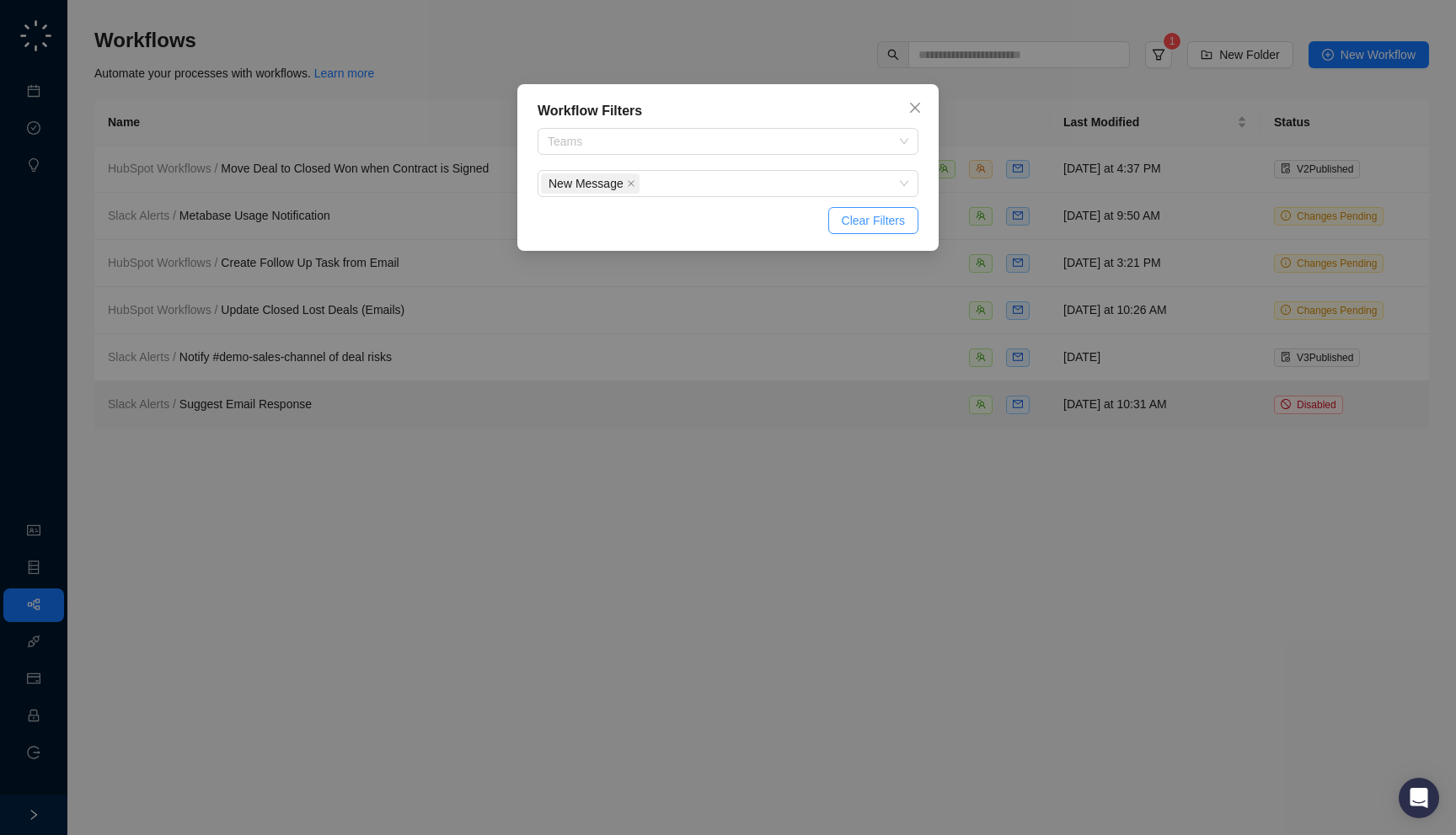
click at [876, 218] on span "Clear Filters" at bounding box center [872, 220] width 63 height 18
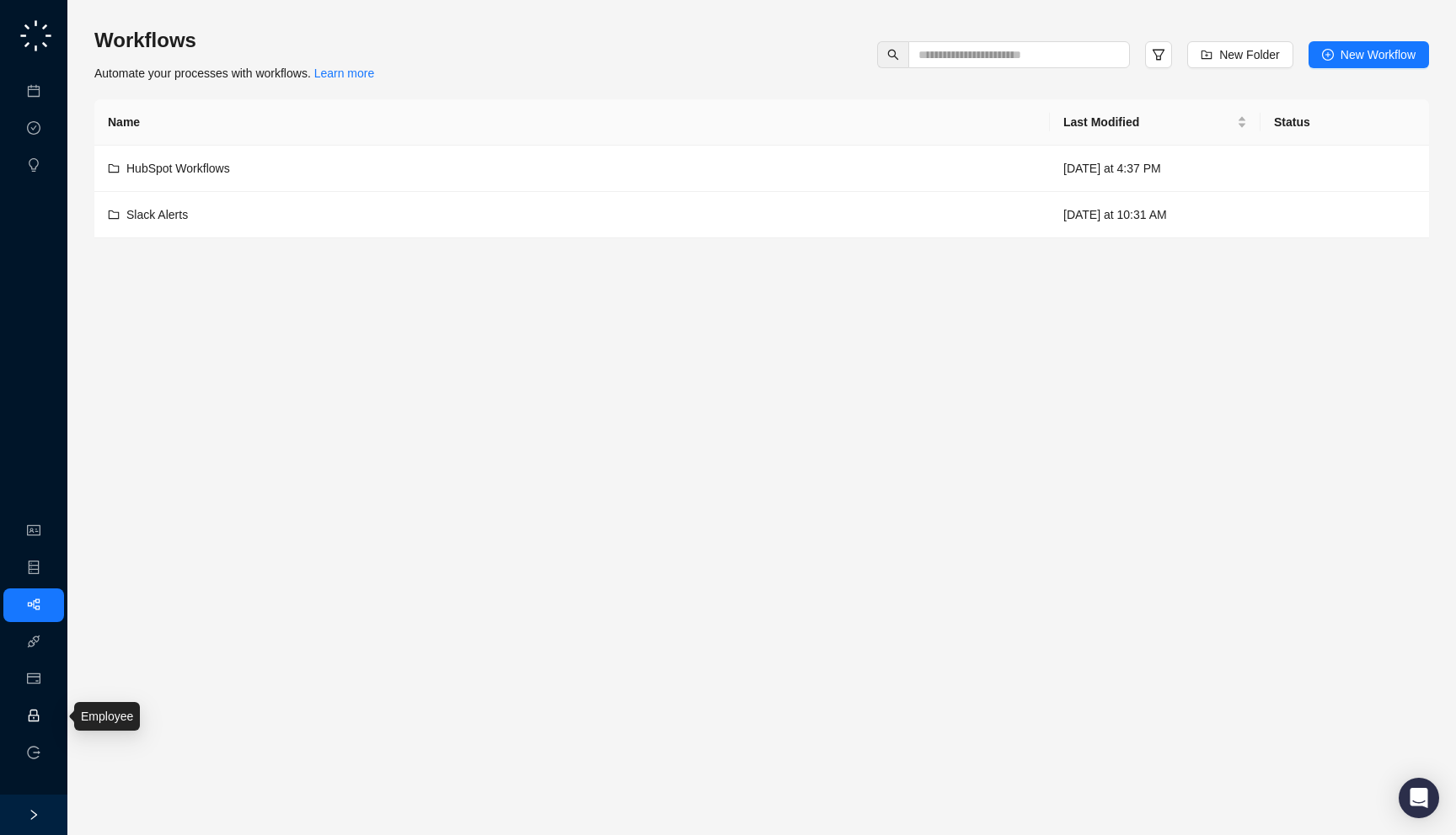
click at [49, 721] on link "Employee" at bounding box center [75, 716] width 53 height 14
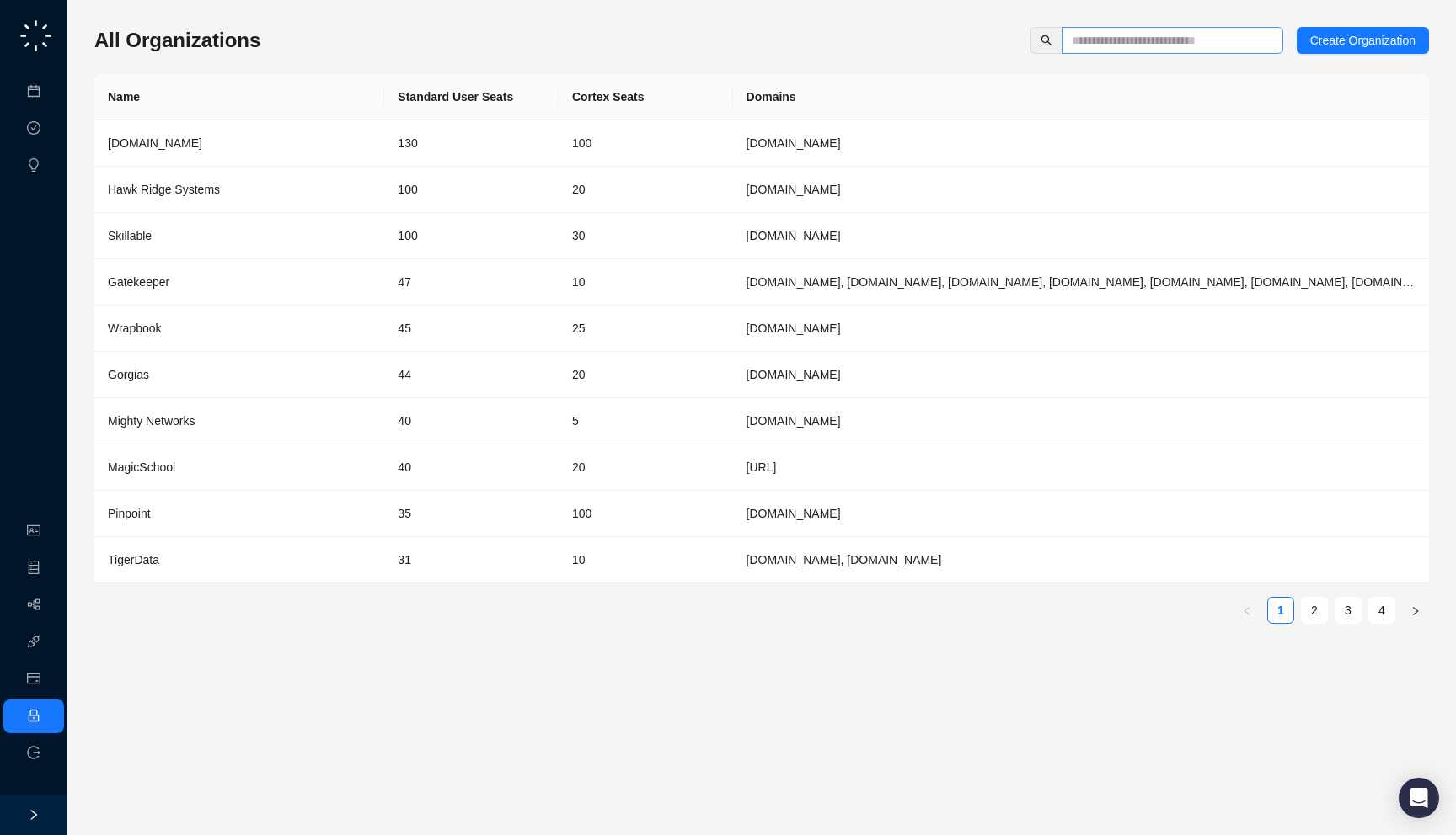
click at [1066, 44] on span at bounding box center [1172, 41] width 222 height 27
type input "*"
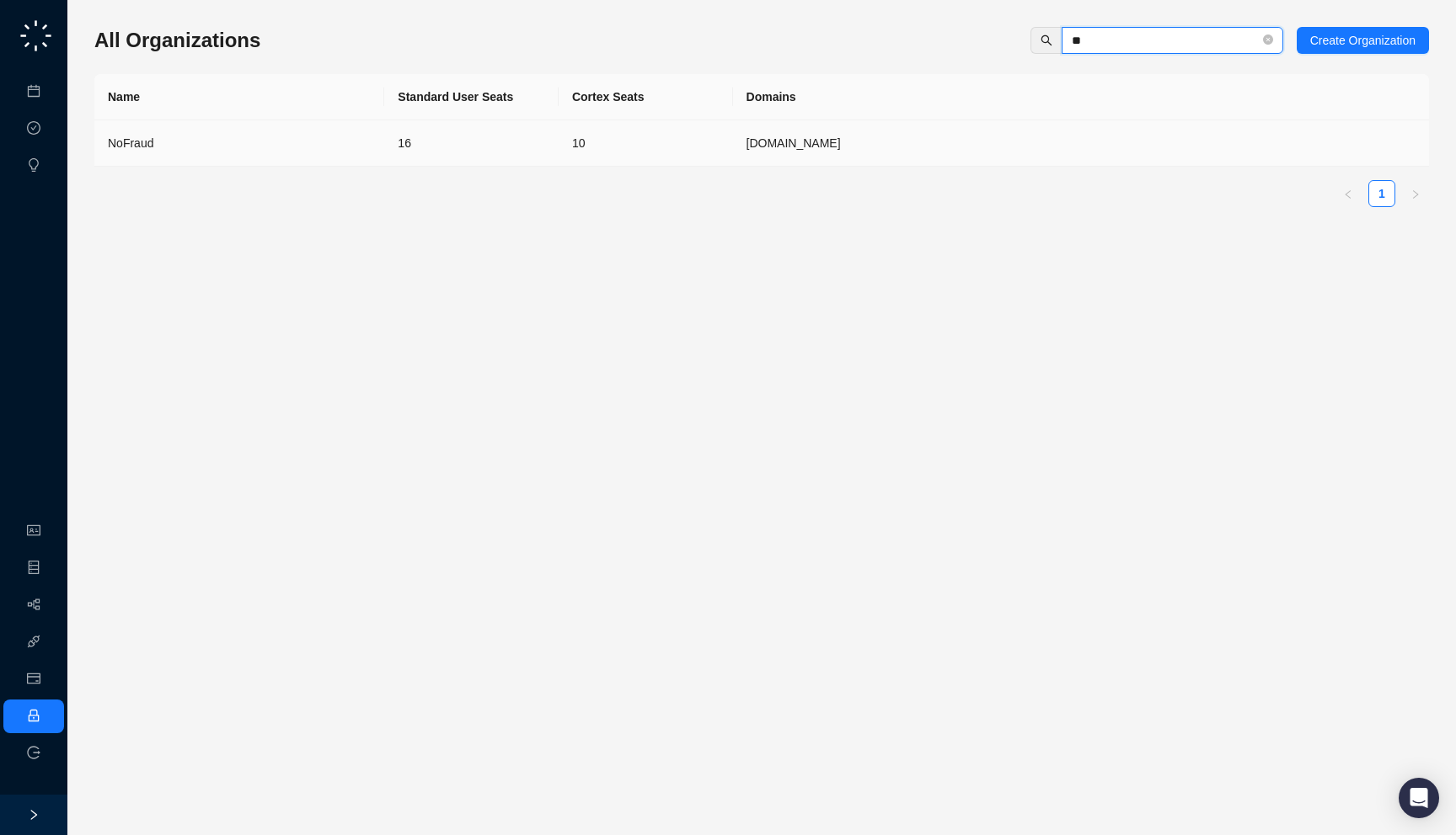
type input "**"
click at [695, 146] on td "10" at bounding box center [645, 144] width 174 height 47
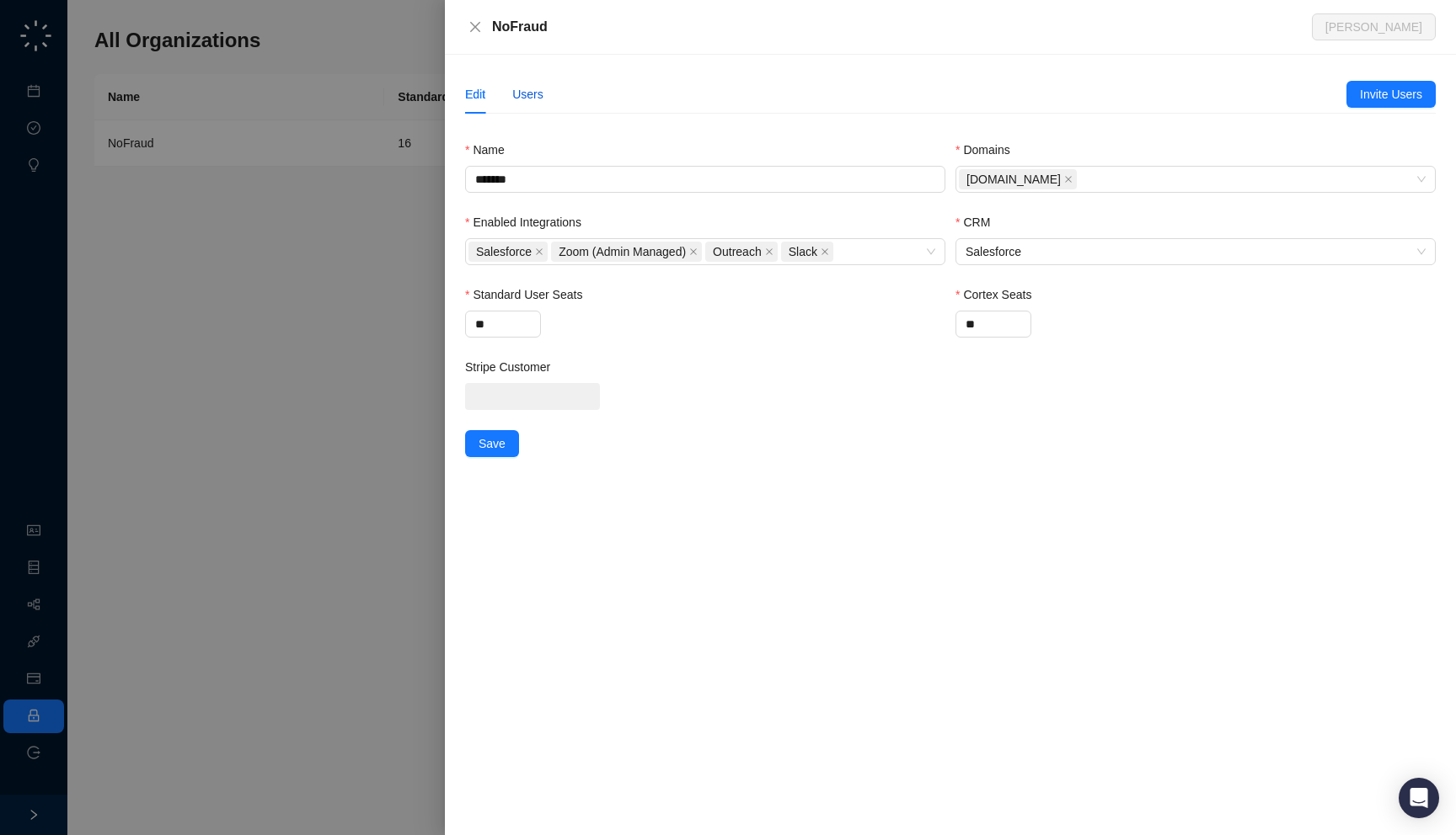
click at [530, 94] on div "Users" at bounding box center [528, 93] width 31 height 18
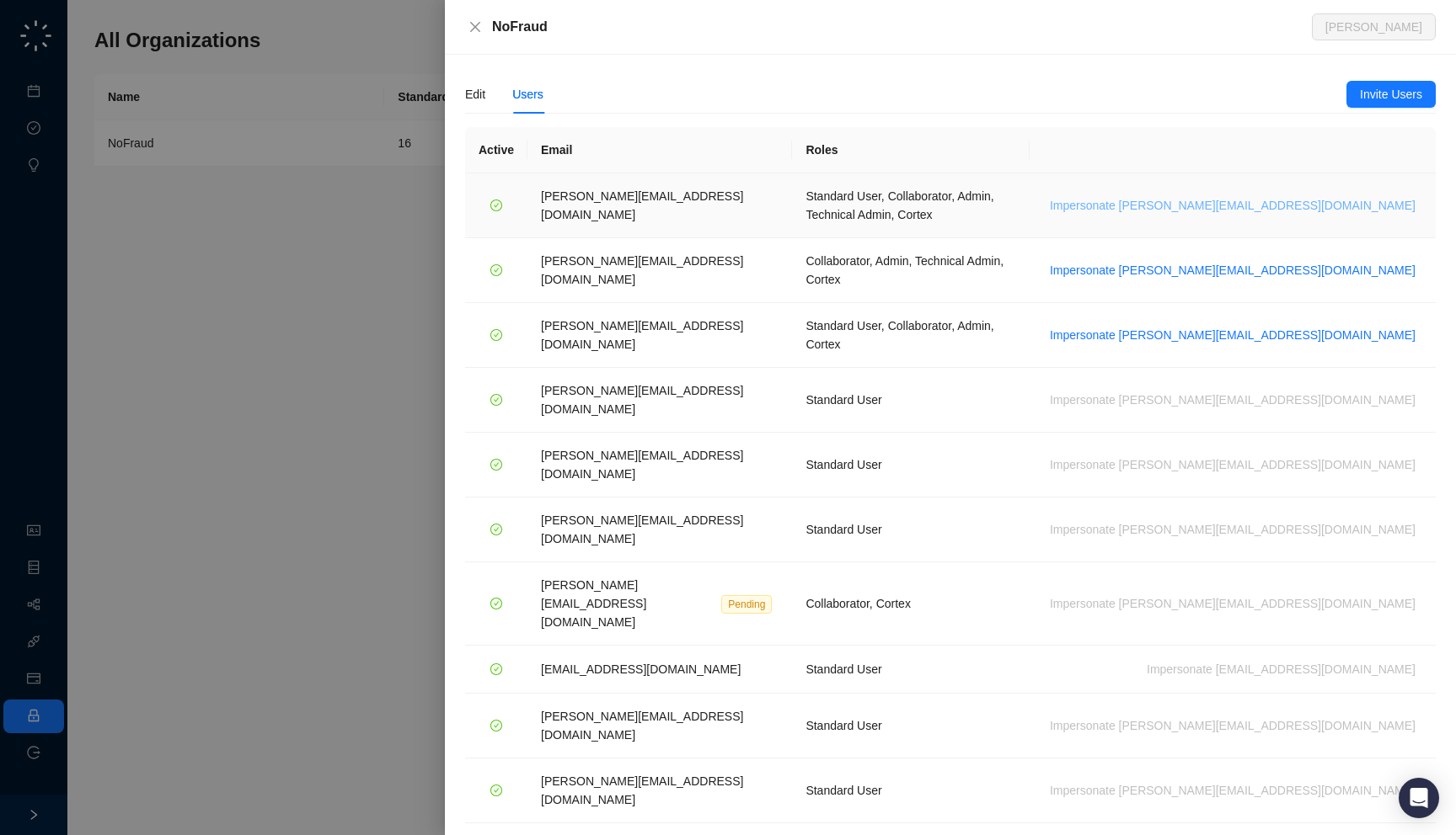
click at [1312, 196] on span "Impersonate h.cline@nofraud.com" at bounding box center [1232, 205] width 366 height 18
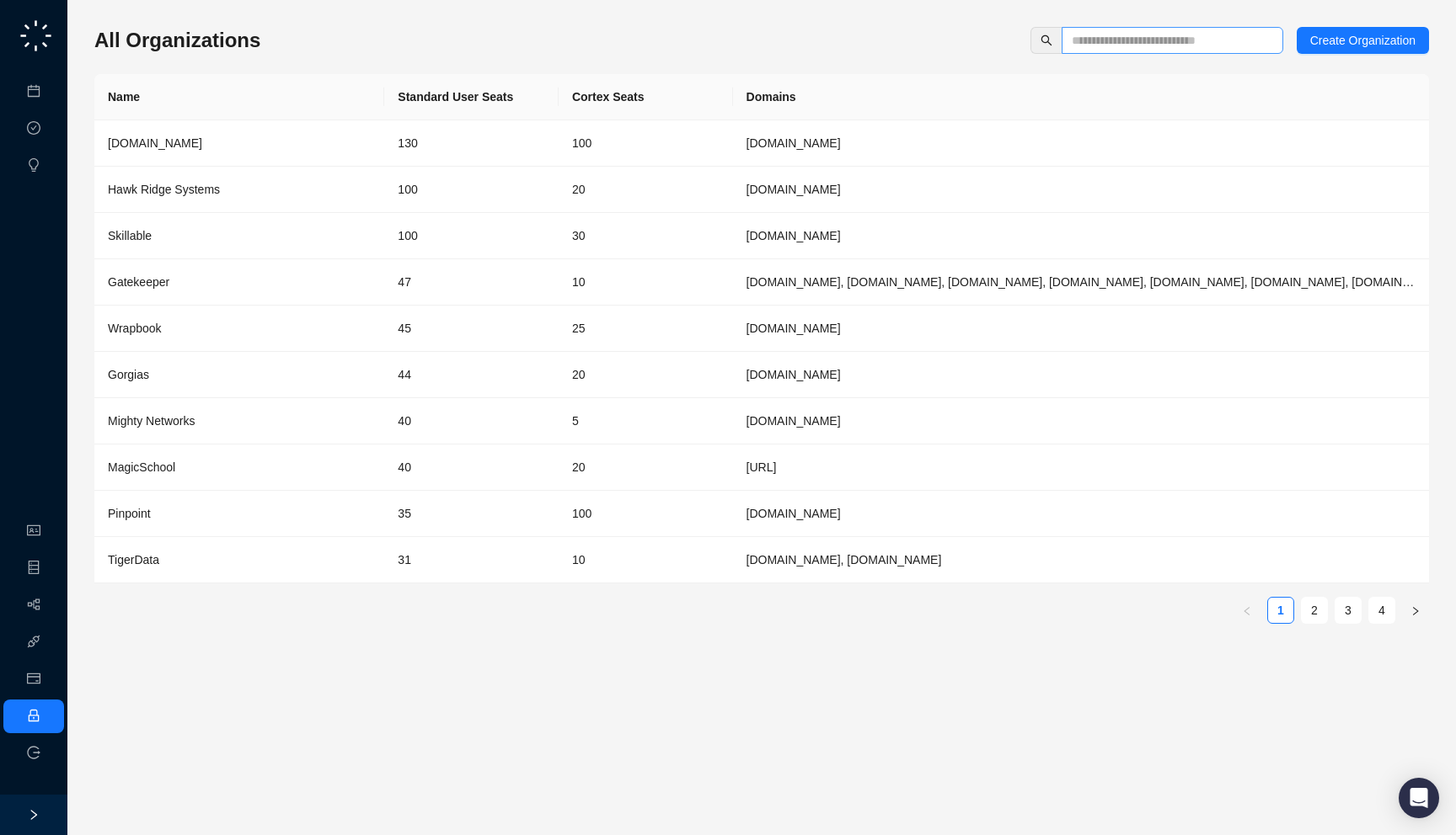
click at [1154, 50] on span at bounding box center [1172, 41] width 222 height 27
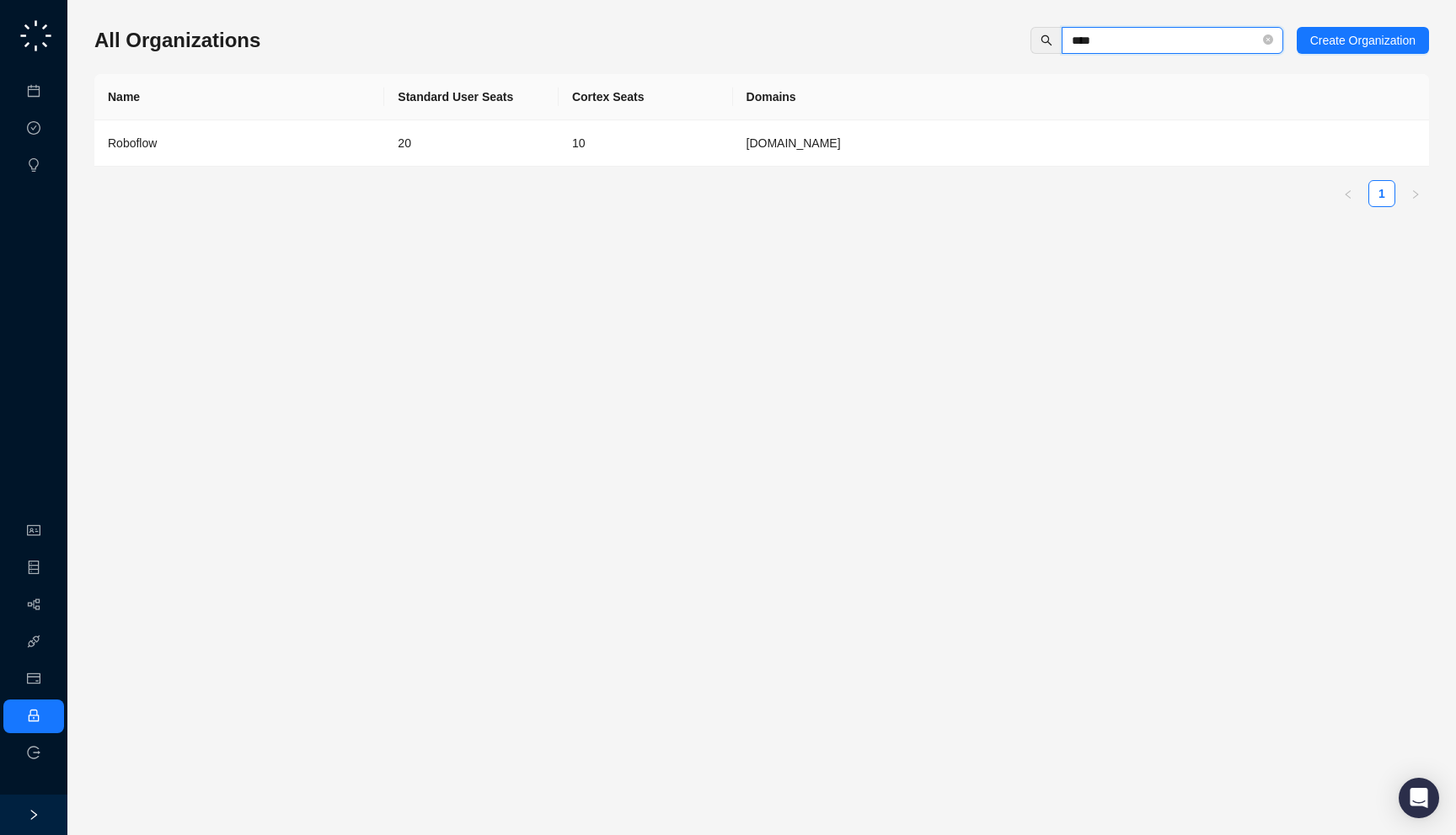
type input "****"
click at [508, 132] on td "20" at bounding box center [471, 144] width 174 height 47
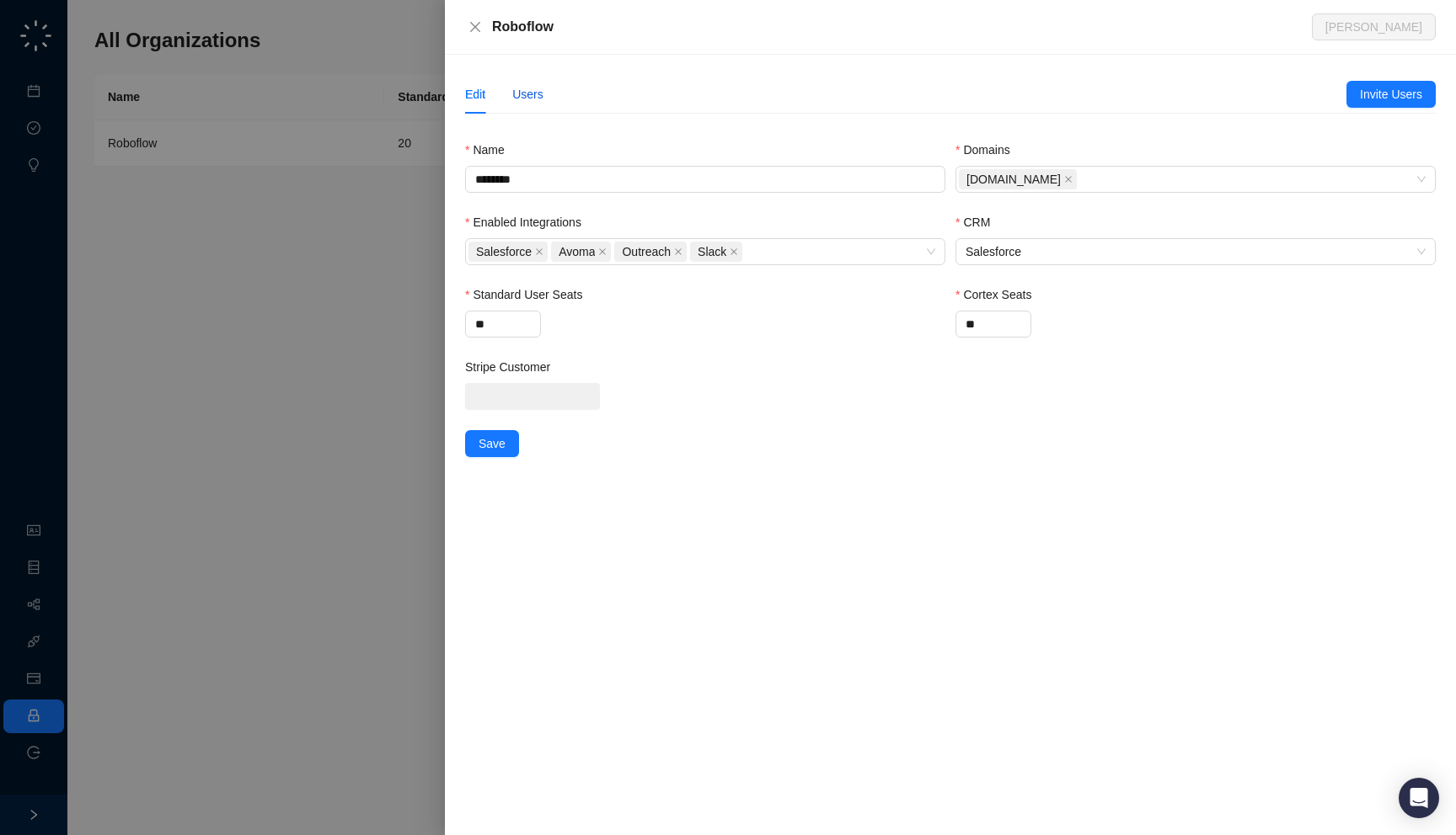
click at [523, 102] on div "Users" at bounding box center [528, 93] width 31 height 18
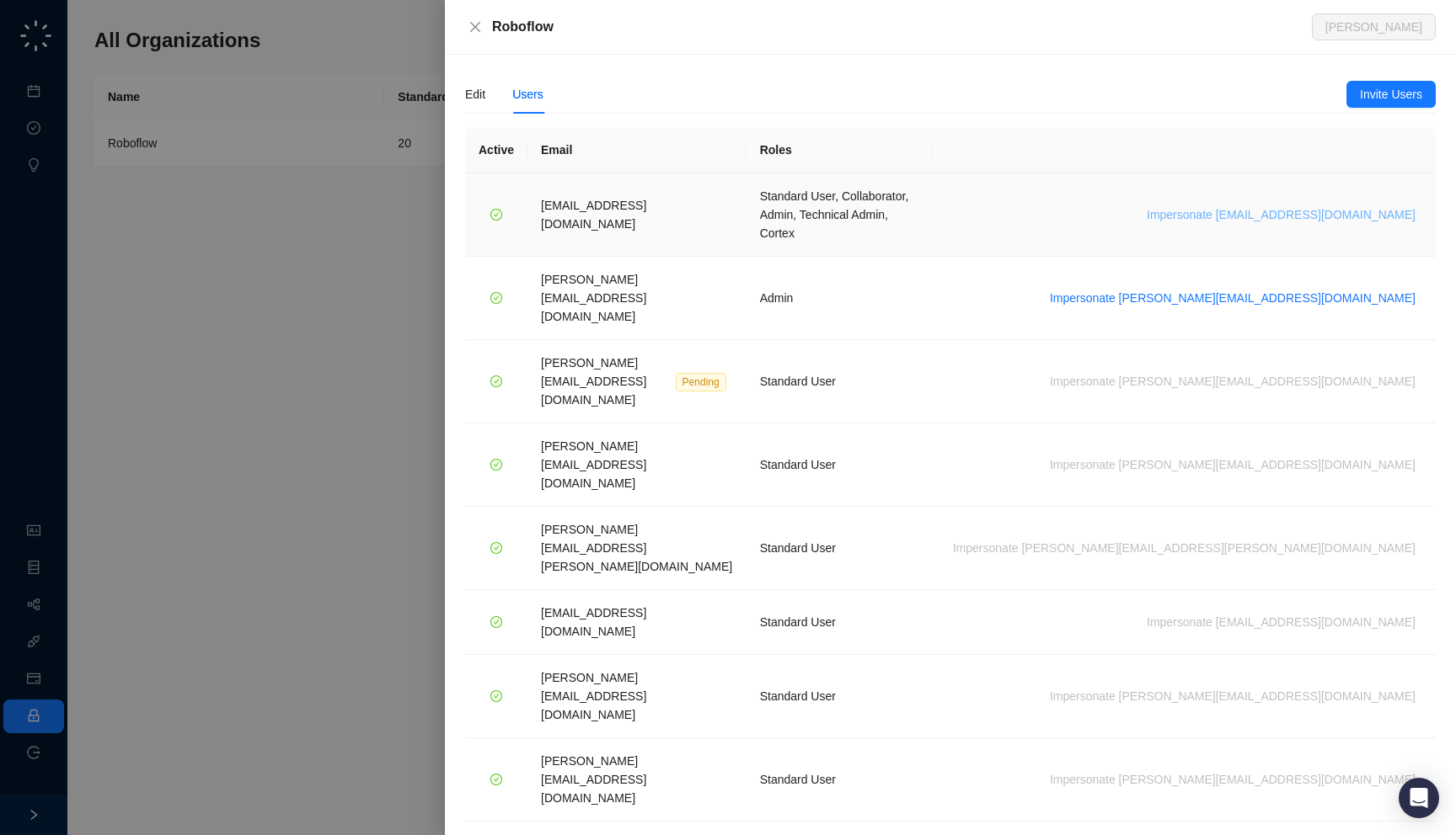
click at [1326, 205] on span "Impersonate jack@roboflow.com" at bounding box center [1281, 214] width 268 height 18
